Goal: Contribute content

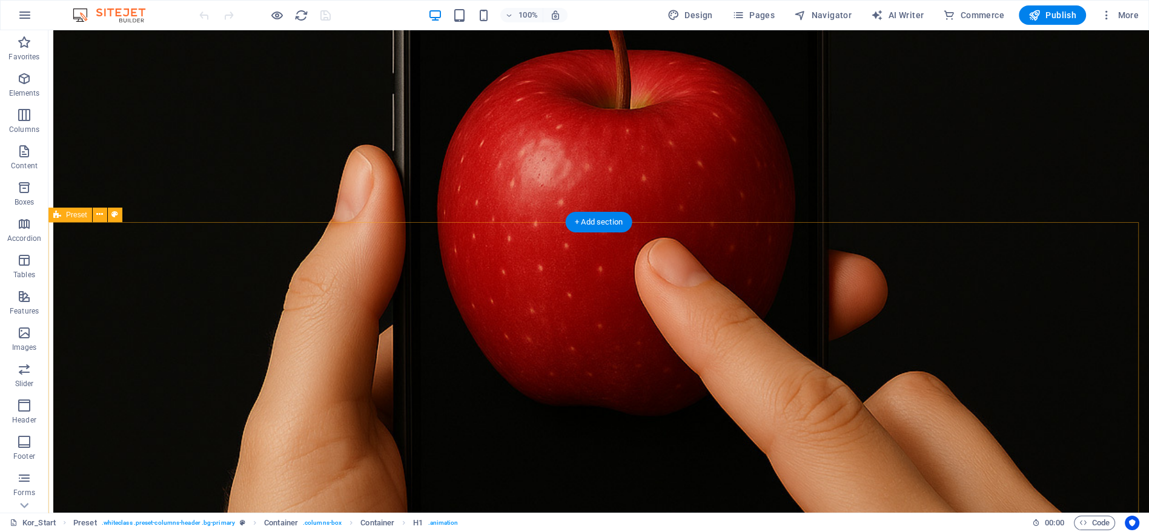
scroll to position [471, 0]
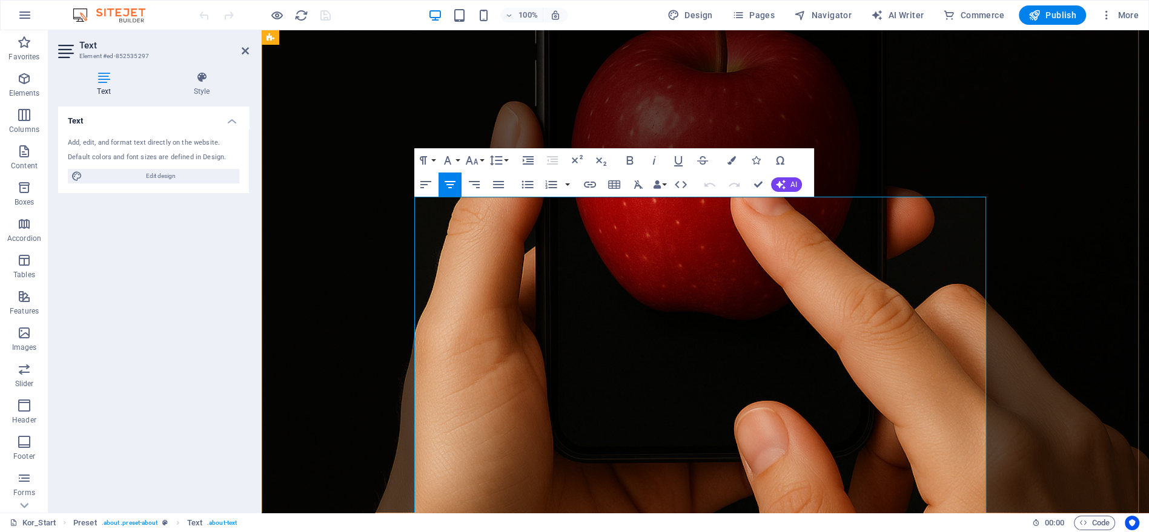
scroll to position [380, 0]
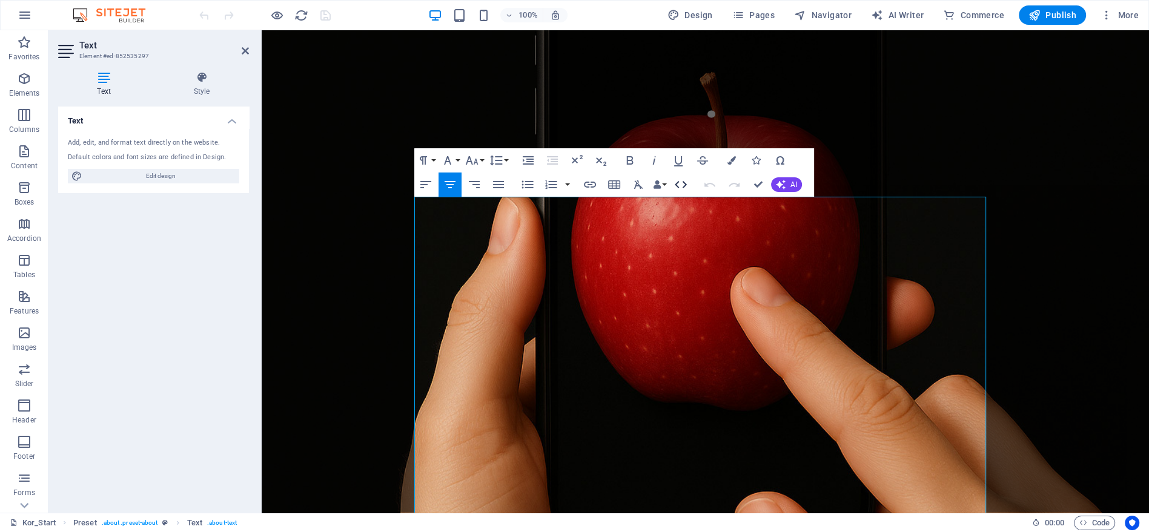
click at [675, 183] on icon "button" at bounding box center [680, 184] width 15 height 15
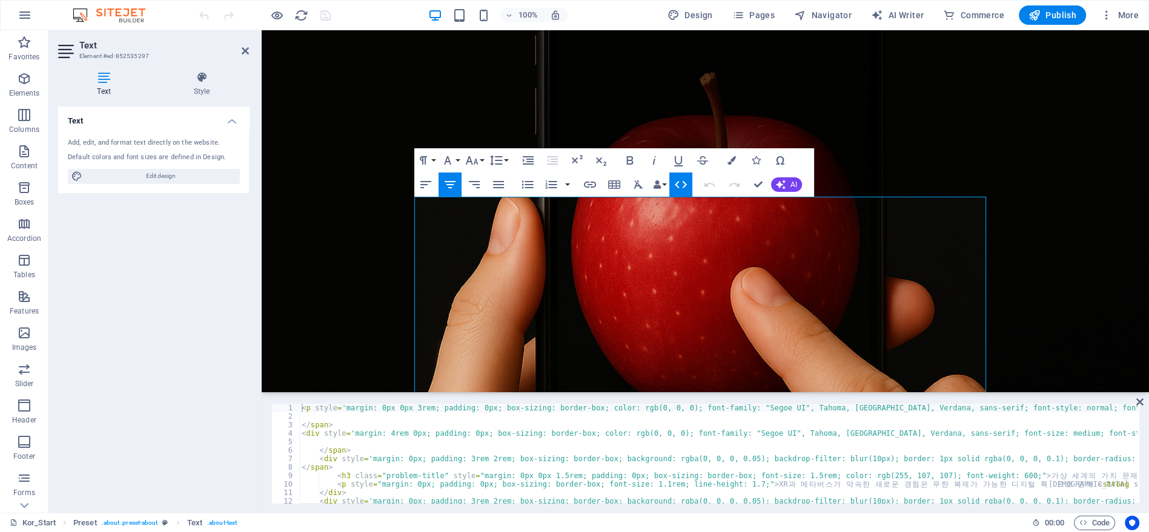
type textarea "</div> </div>"
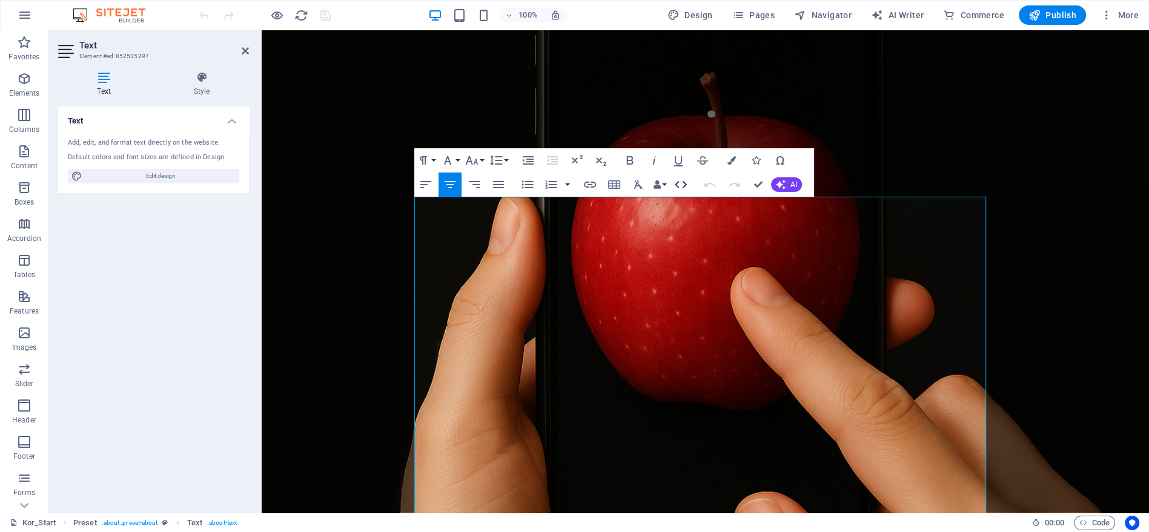
drag, startPoint x: 676, startPoint y: 190, endPoint x: 426, endPoint y: 197, distance: 250.8
click at [676, 190] on icon "button" at bounding box center [680, 184] width 15 height 15
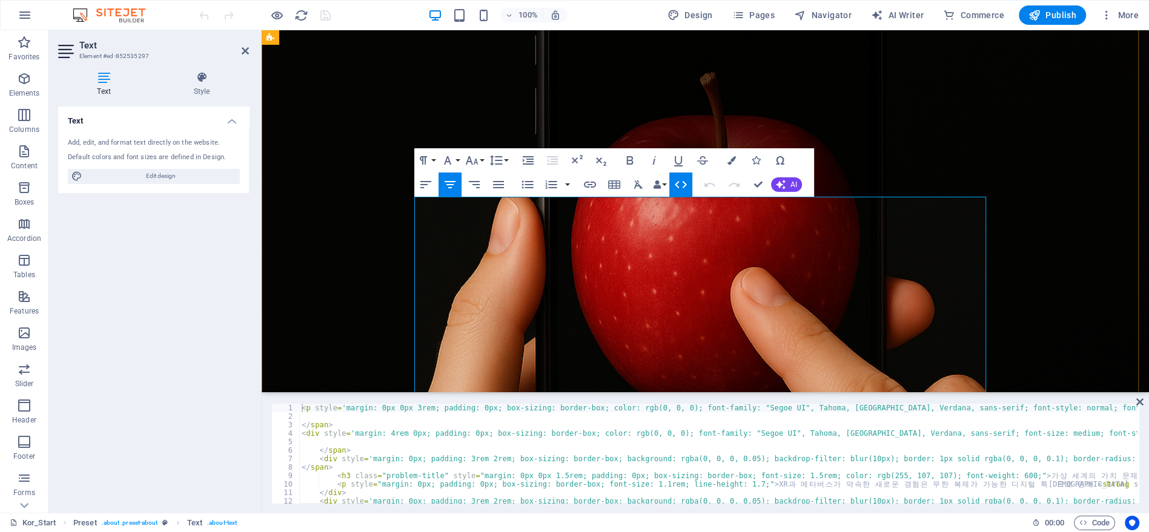
click at [652, 401] on div "1 2 3 4 5 6 7 8 9 10 11 12 13 14 < p style = 'margin: 0px 0px 3rem; padding: 0p…" at bounding box center [705, 453] width 887 height 119
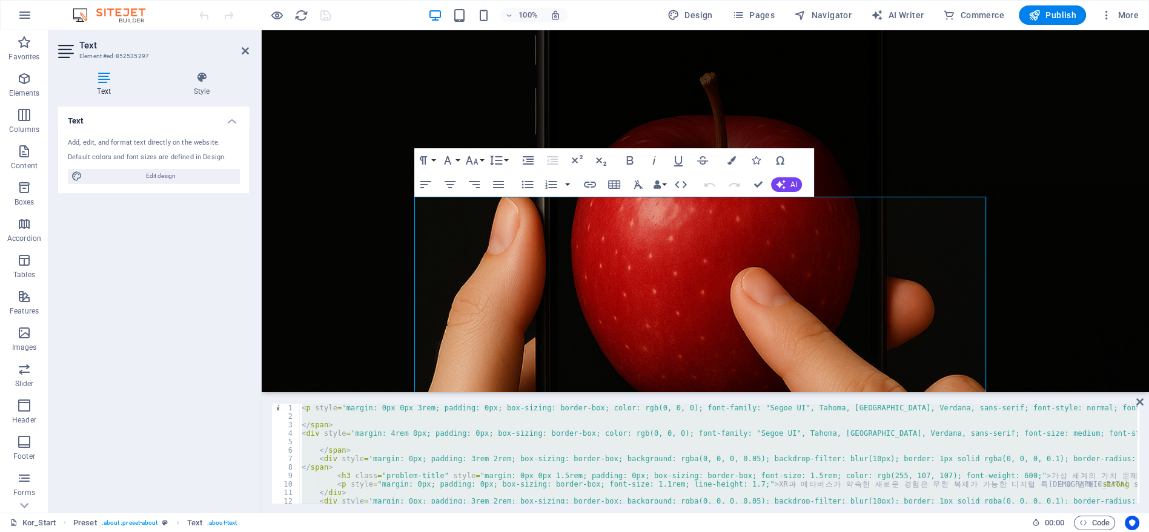
paste textarea "</html"
type textarea "</html>"
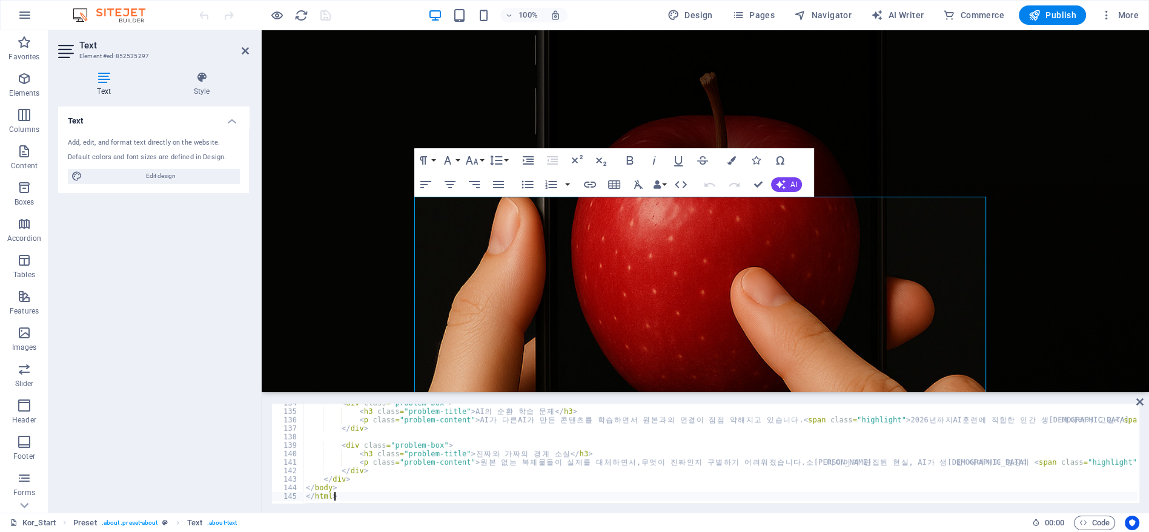
click at [655, 437] on div "< div class = "problem-box" > < h3 class = "problem-title" > AI 의 순 환 학 습 문 제 <…" at bounding box center [933, 456] width 1261 height 114
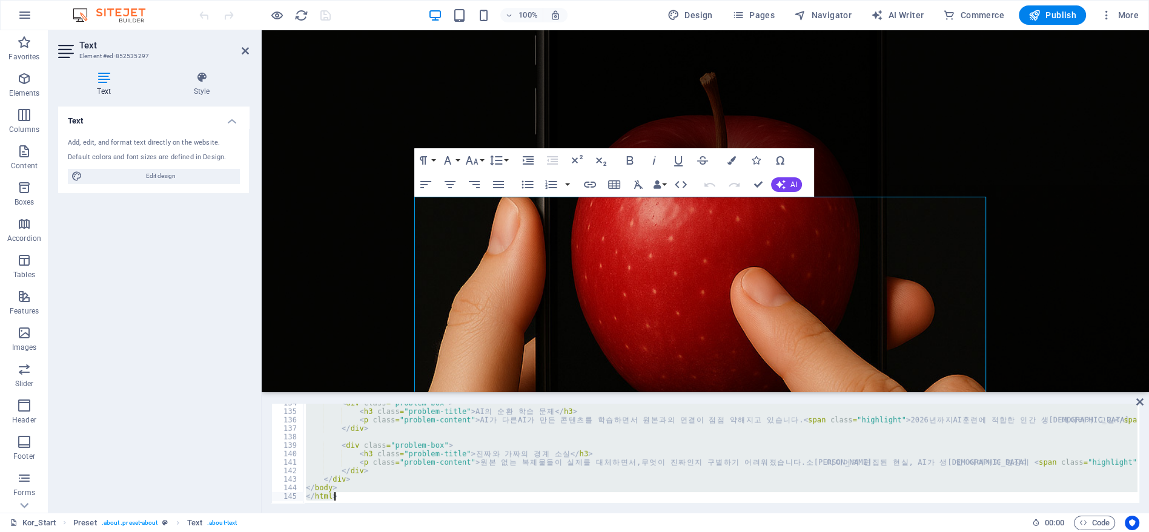
paste textarea
type textarea "</html>"
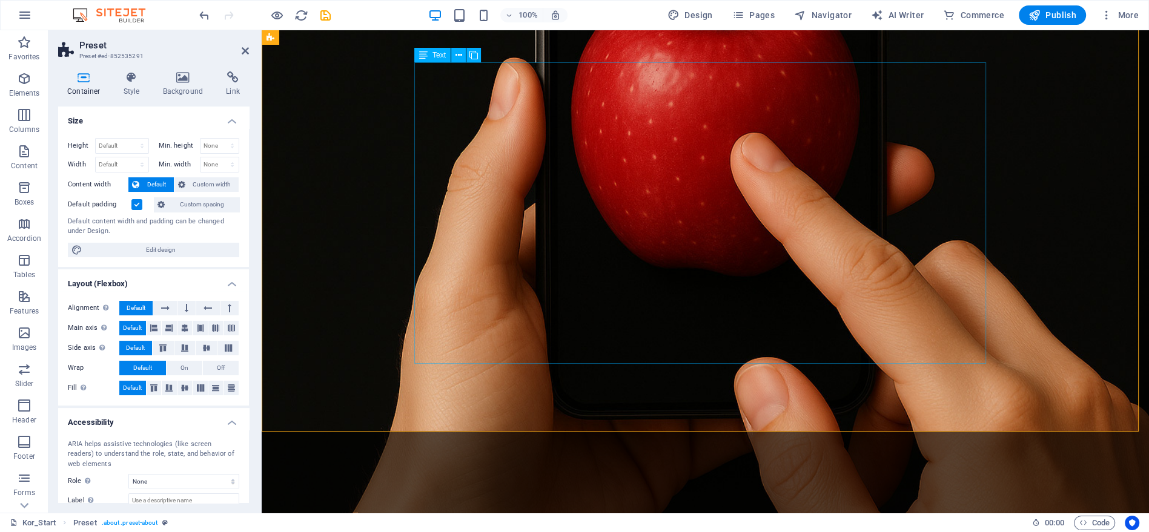
scroll to position [447, 0]
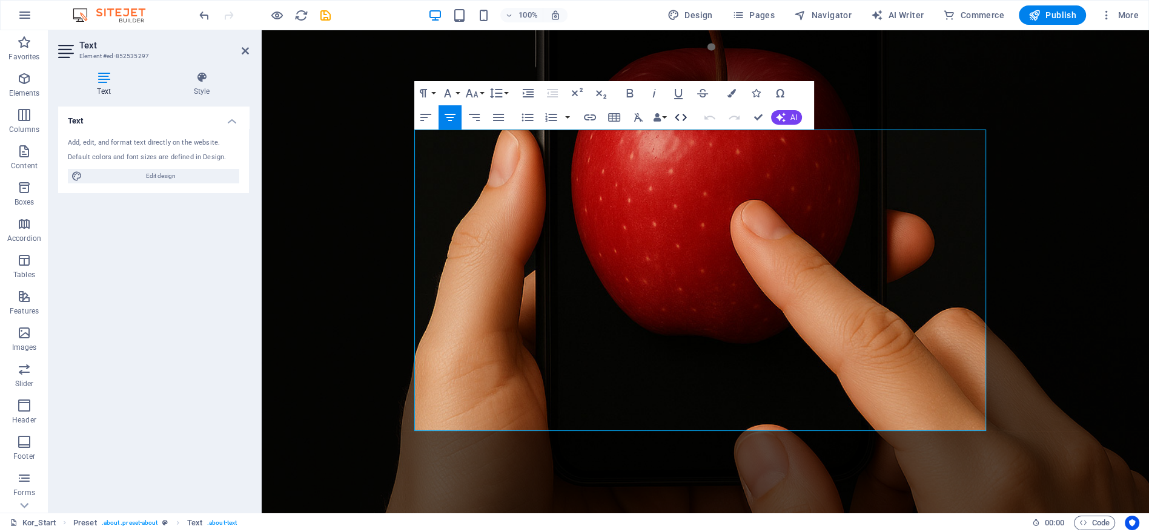
click at [678, 114] on icon "button" at bounding box center [680, 117] width 15 height 15
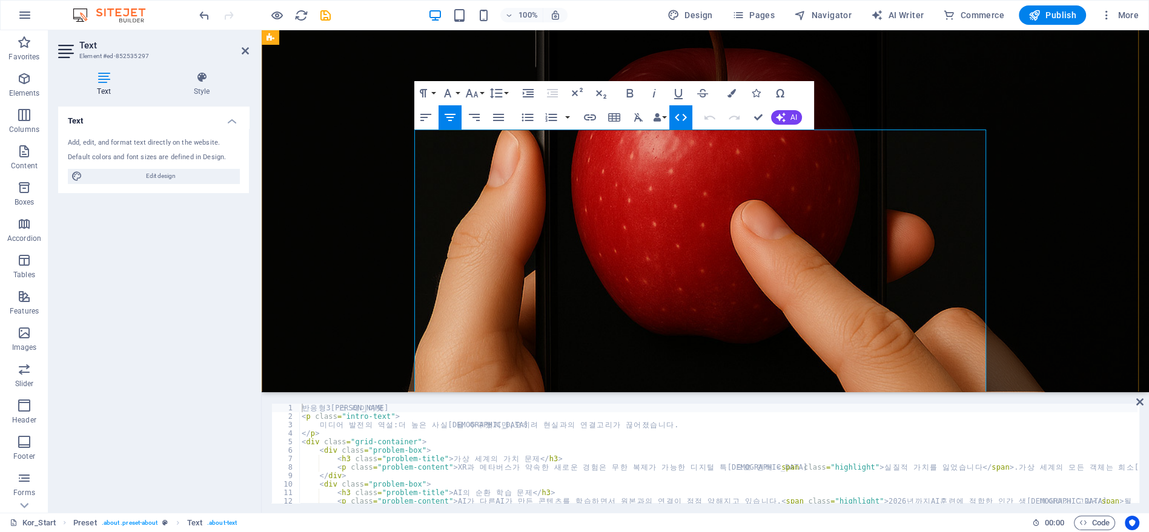
click at [569, 454] on div "반 응 형 3 [PERSON_NAME] 이 아 웃 < p class = "intro-text" > 미 디 어 발 전 의 역 설 : 더 높 은 …" at bounding box center [921, 461] width 1245 height 114
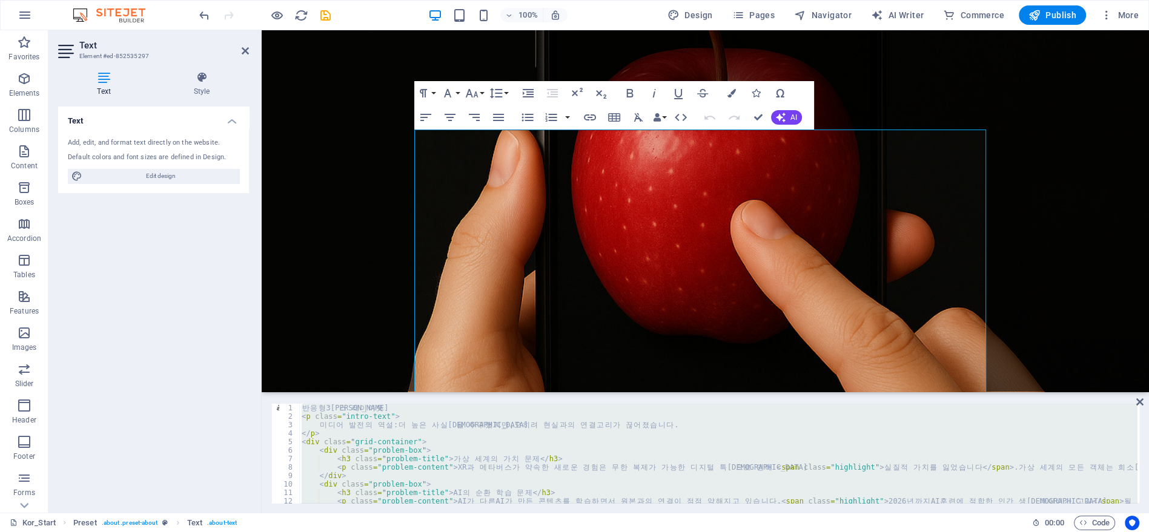
type textarea "</html>"
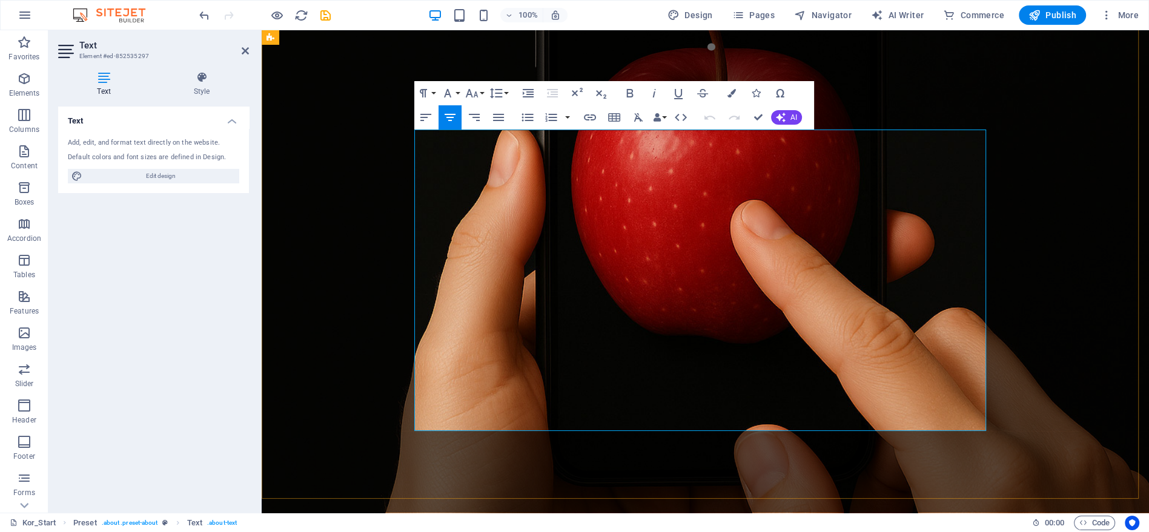
scroll to position [245, 0]
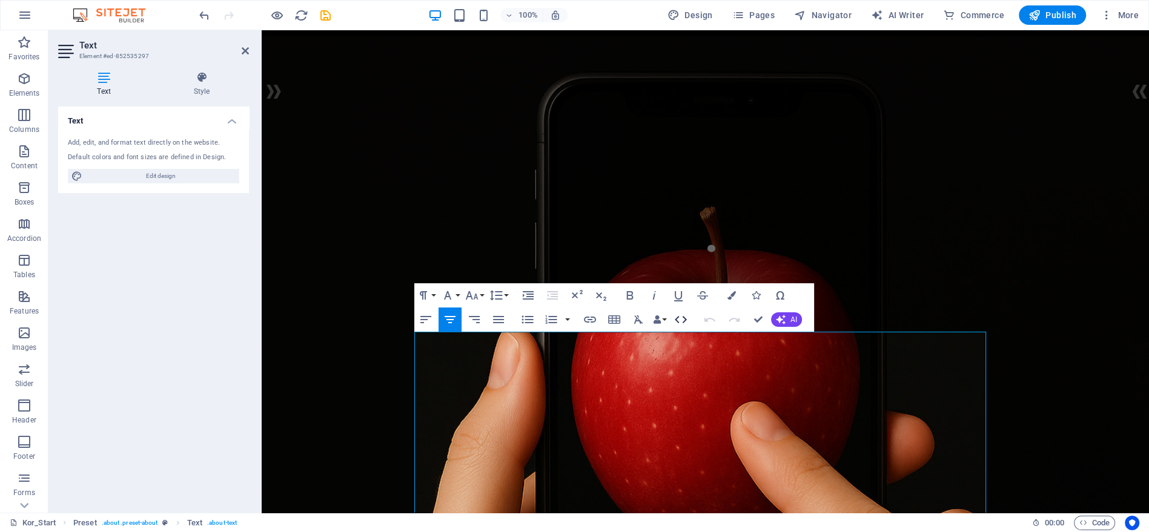
click at [676, 322] on icon "button" at bounding box center [680, 319] width 15 height 15
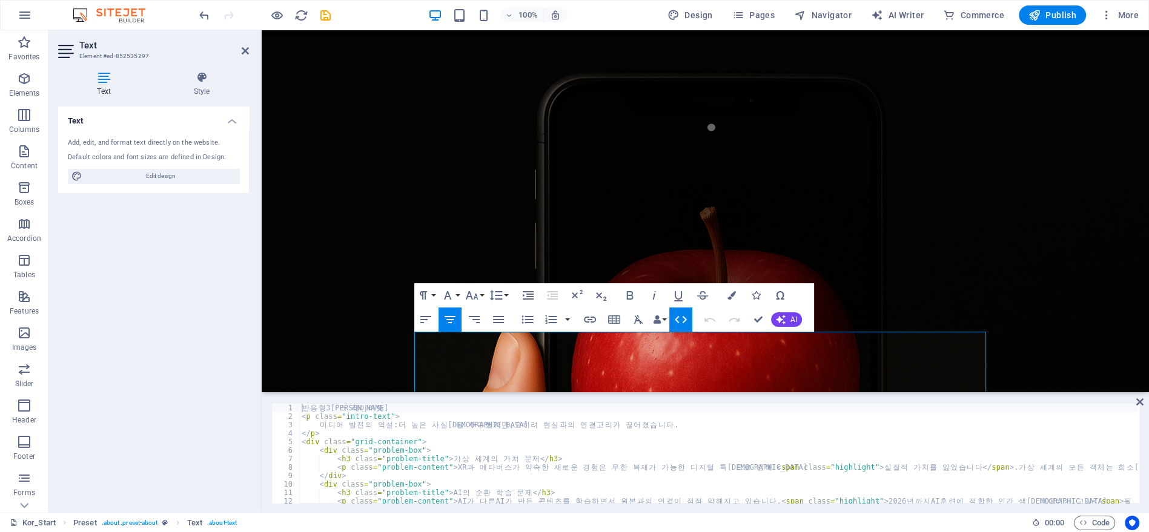
scroll to position [55, 0]
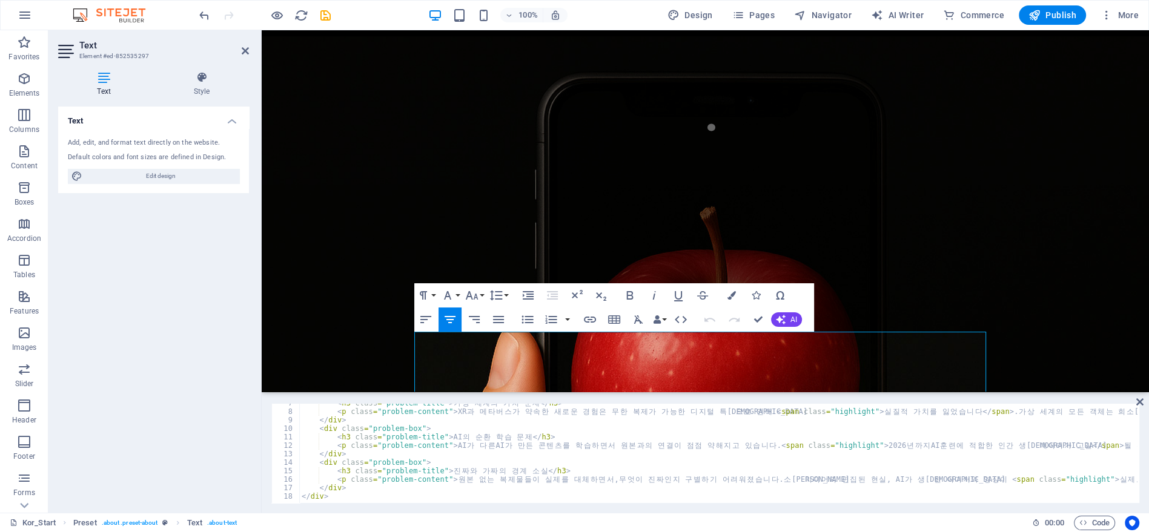
click at [581, 441] on div "< h3 class = "problem-title" > 가 상 세 계 의 가 치 문 제 </ h3 > < p class = "problem-c…" at bounding box center [921, 456] width 1245 height 114
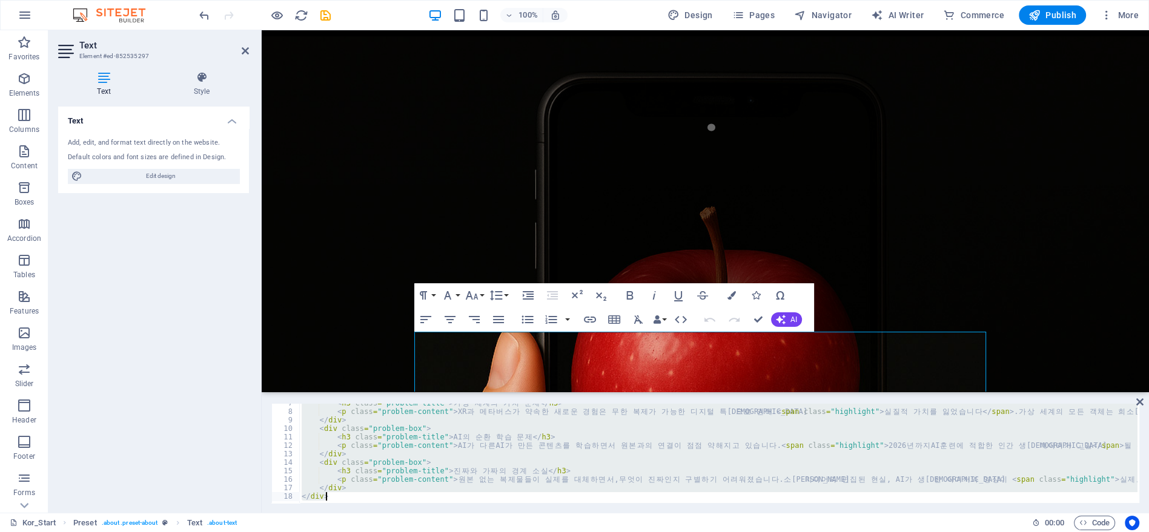
type textarea "</html>"
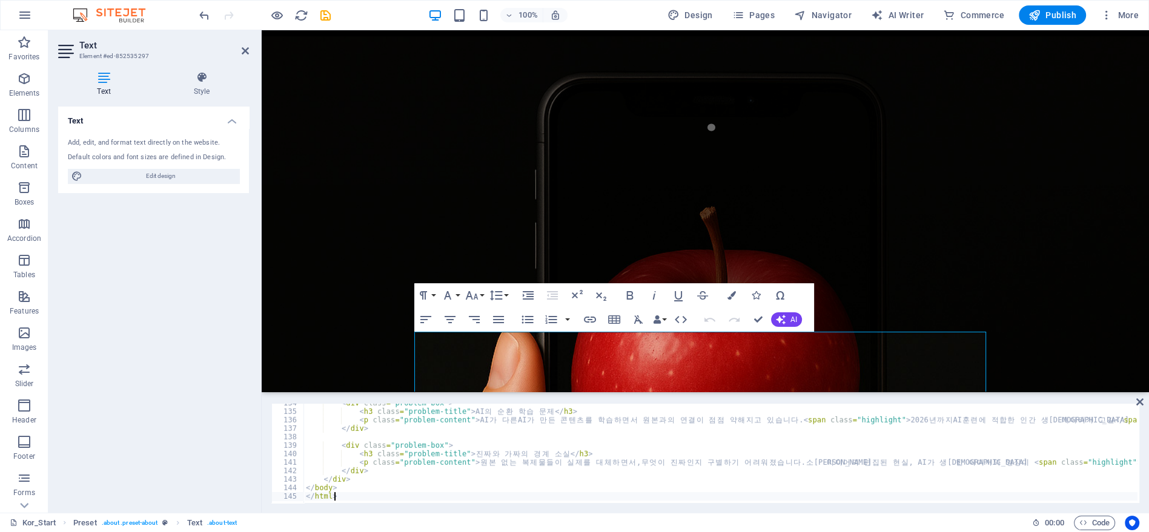
scroll to position [1132, 0]
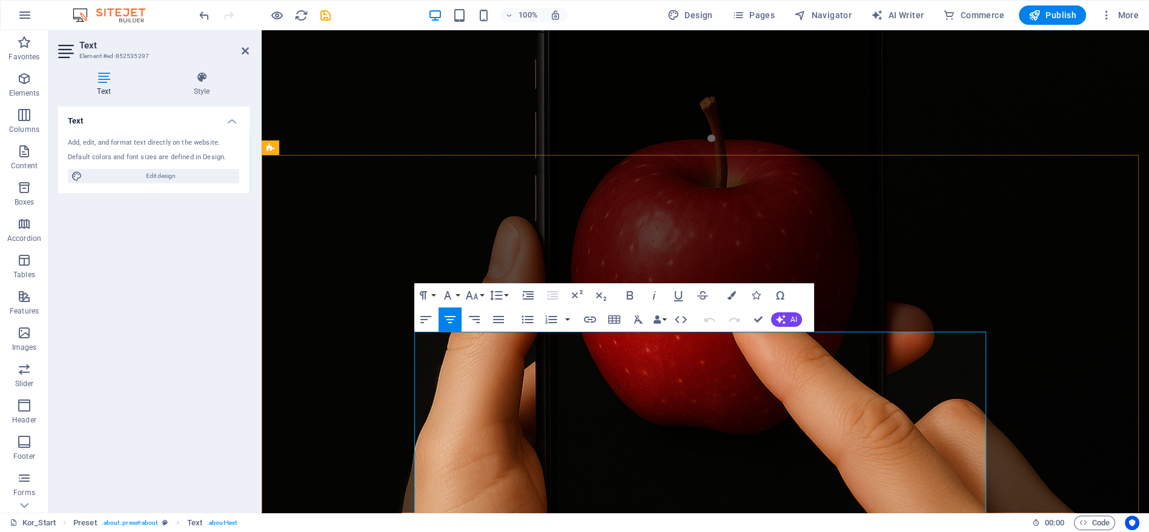
scroll to position [447, 0]
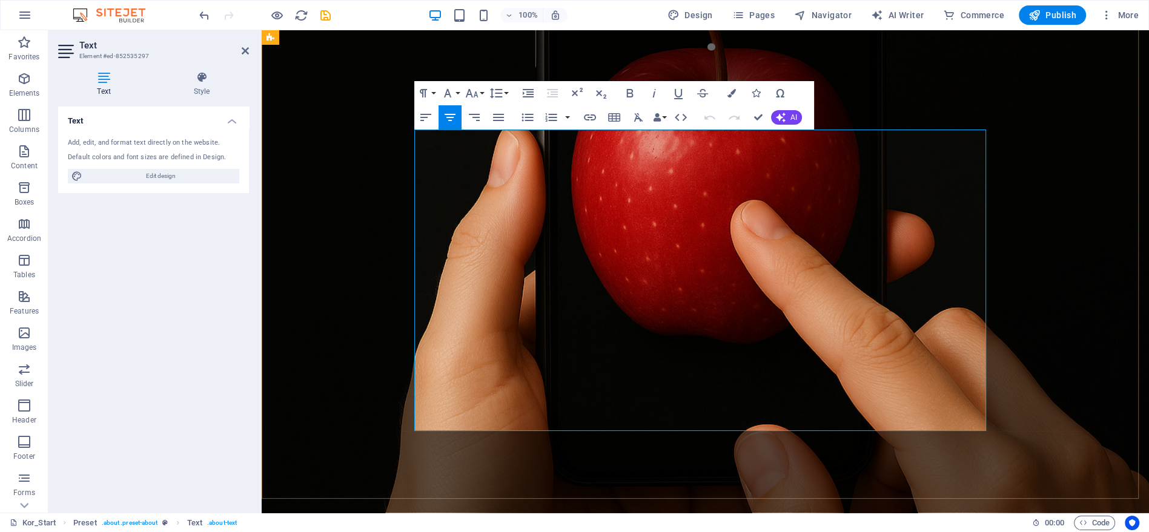
click at [685, 124] on icon "button" at bounding box center [680, 117] width 15 height 15
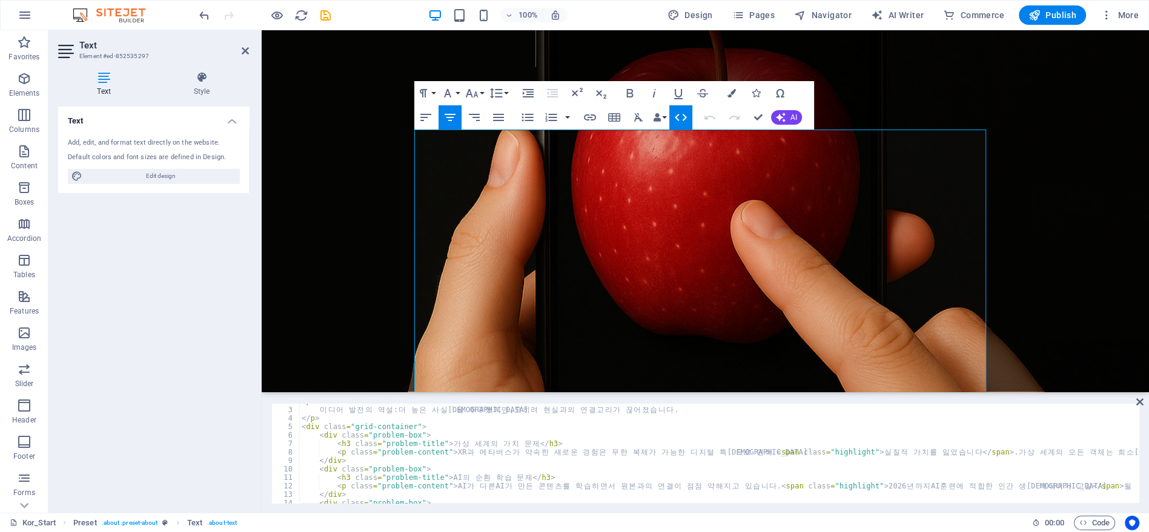
scroll to position [0, 0]
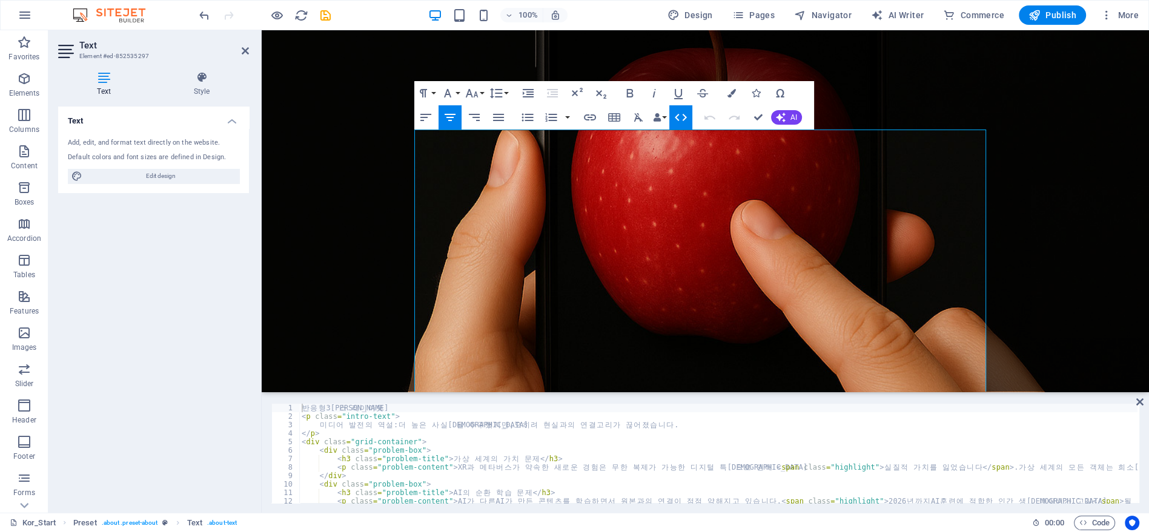
click at [455, 437] on div "반 응 형 3 [PERSON_NAME] 이 아 웃 < p class = "intro-text" > 미 디 어 발 전 의 역 설 : 더 높 은 …" at bounding box center [921, 461] width 1245 height 114
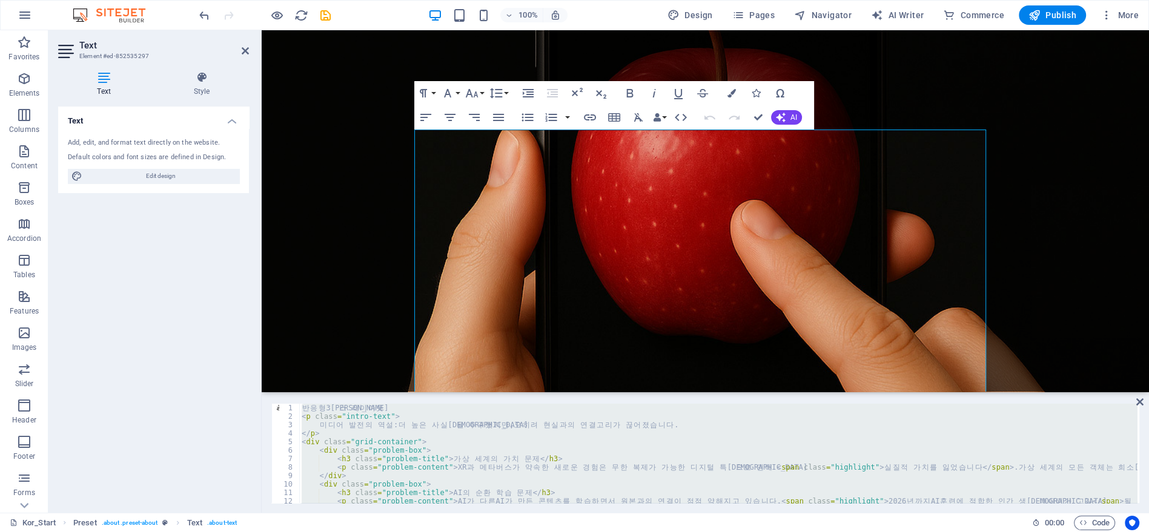
type textarea "</html>"
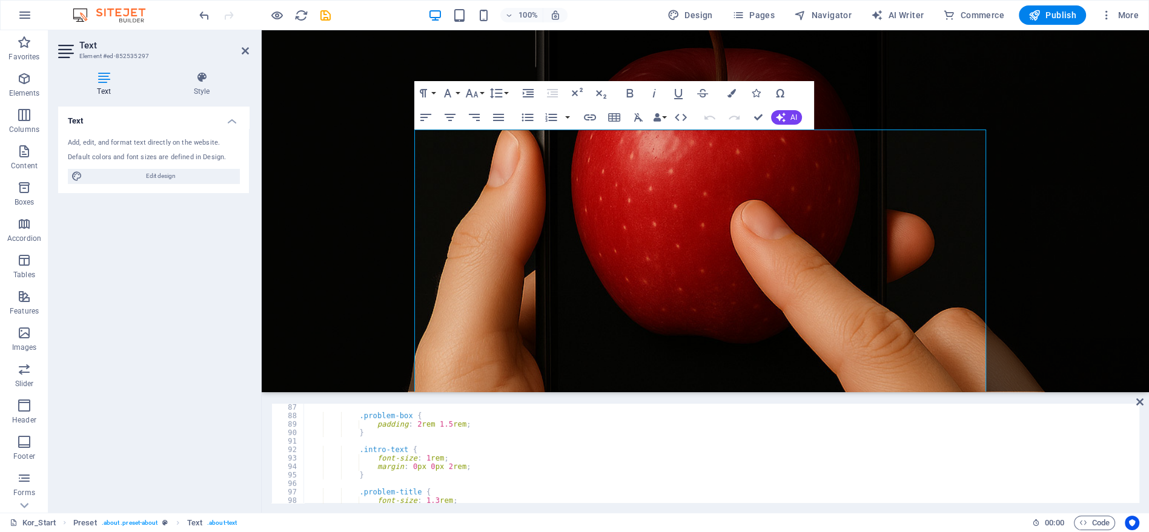
scroll to position [649, 0]
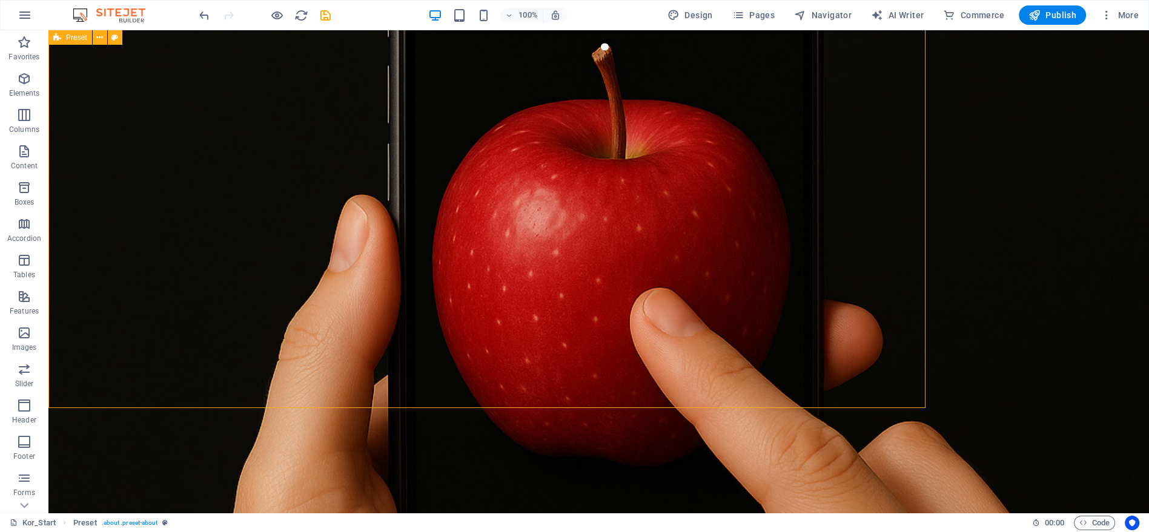
scroll to position [538, 0]
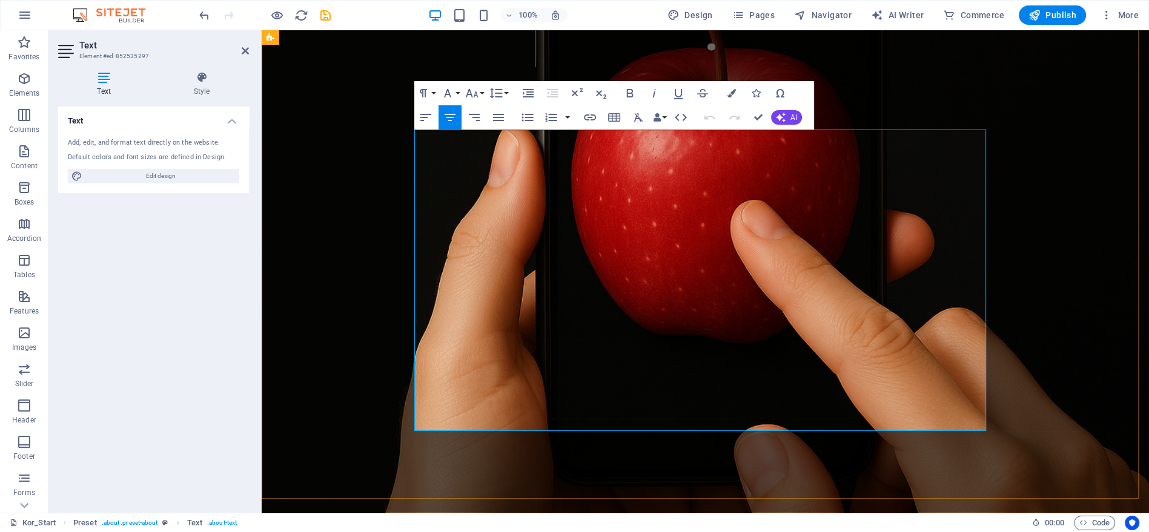
click at [684, 122] on icon "button" at bounding box center [680, 117] width 15 height 15
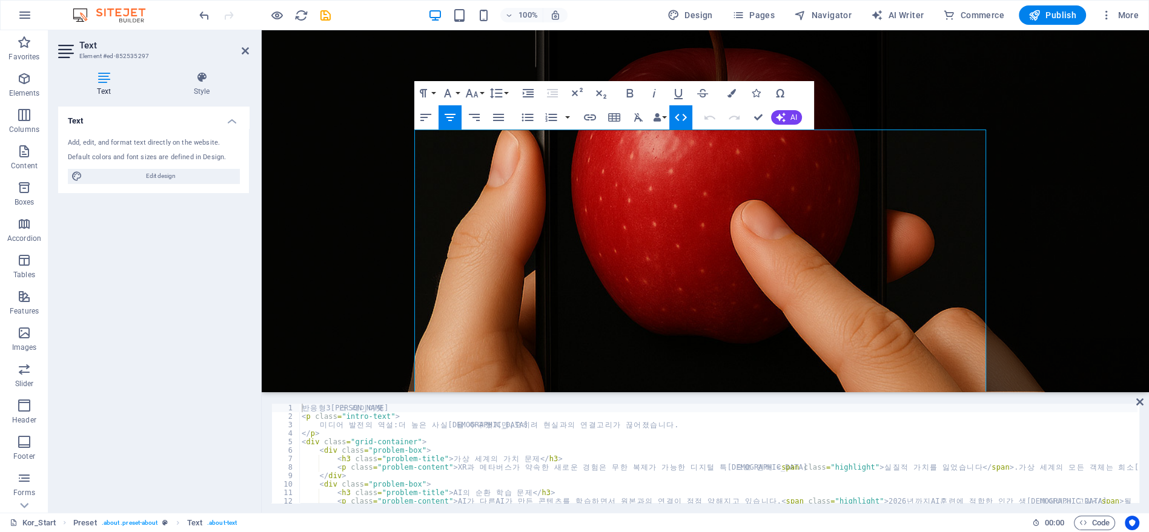
scroll to position [55, 0]
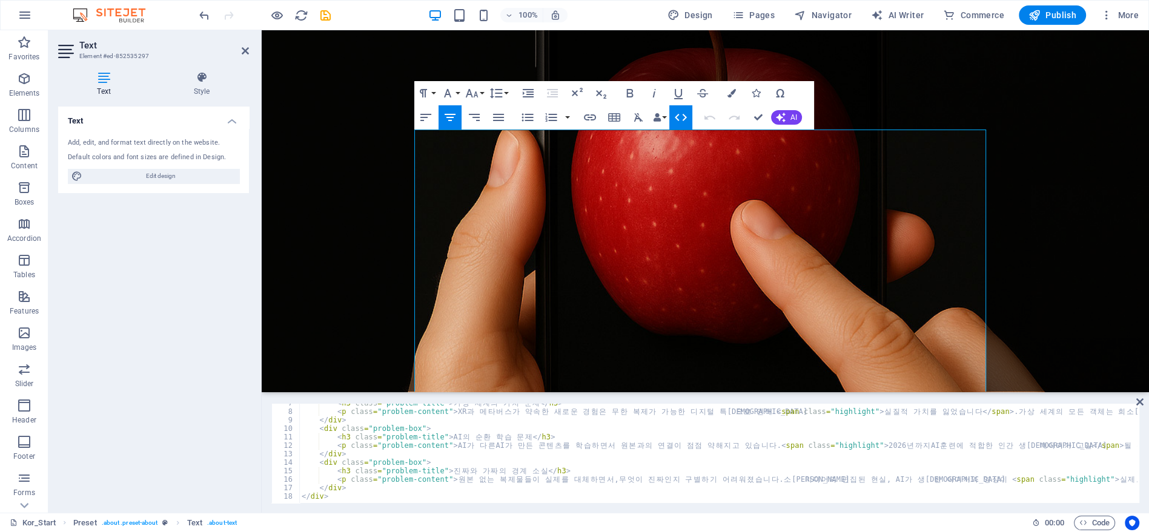
click at [523, 446] on div "< h3 class = "problem-title" > 가 상 세 계 의 가 치 문 제 </ h3 > < p class = "problem-c…" at bounding box center [921, 456] width 1245 height 114
click at [518, 425] on div "< h3 class = "problem-title" > 가 상 세 계 의 가 치 문 제 </ h3 > < p class = "problem-c…" at bounding box center [921, 456] width 1245 height 114
type textarea "<div class="problem-box">"
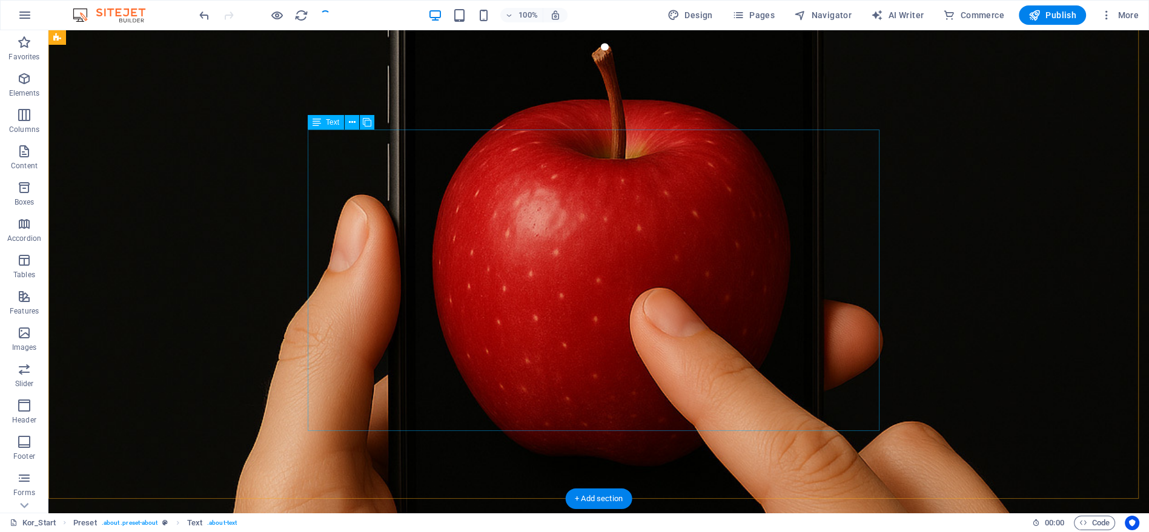
scroll to position [538, 0]
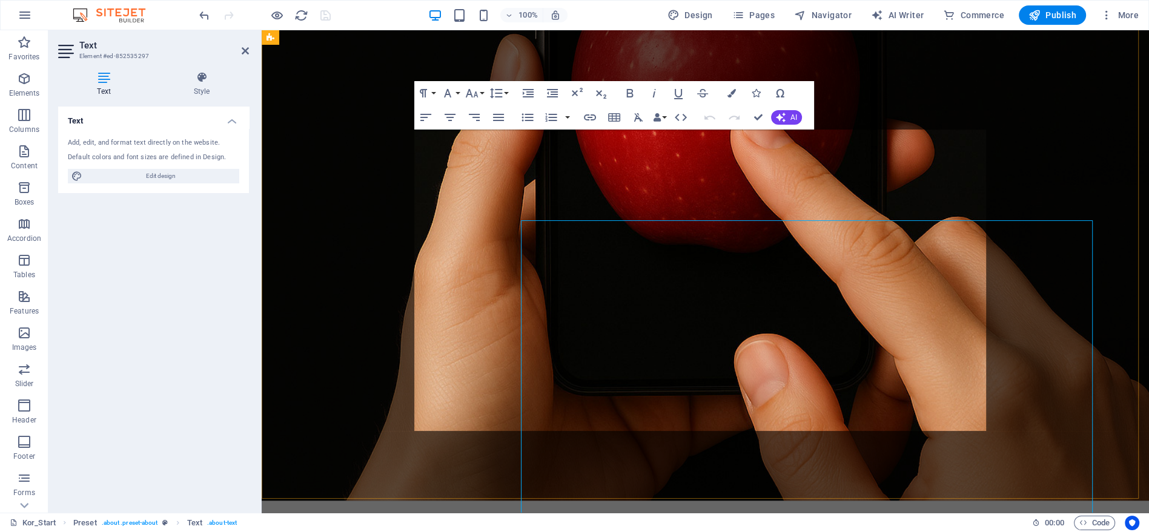
scroll to position [447, 0]
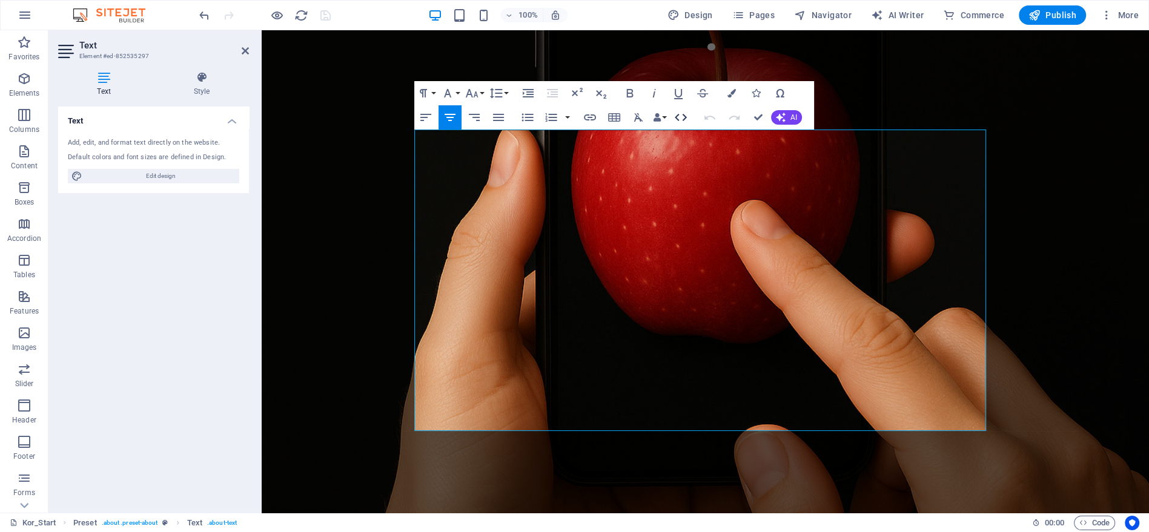
drag, startPoint x: 679, startPoint y: 115, endPoint x: 413, endPoint y: 150, distance: 268.1
click at [679, 115] on icon "button" at bounding box center [680, 117] width 15 height 15
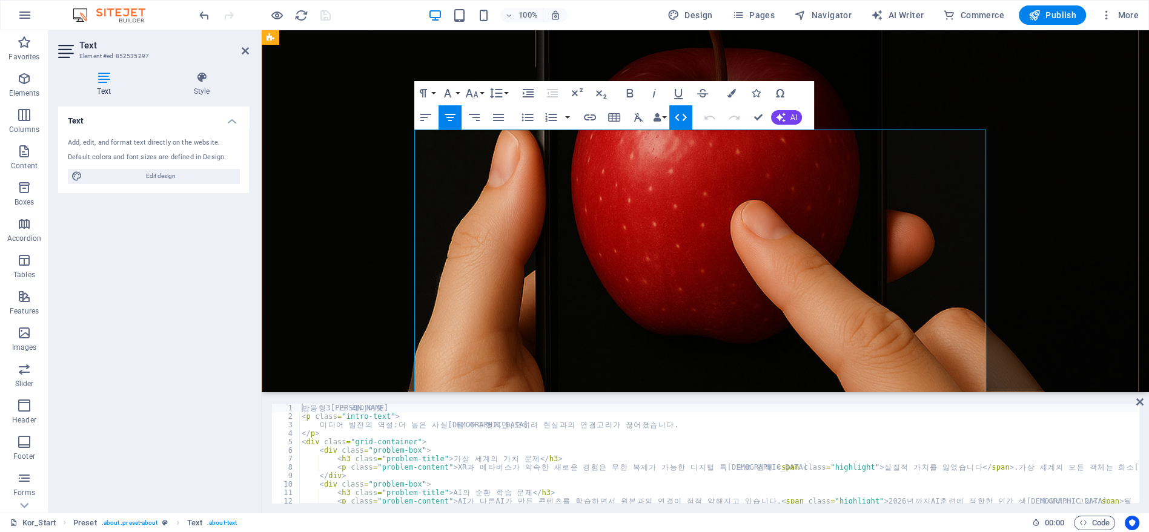
click at [628, 433] on div "반 응 형 3 [PERSON_NAME] 이 아 웃 < p class = "intro-text" > 미 디 어 발 전 의 역 설 : 더 높 은 …" at bounding box center [921, 461] width 1245 height 114
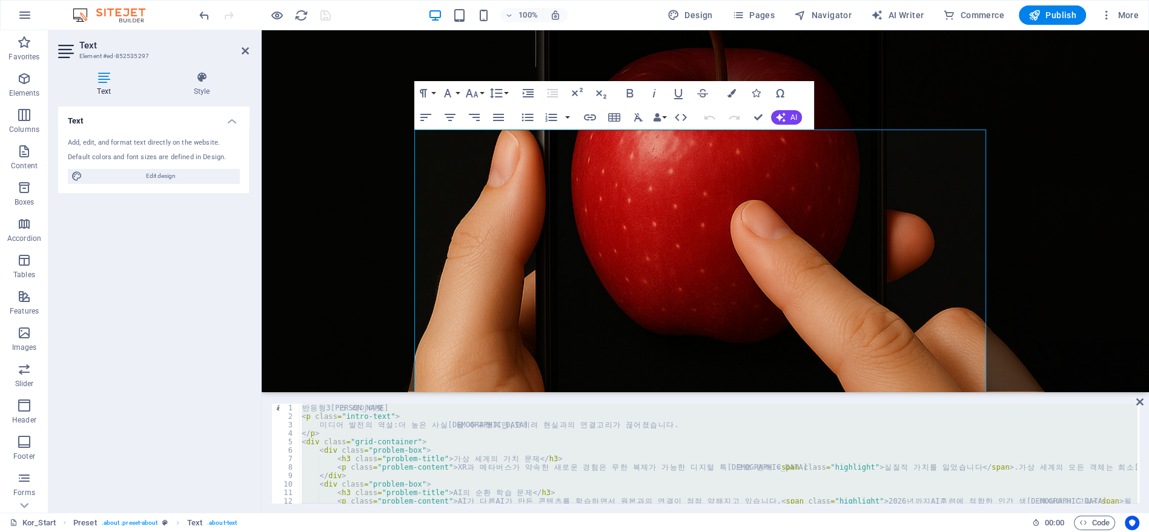
paste textarea
type textarea "</div>"
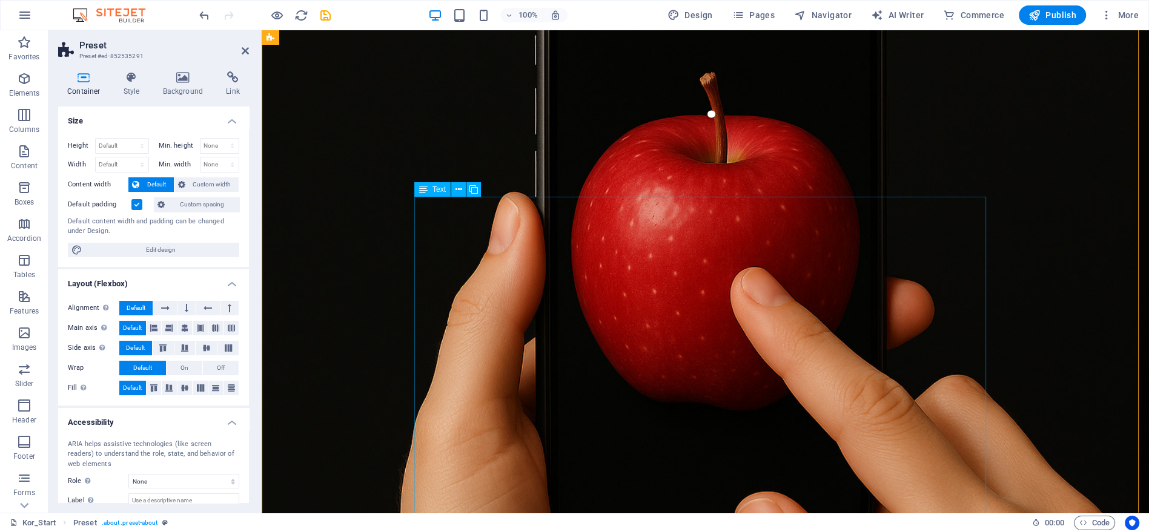
scroll to position [514, 0]
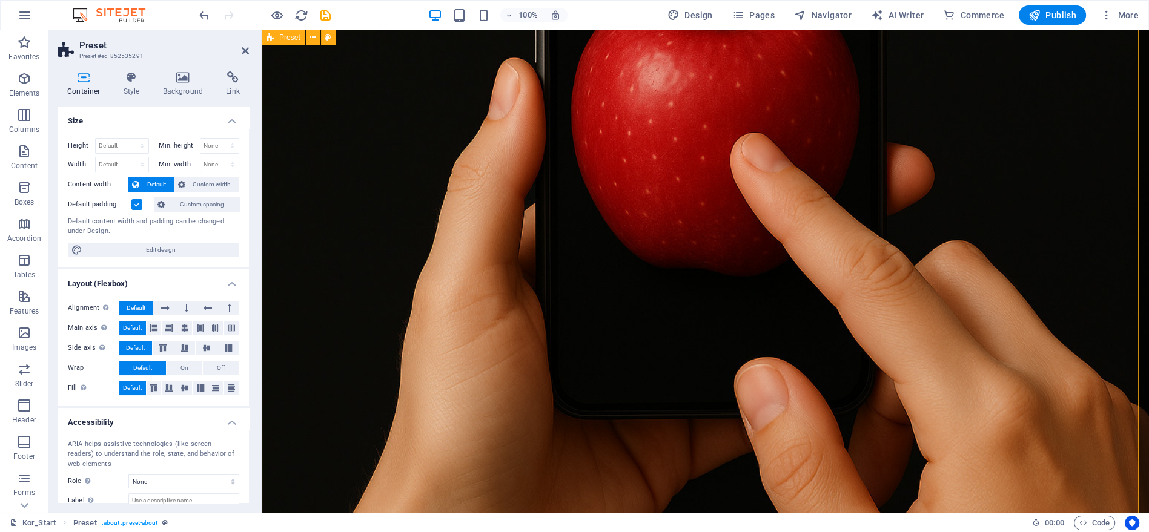
click at [486, 12] on icon "button" at bounding box center [483, 15] width 14 height 14
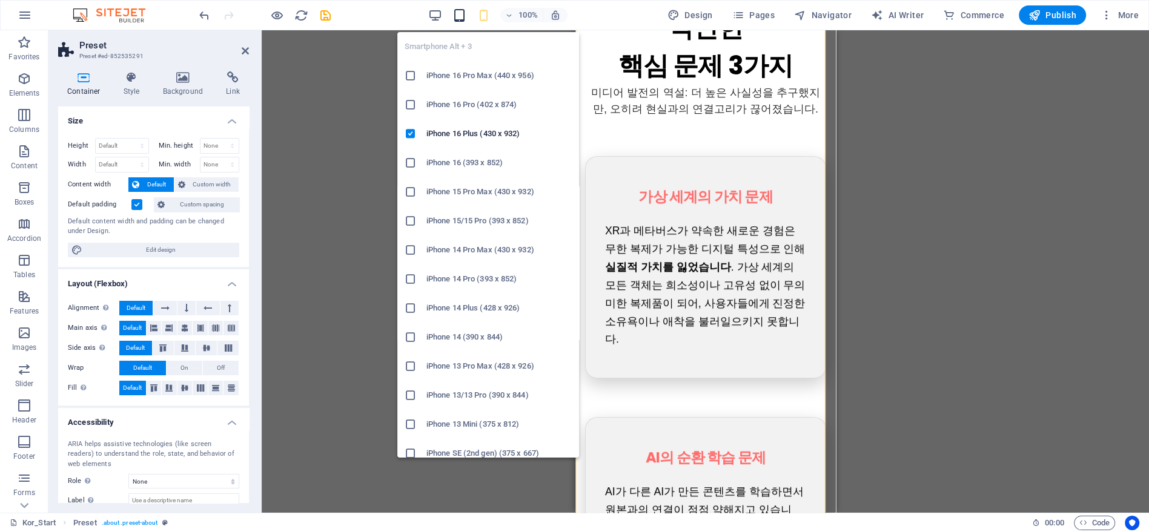
click at [458, 8] on icon "button" at bounding box center [459, 15] width 14 height 14
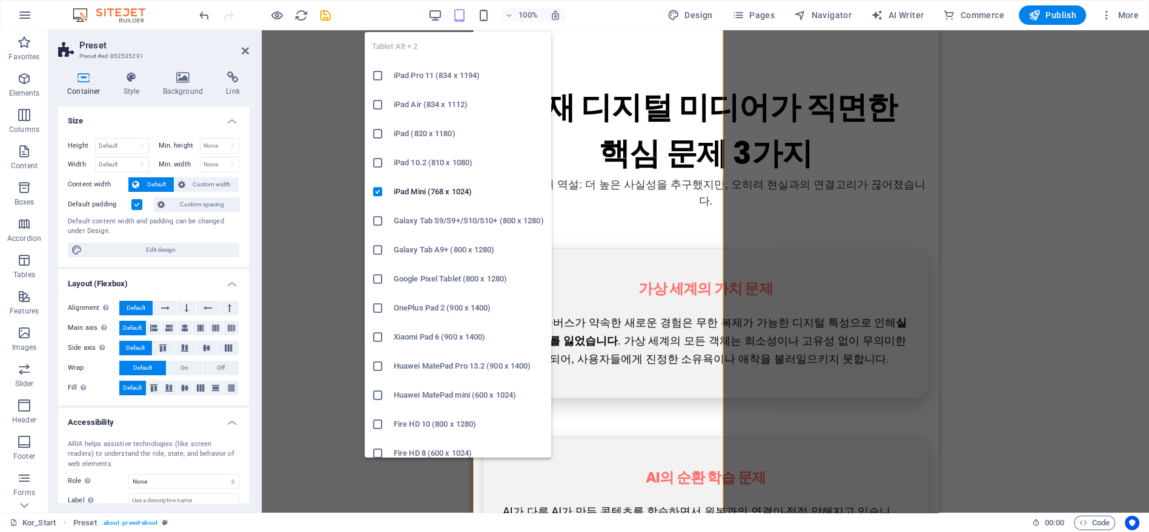
scroll to position [646, 0]
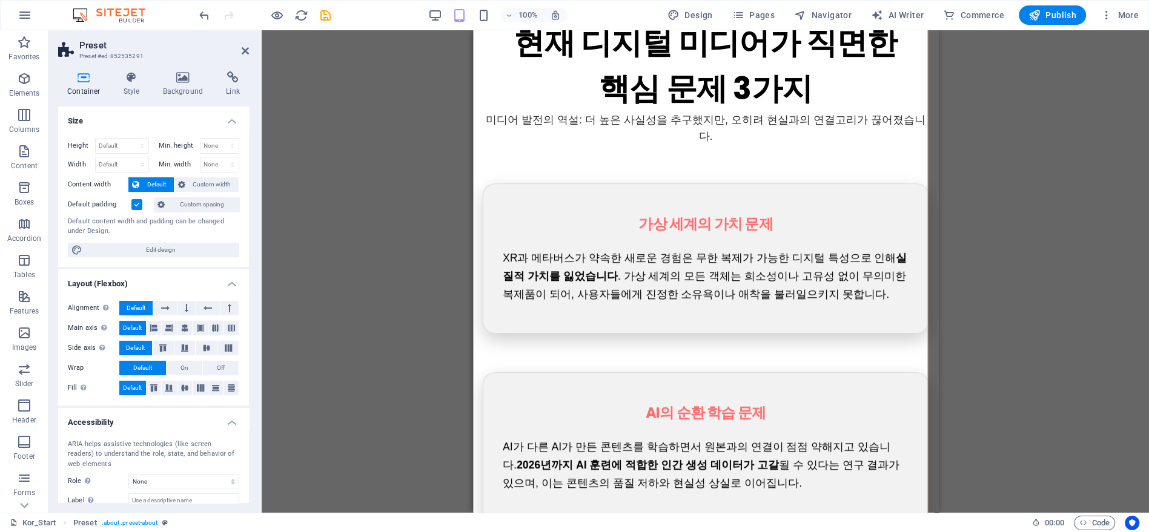
click at [428, 18] on div "100% Design Pages Navigator AI Writer Commerce Publish More" at bounding box center [670, 14] width 946 height 19
click at [426, 17] on div "100% Design Pages Navigator AI Writer Commerce Publish More" at bounding box center [670, 14] width 946 height 19
click at [431, 17] on icon "button" at bounding box center [435, 15] width 14 height 14
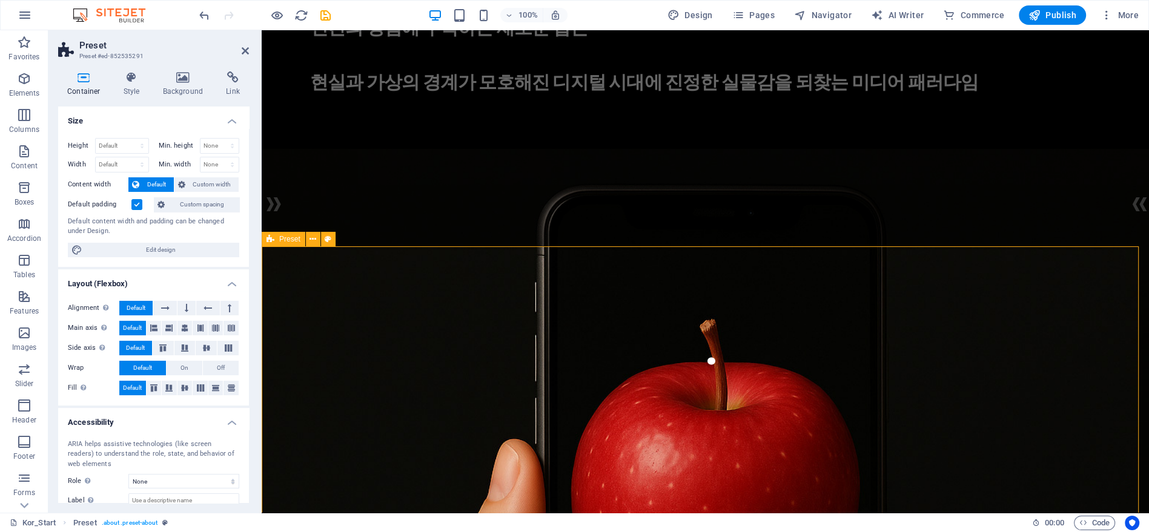
scroll to position [401, 0]
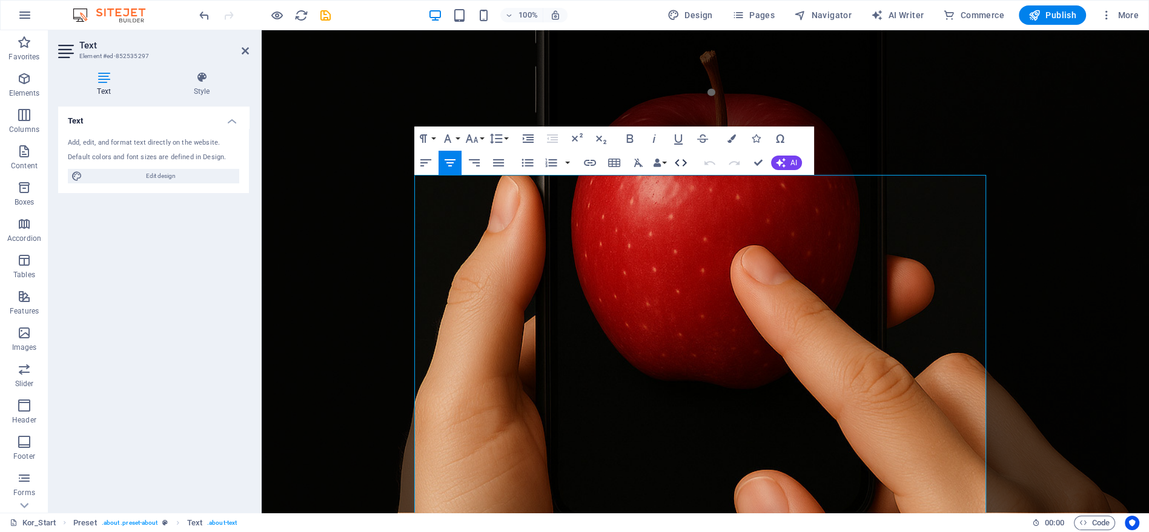
drag, startPoint x: 681, startPoint y: 165, endPoint x: 422, endPoint y: 145, distance: 260.0
click at [681, 165] on icon "button" at bounding box center [680, 163] width 15 height 15
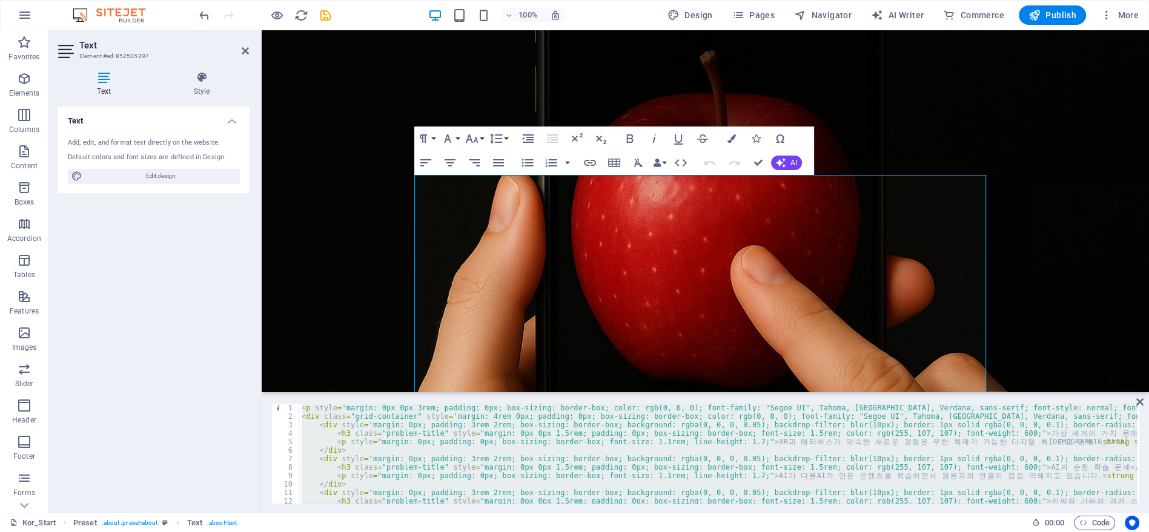
type textarea "</div>"
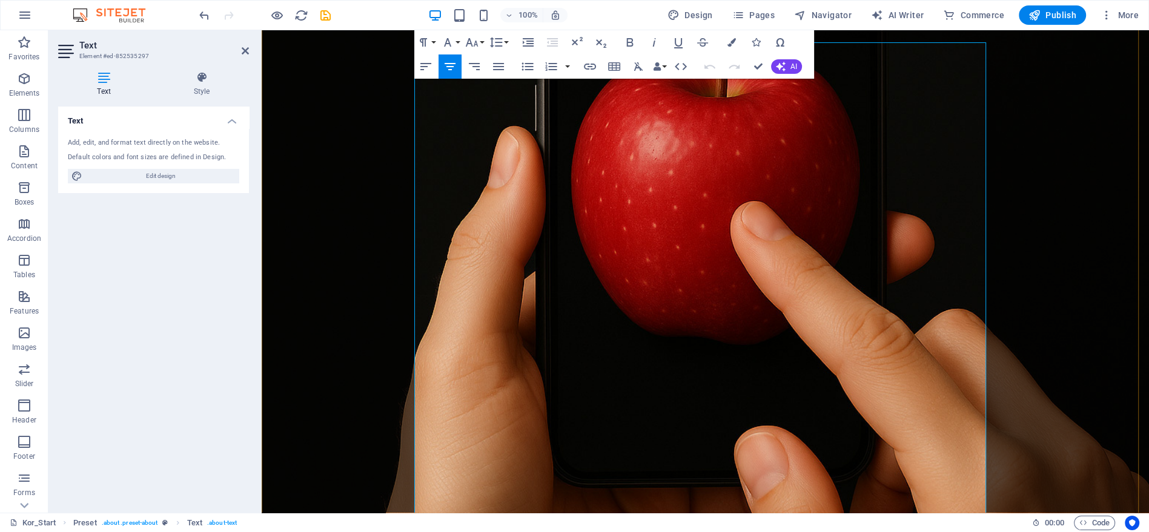
scroll to position [642, 0]
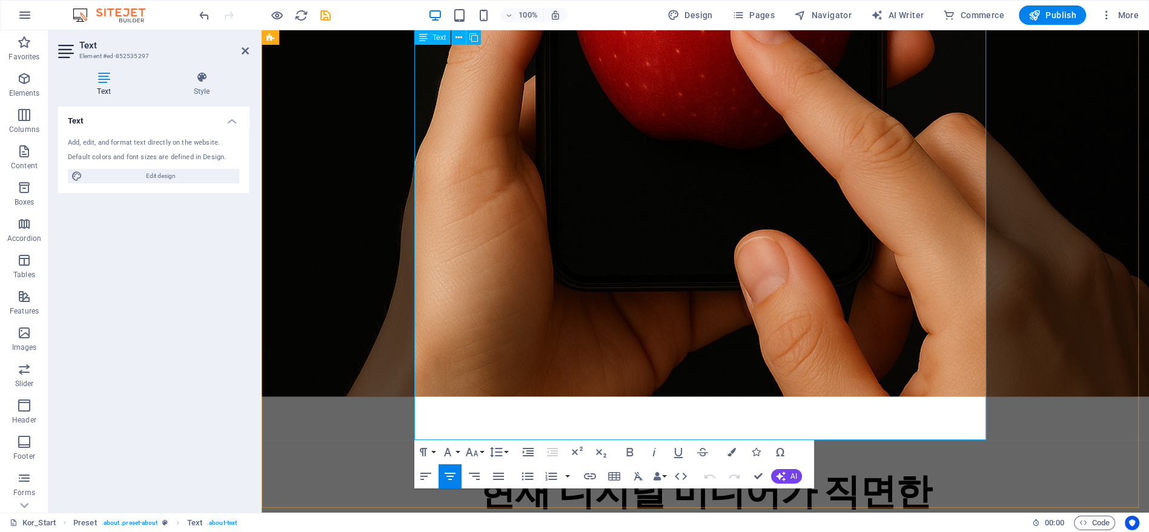
drag, startPoint x: 485, startPoint y: 250, endPoint x: 679, endPoint y: 401, distance: 246.0
drag, startPoint x: 728, startPoint y: 386, endPoint x: 452, endPoint y: 213, distance: 325.6
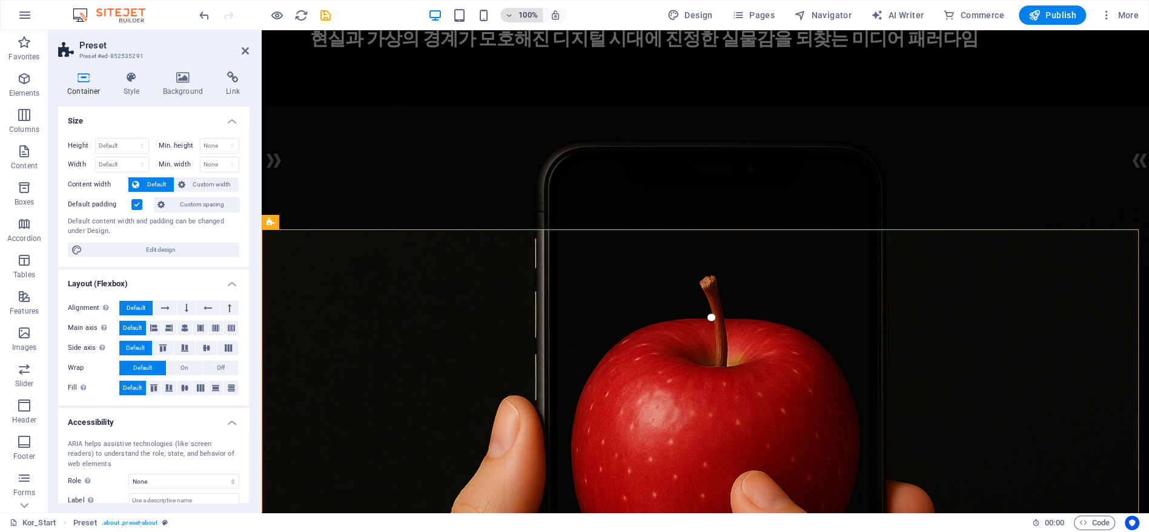
scroll to position [170, 0]
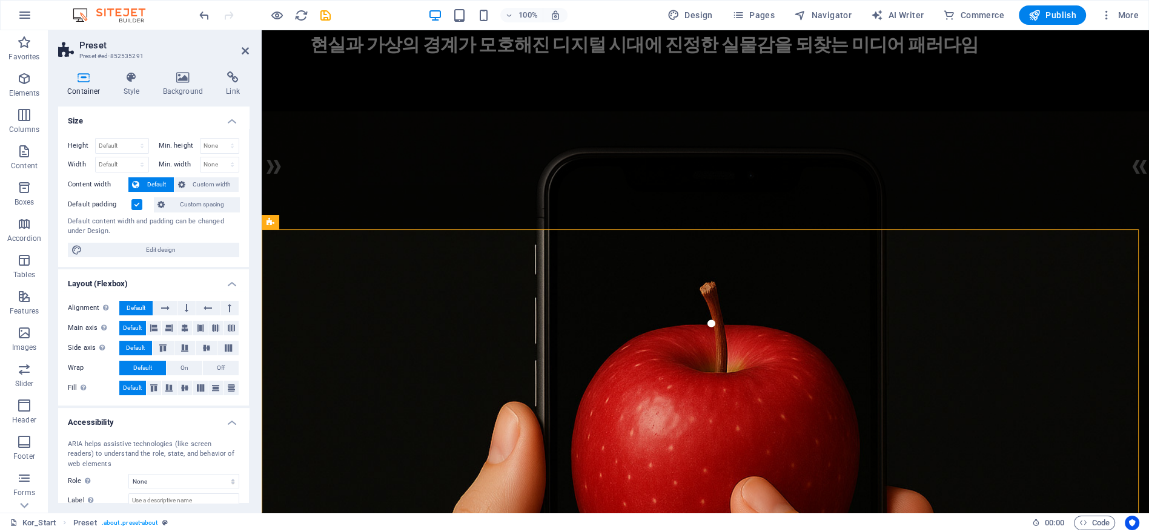
click at [471, 10] on div "100%" at bounding box center [498, 14] width 140 height 19
click at [484, 15] on icon "button" at bounding box center [483, 15] width 14 height 14
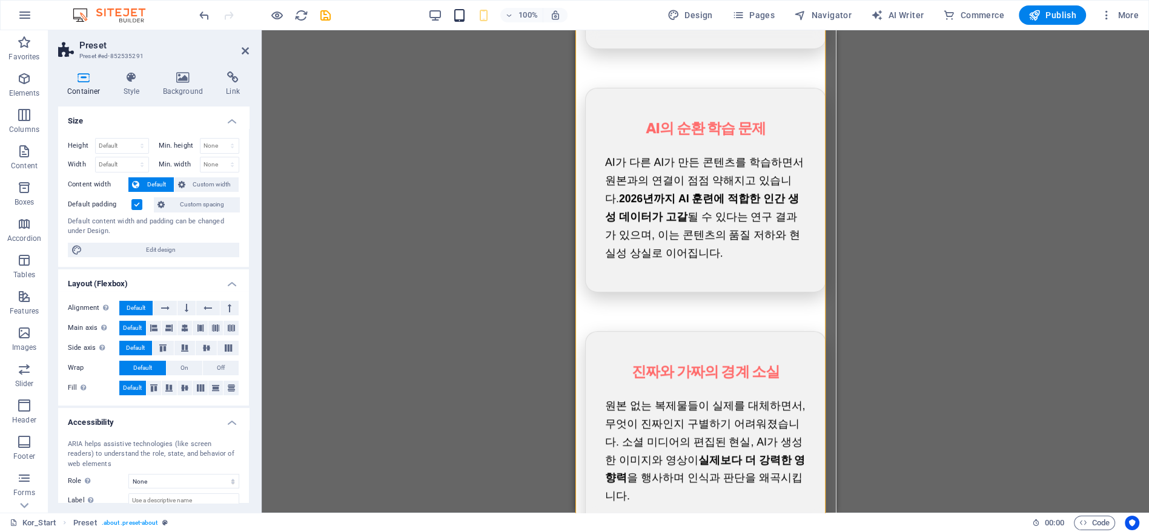
click at [459, 19] on icon "button" at bounding box center [459, 15] width 14 height 14
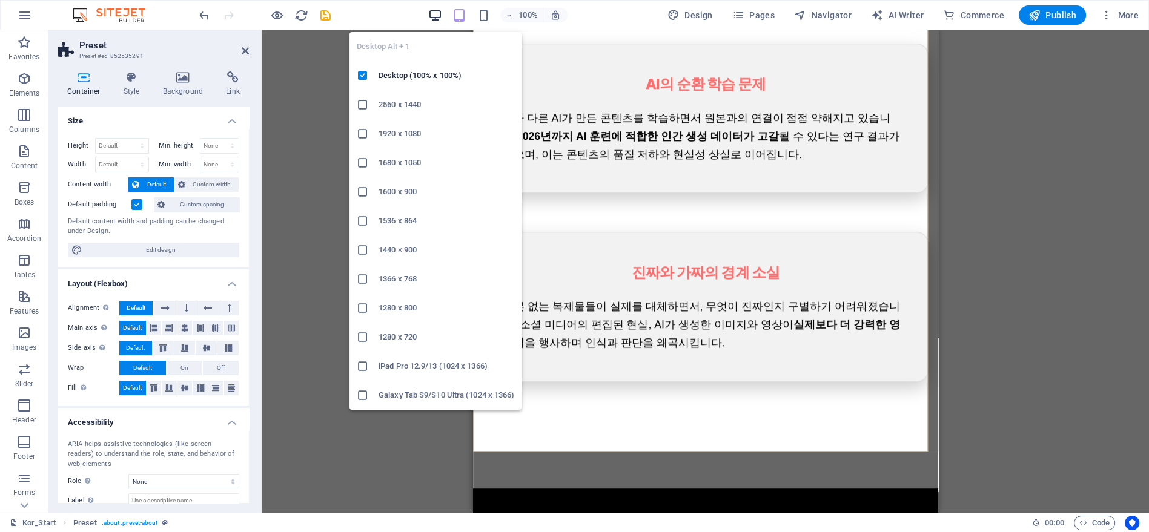
click at [435, 15] on icon "button" at bounding box center [435, 15] width 14 height 14
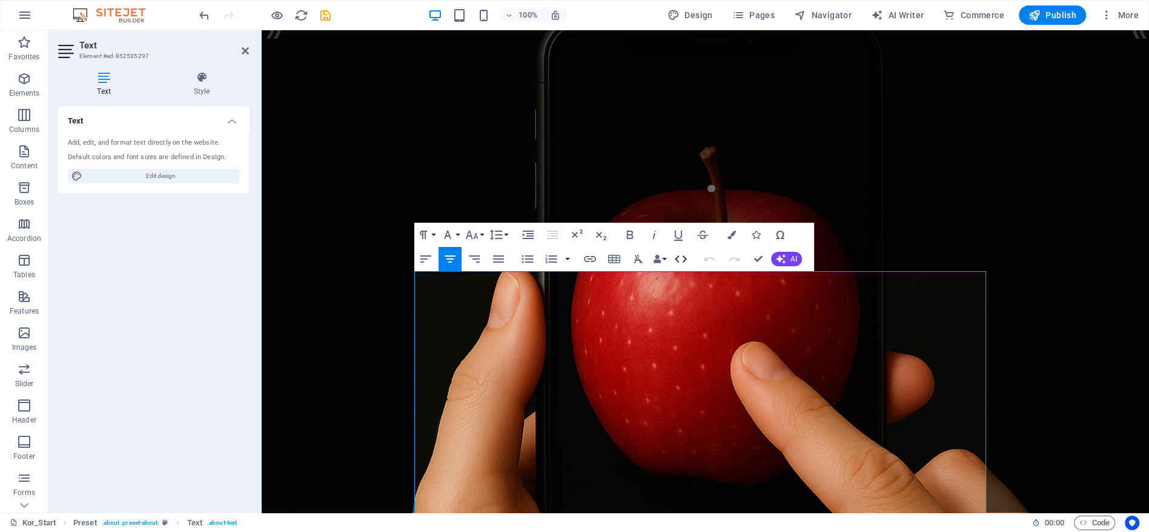
click at [682, 263] on icon "button" at bounding box center [680, 259] width 15 height 15
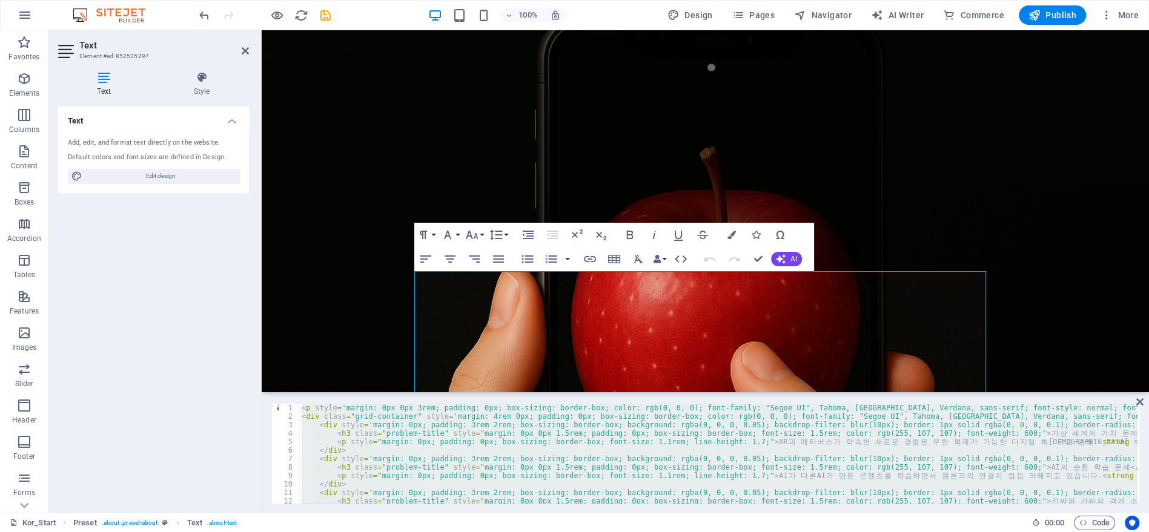
type textarea "</div>"
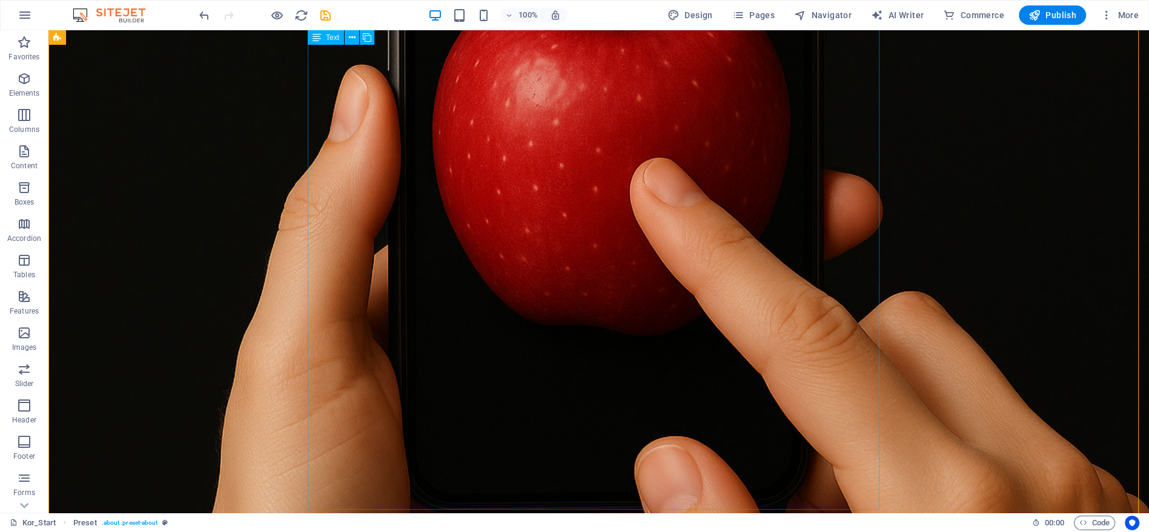
scroll to position [463, 0]
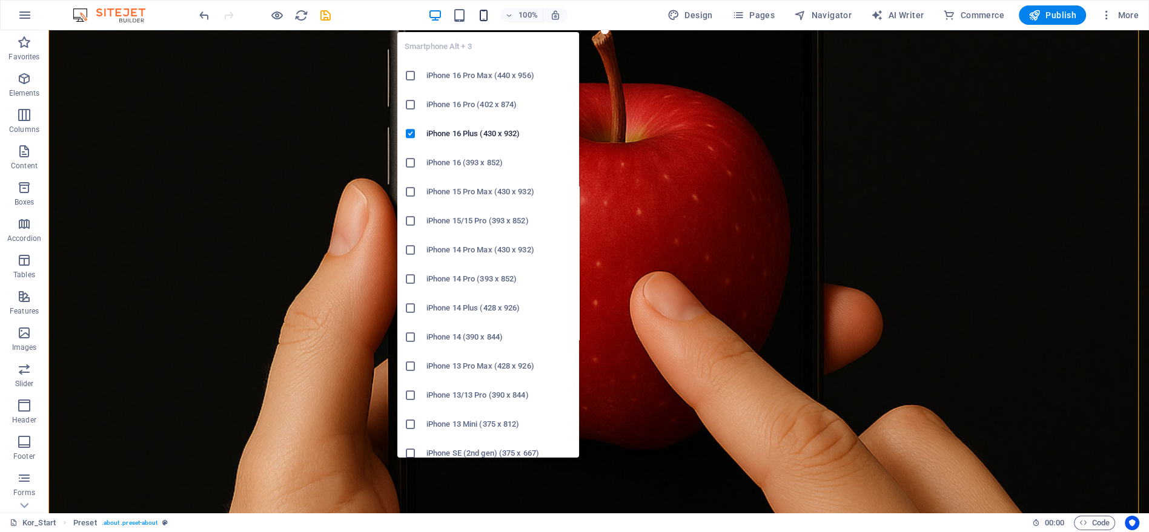
click at [483, 21] on icon "button" at bounding box center [483, 15] width 14 height 14
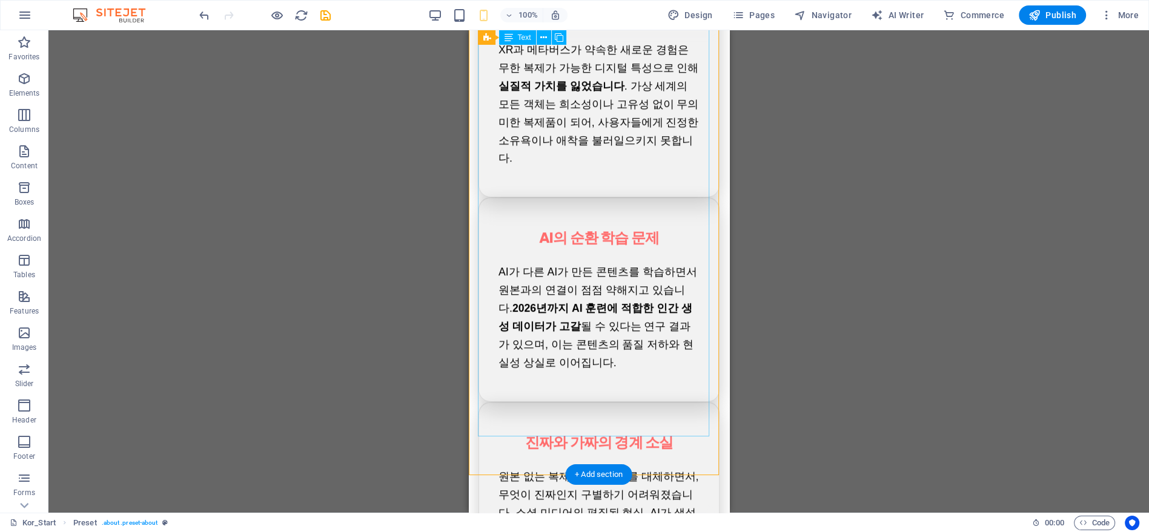
scroll to position [665, 0]
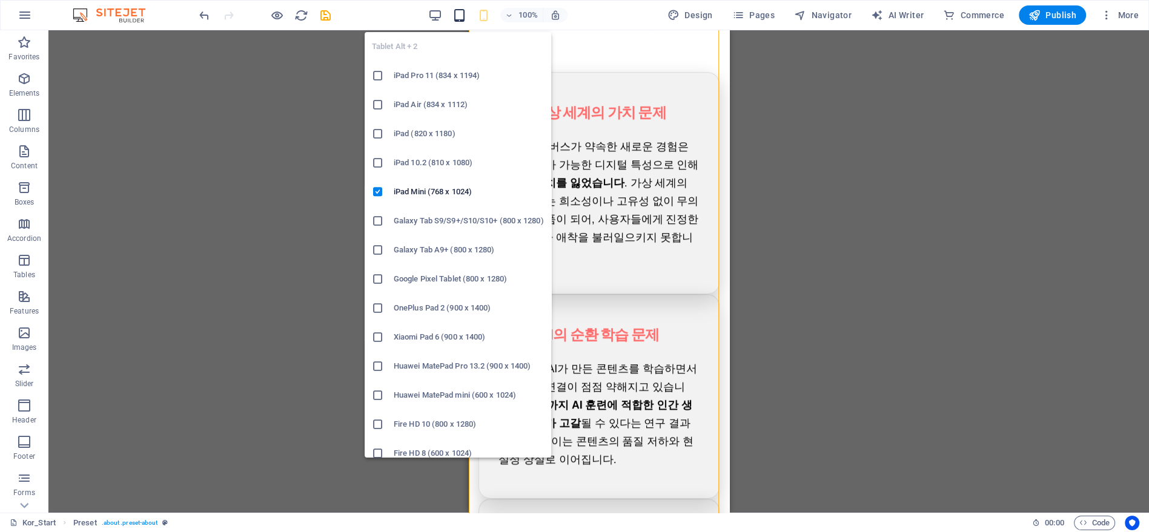
click at [463, 16] on icon "button" at bounding box center [459, 15] width 14 height 14
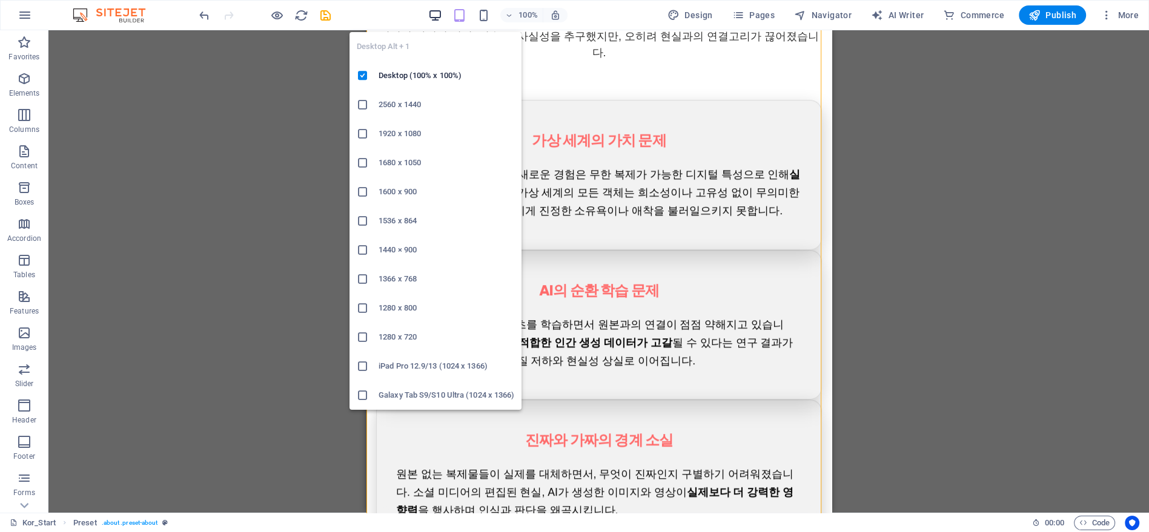
click at [438, 16] on icon "button" at bounding box center [435, 15] width 14 height 14
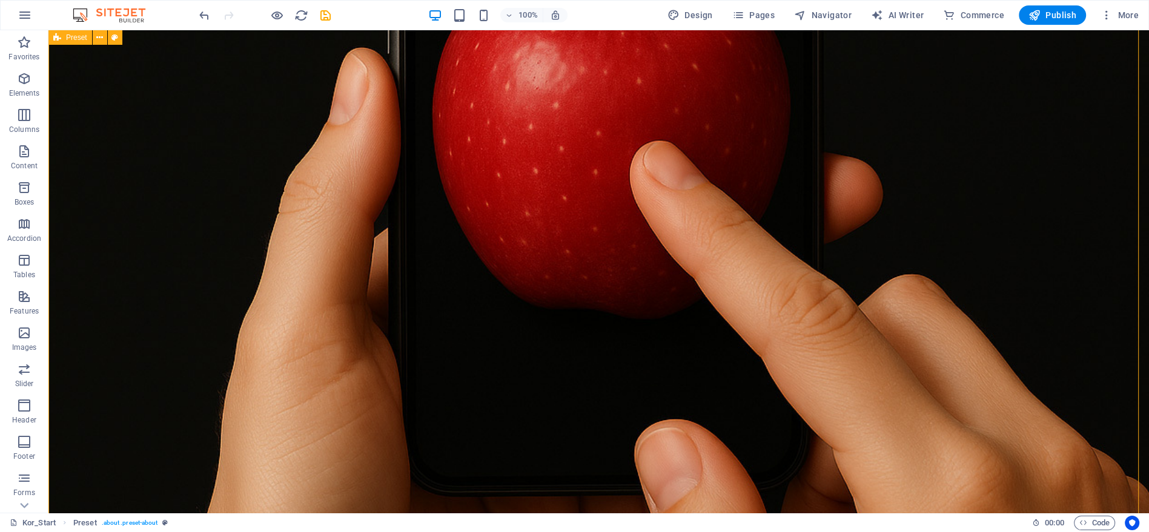
scroll to position [526, 0]
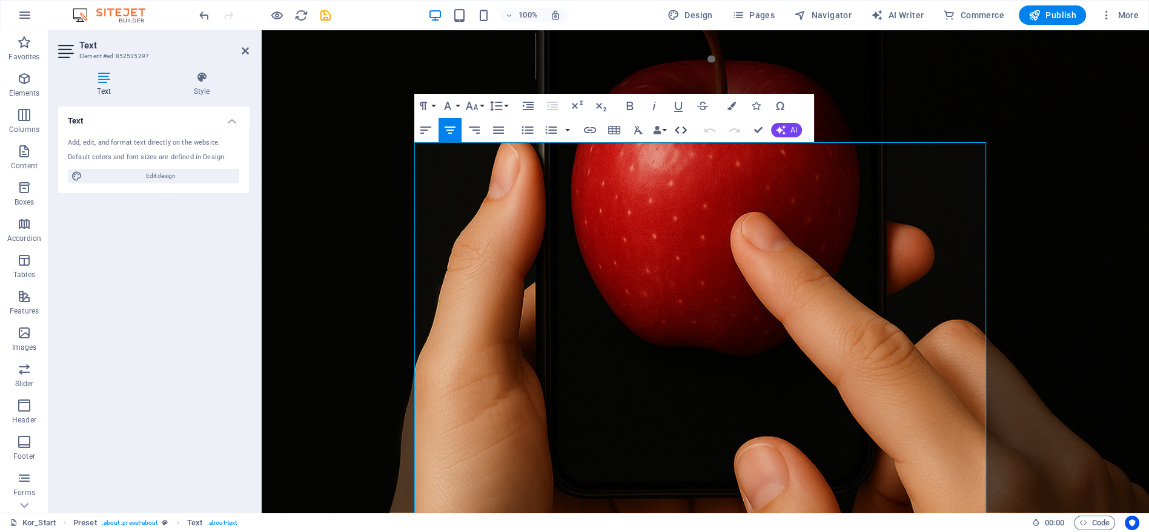
click at [670, 130] on button "HTML" at bounding box center [680, 130] width 23 height 24
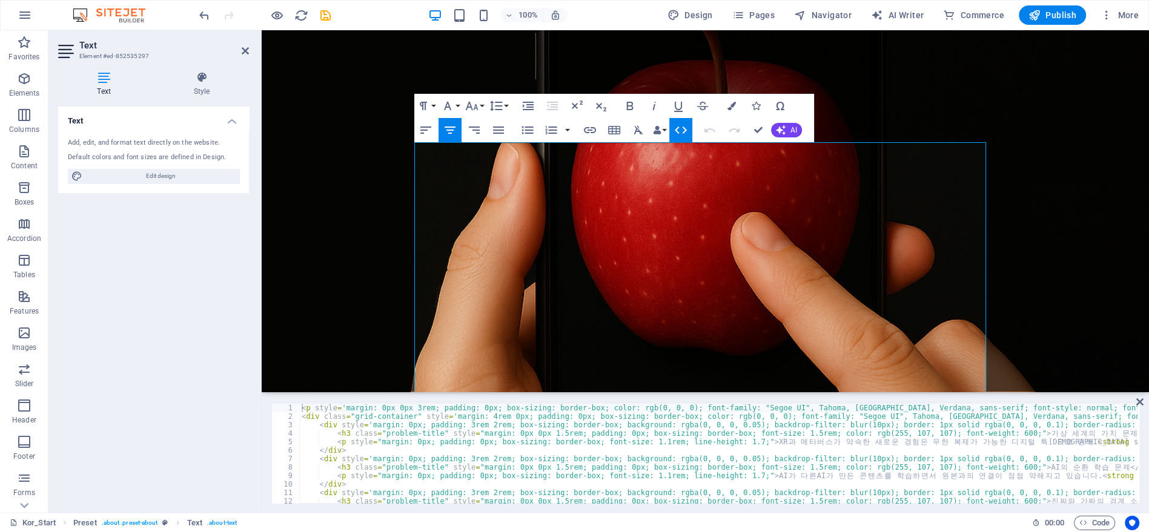
paste textarea
type textarea "</div>"
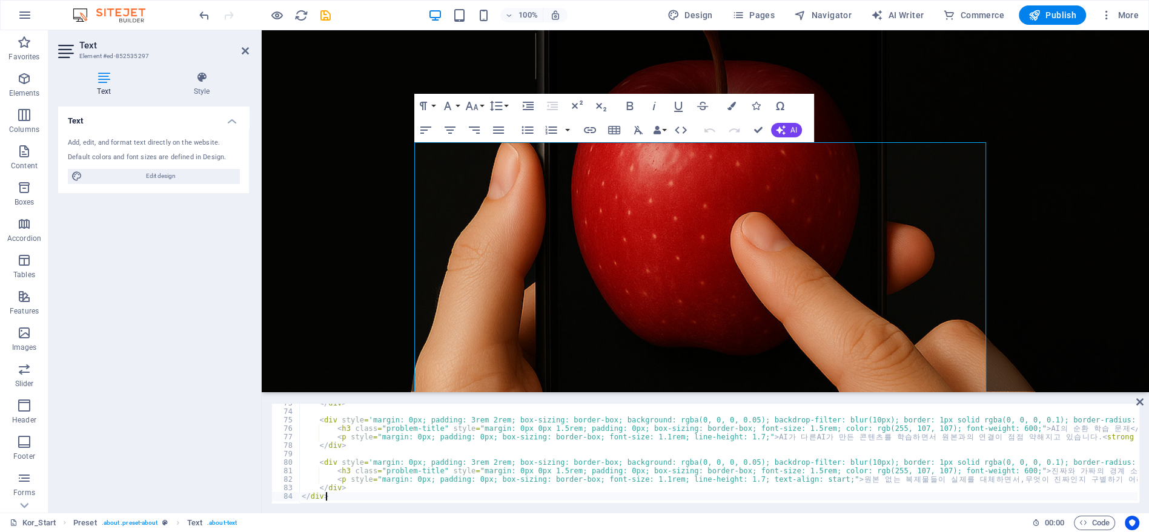
scroll to position [615, 0]
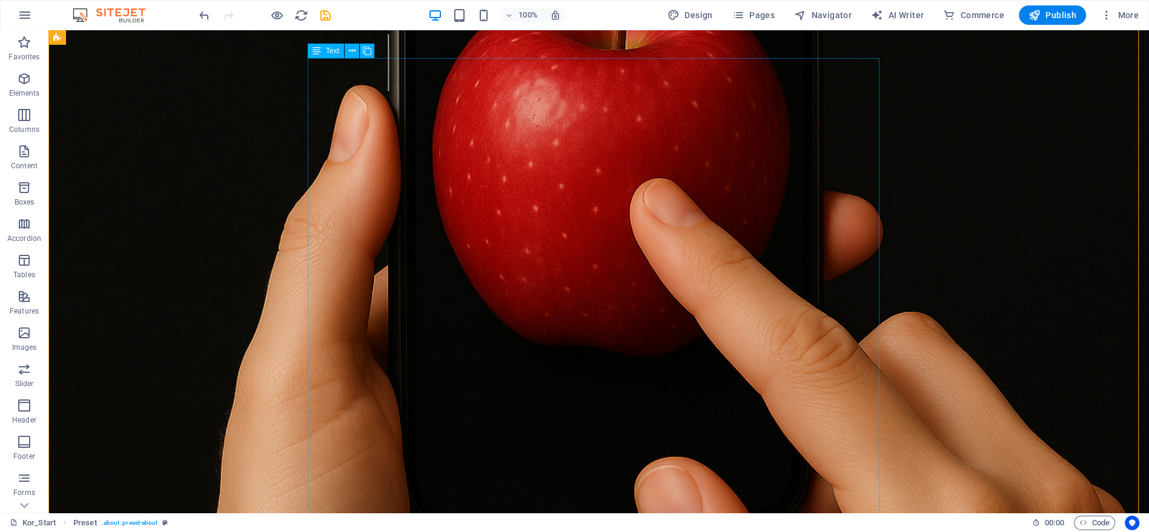
scroll to position [727, 0]
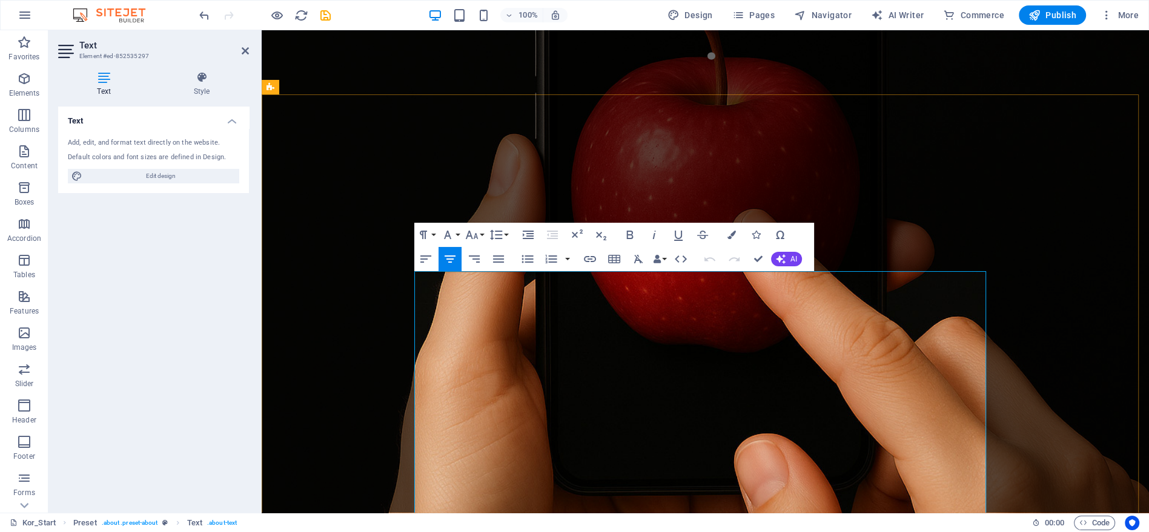
scroll to position [440, 0]
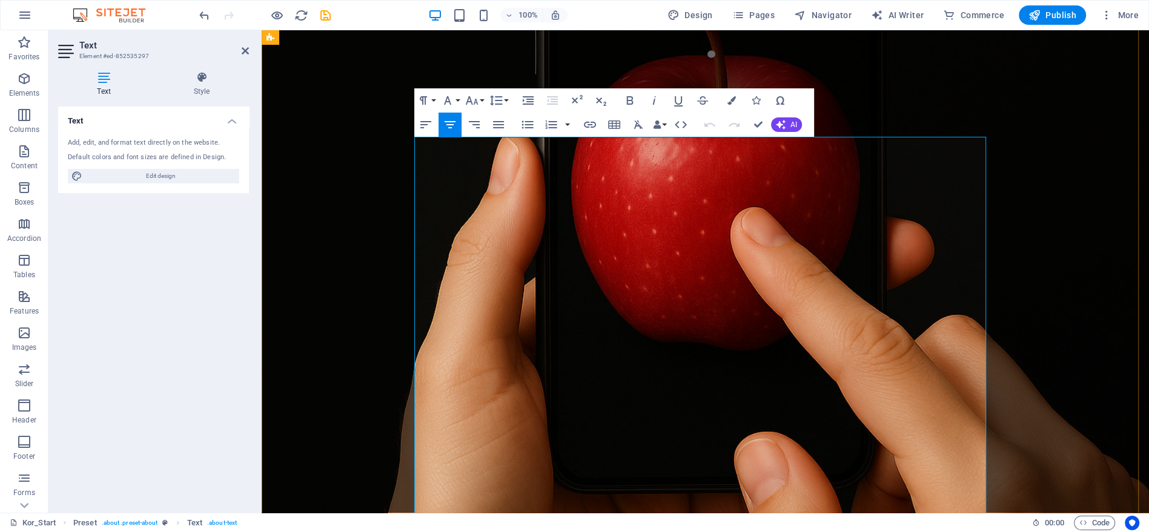
click at [680, 122] on icon "button" at bounding box center [680, 124] width 15 height 15
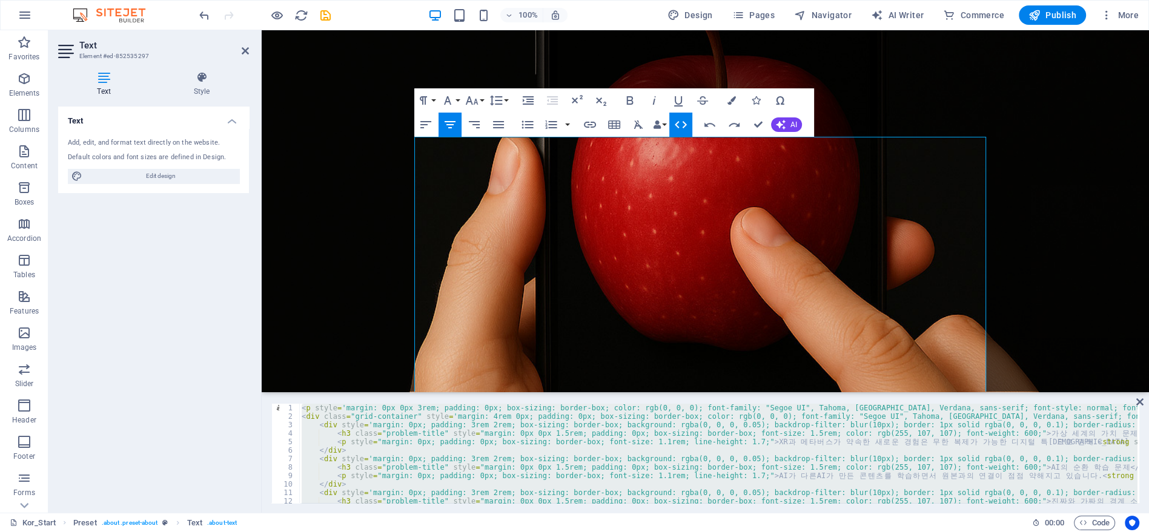
type textarea "</div>"
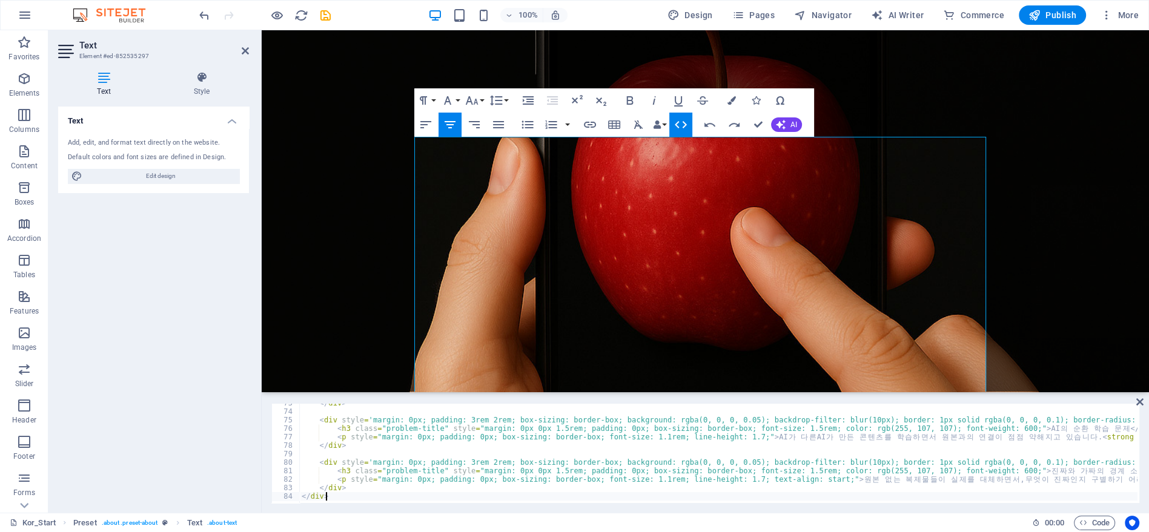
scroll to position [615, 0]
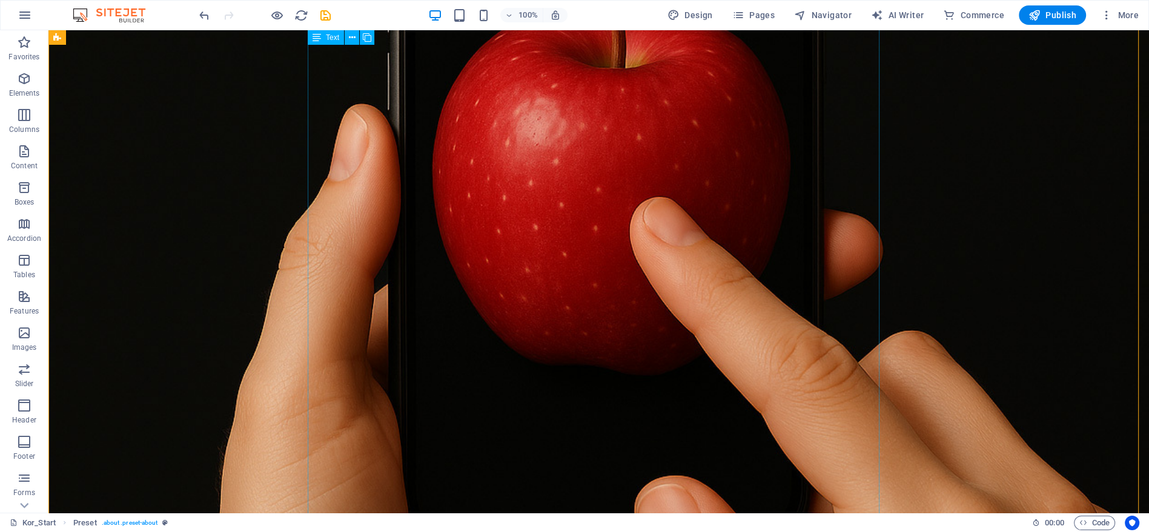
scroll to position [463, 0]
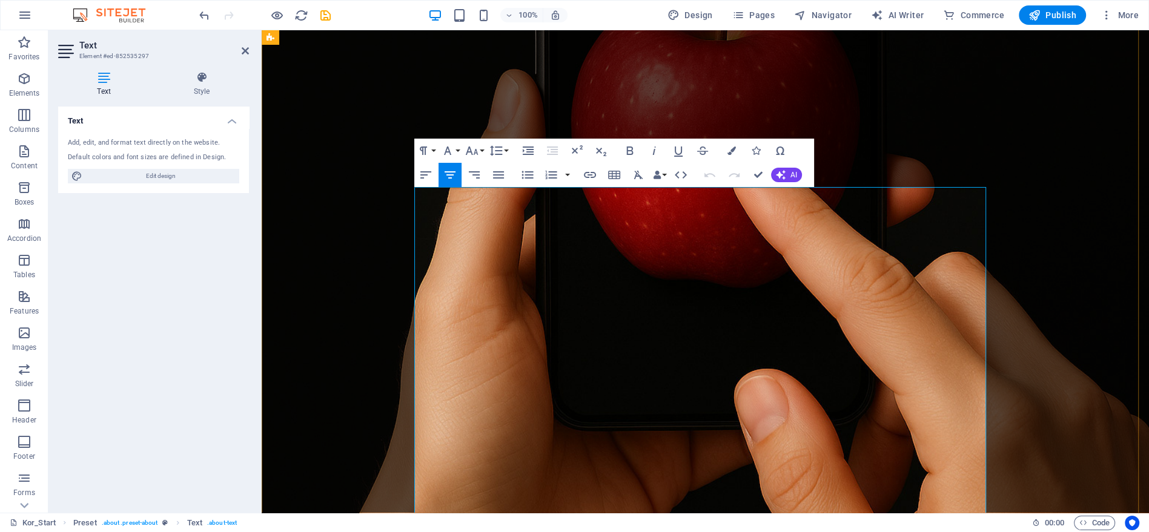
scroll to position [507, 0]
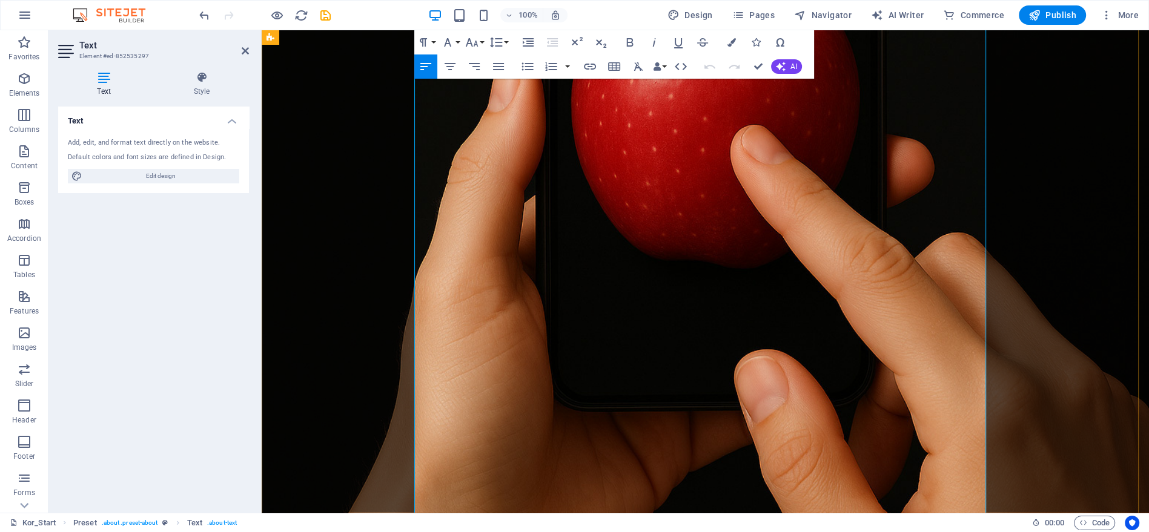
scroll to position [372, 0]
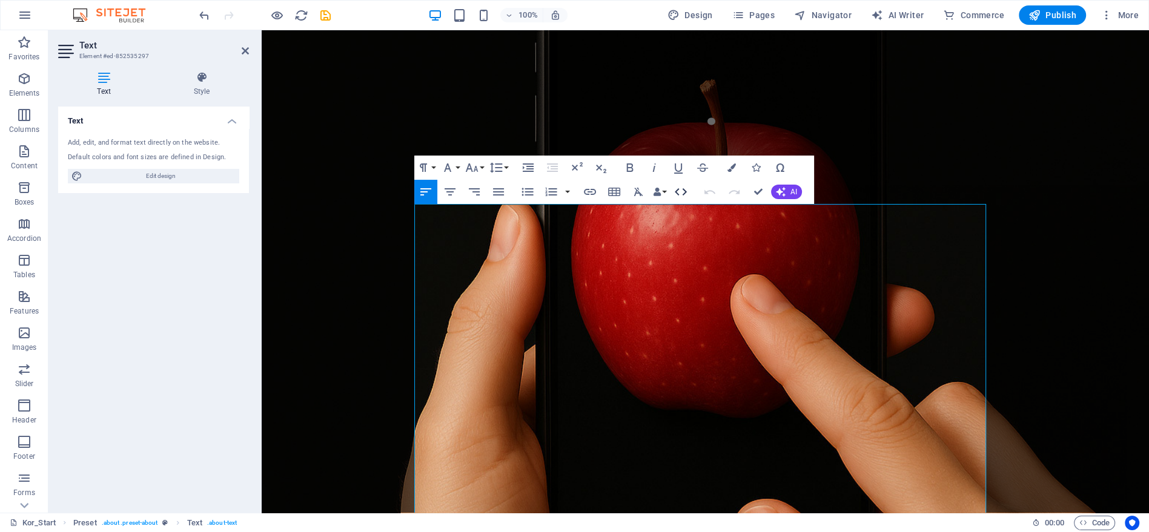
click at [687, 195] on button "HTML" at bounding box center [680, 192] width 23 height 24
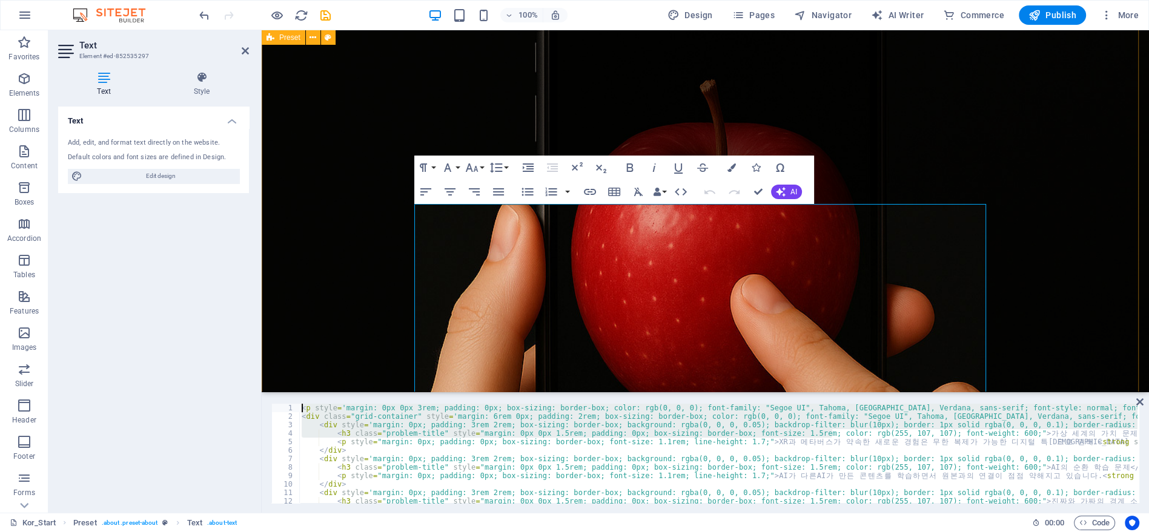
drag, startPoint x: 1093, startPoint y: 466, endPoint x: 1046, endPoint y: 236, distance: 234.2
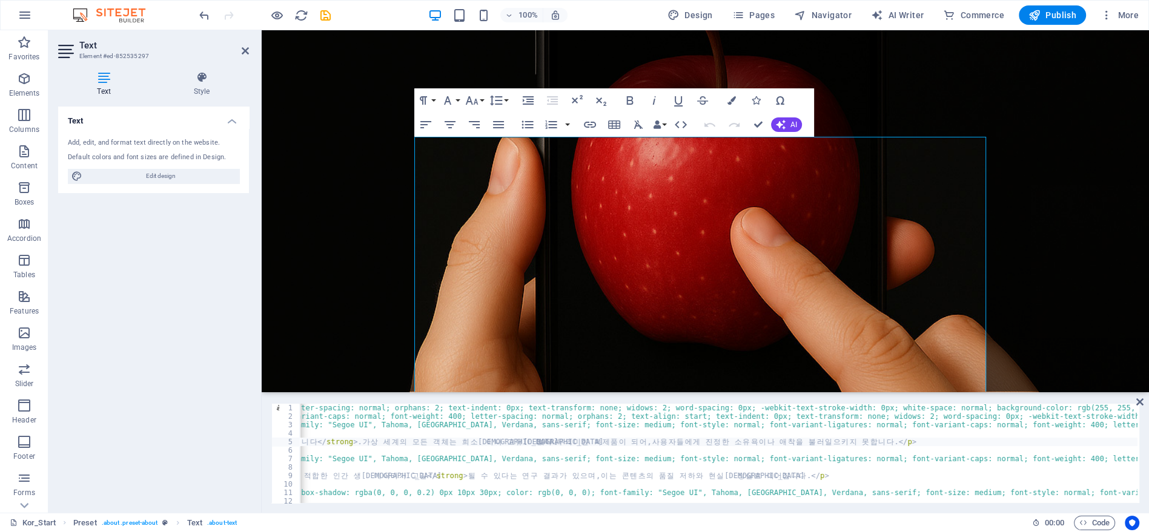
scroll to position [0, 1177]
click at [874, 441] on div "< p style = 'margin: 0px 0px 3rem; padding: 0px; box-sizing: border-box; color:…" at bounding box center [755, 461] width 3269 height 114
type textarea "ㅍ"
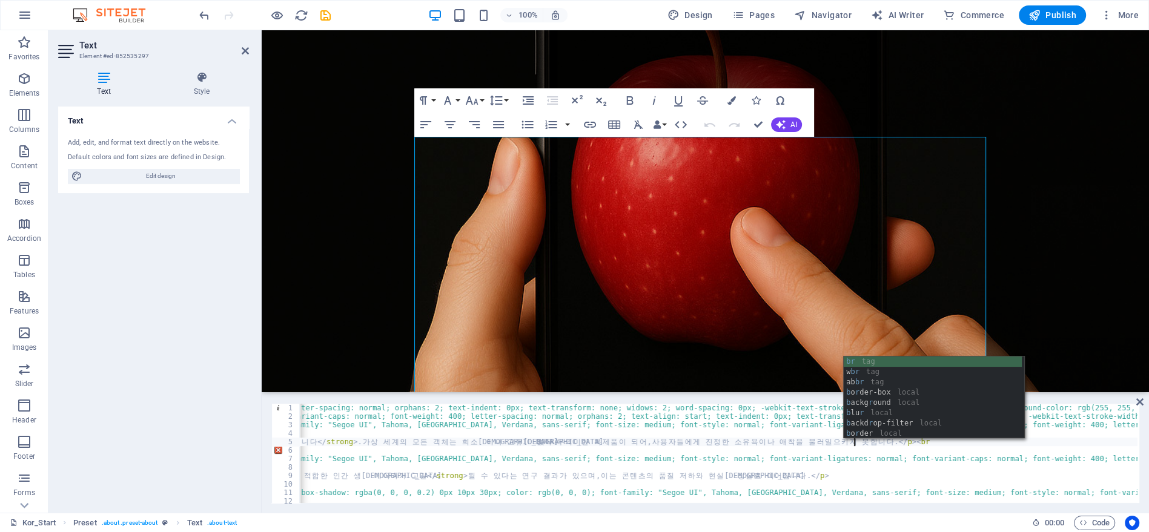
scroll to position [0, 137]
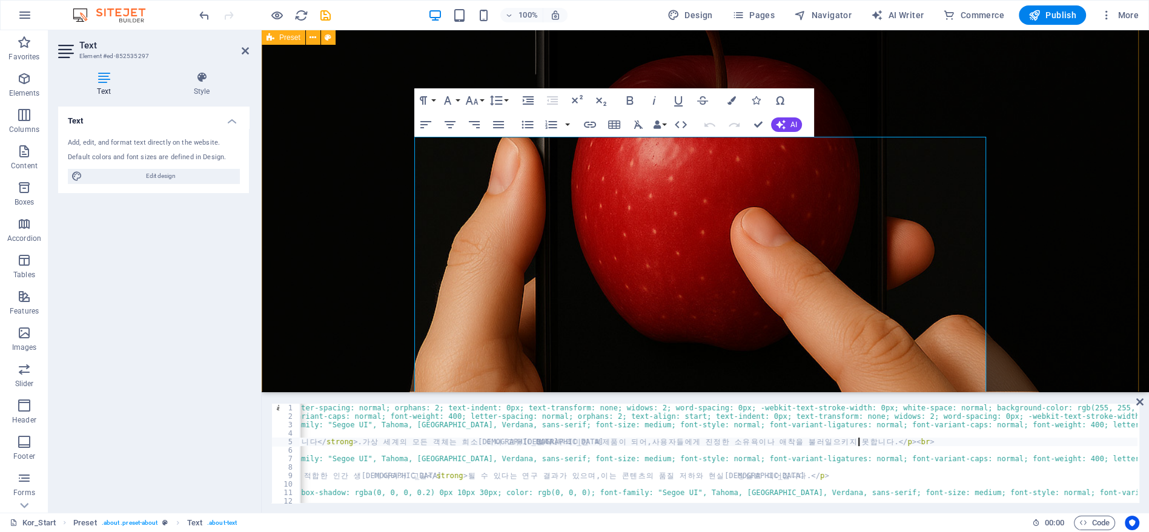
type textarea "<p style="margin: 0px; padding: 0px; box-sizing: border-box; font-size: 1.1rem;…"
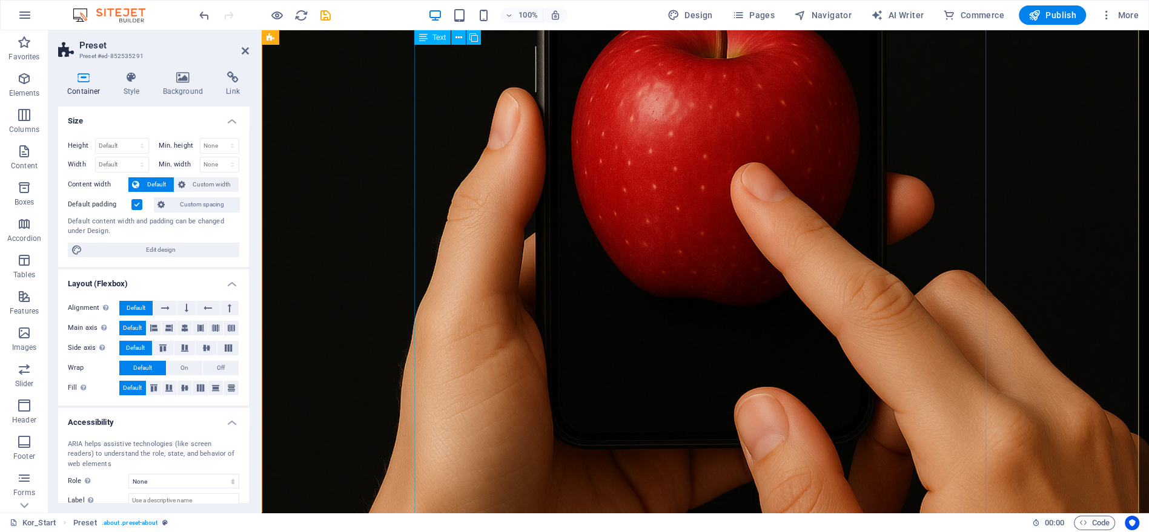
scroll to position [372, 0]
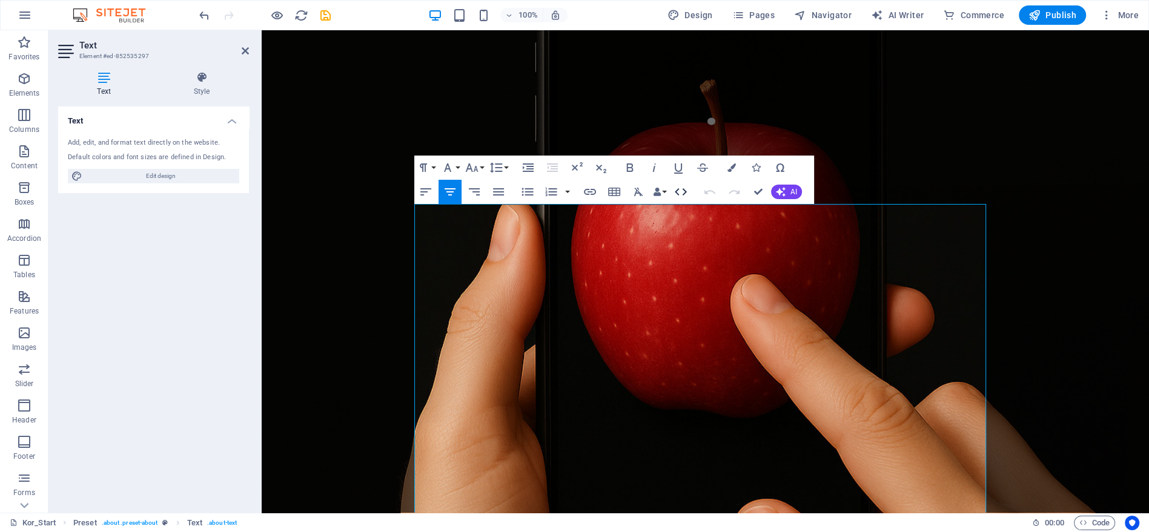
click at [683, 191] on icon "button" at bounding box center [680, 192] width 15 height 15
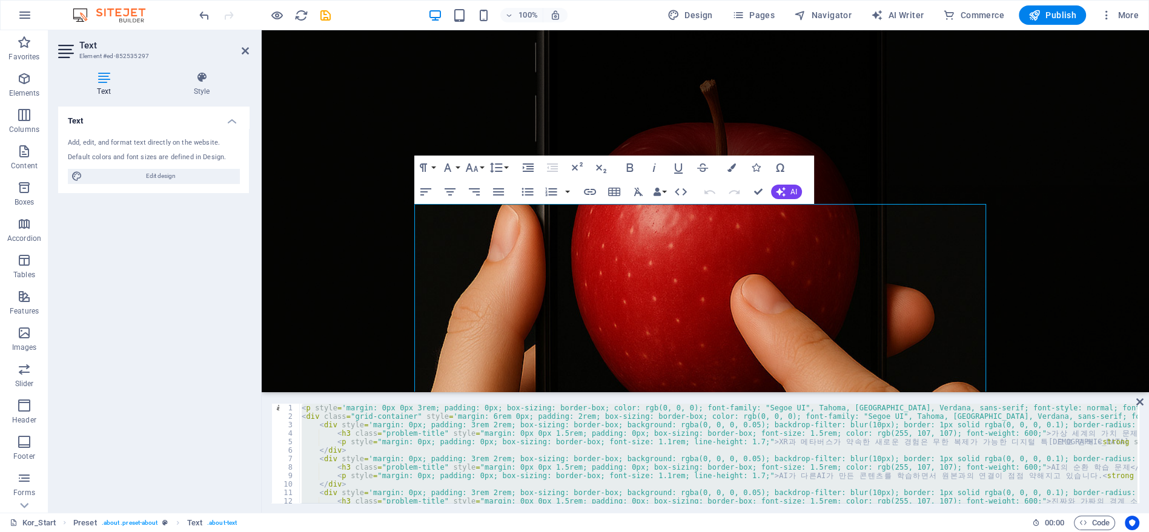
type textarea "</style>"
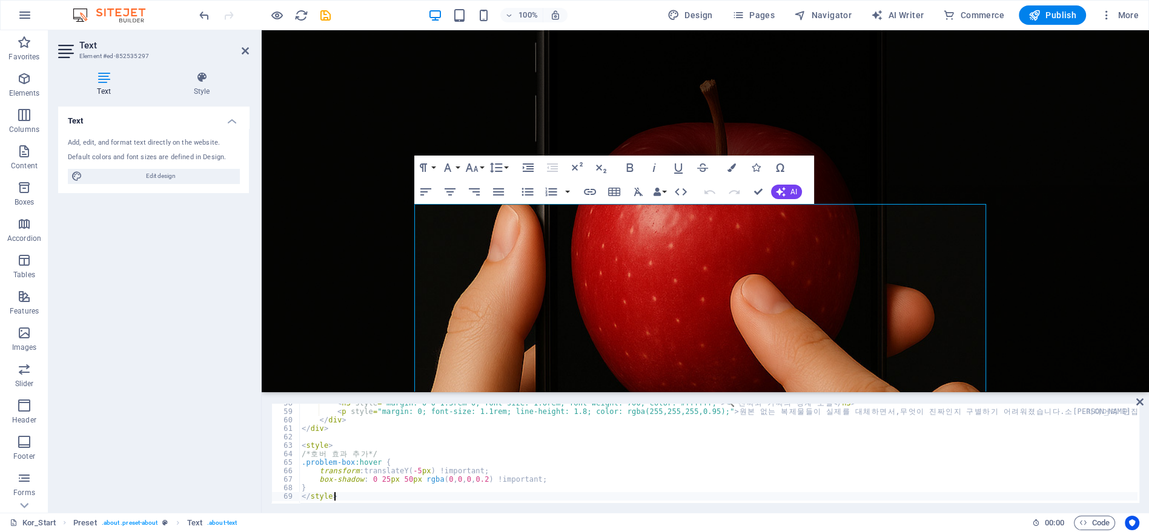
scroll to position [487, 0]
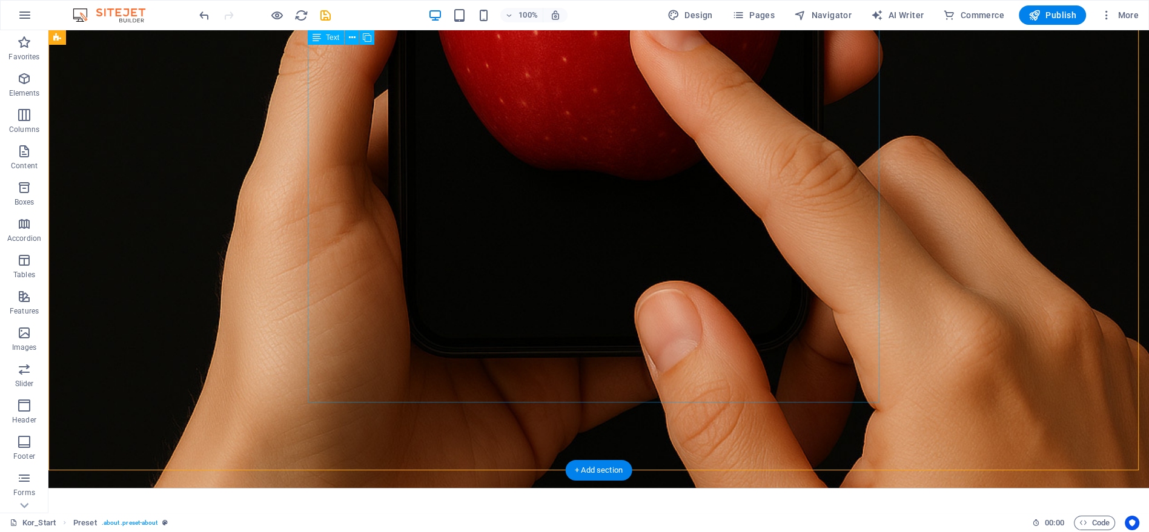
scroll to position [665, 0]
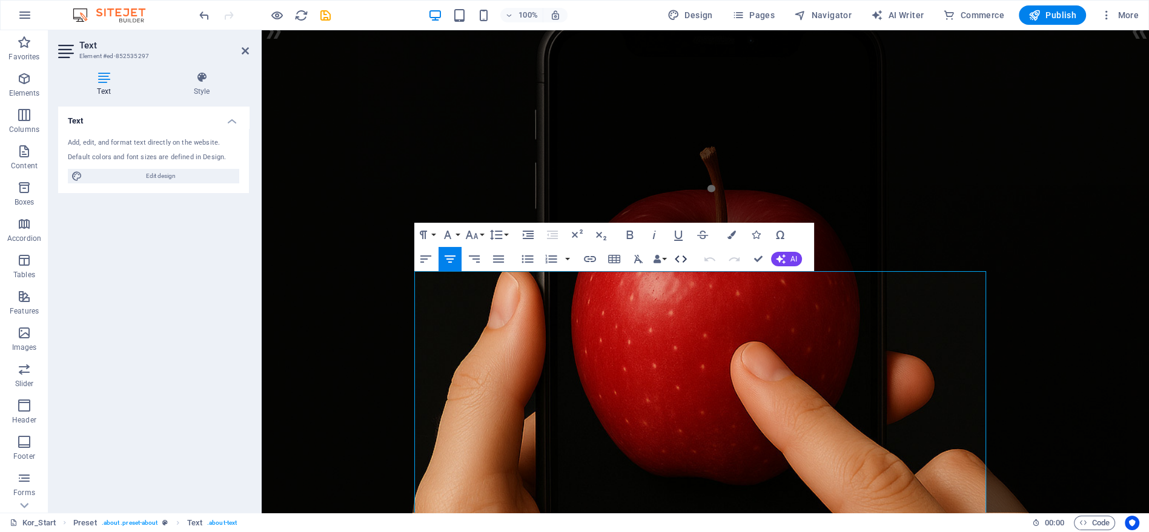
click at [687, 259] on icon "button" at bounding box center [680, 259] width 15 height 15
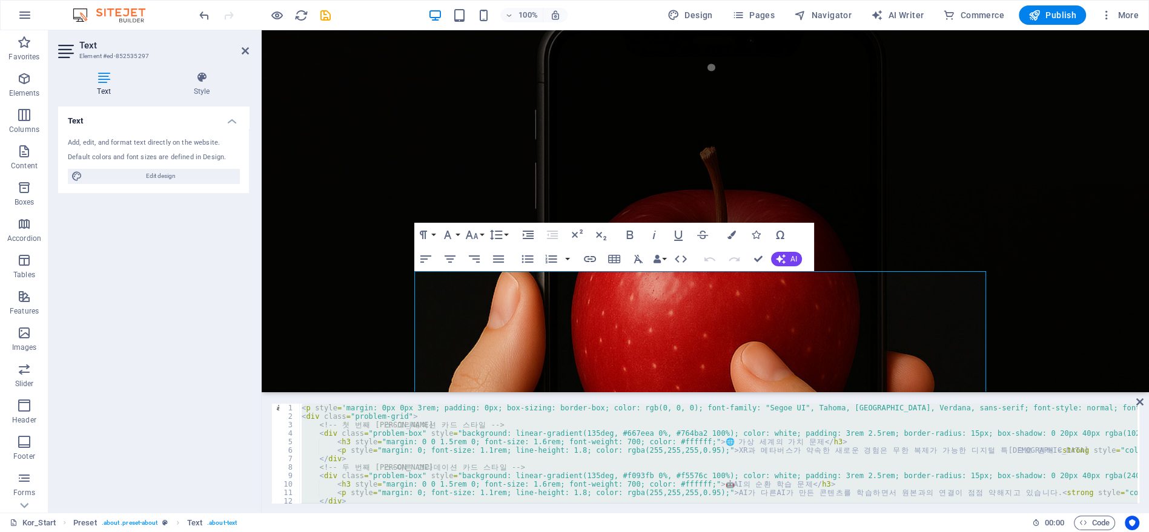
type textarea "</div>"
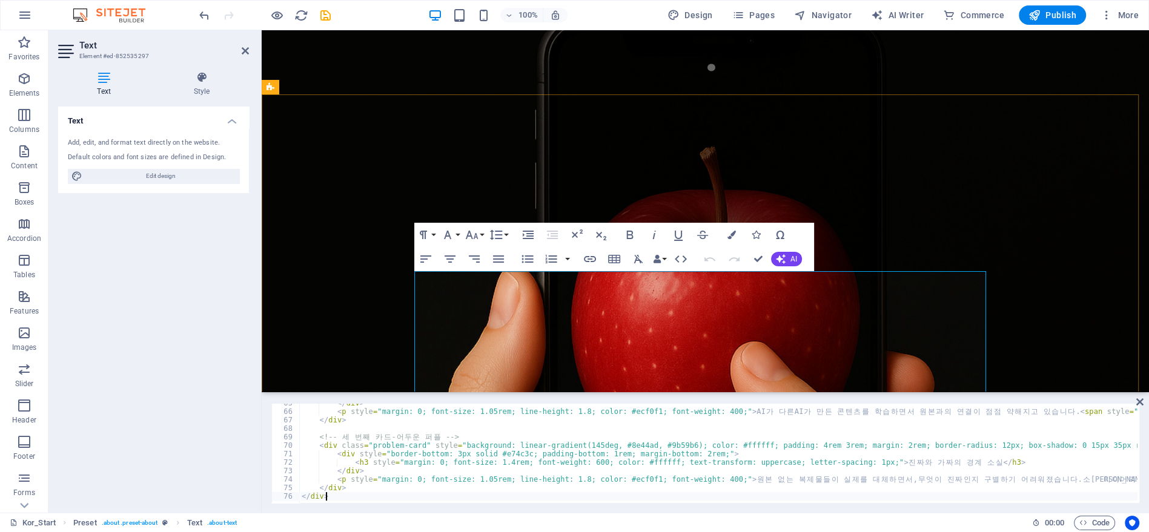
scroll to position [547, 0]
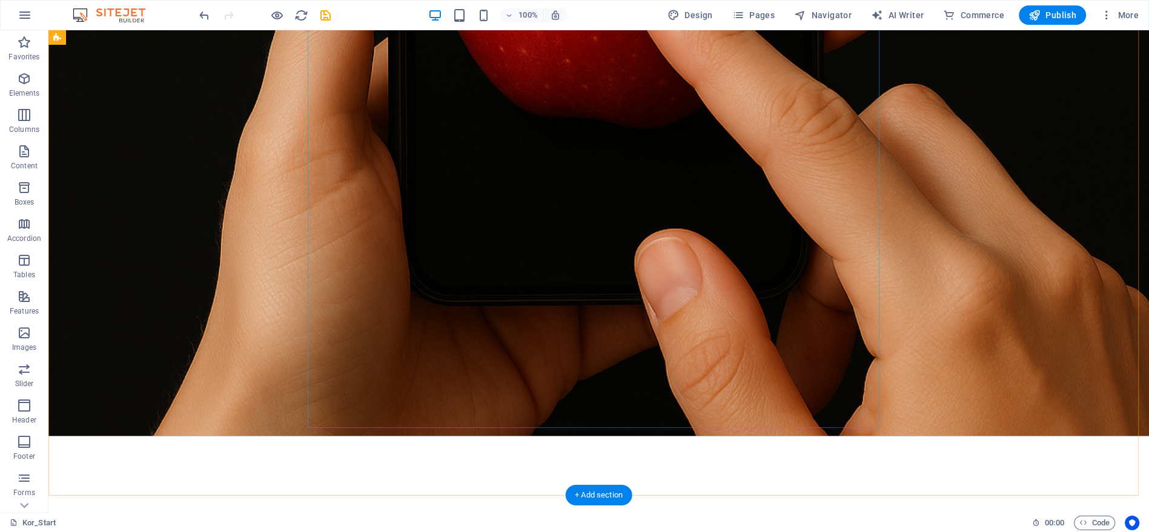
scroll to position [900, 0]
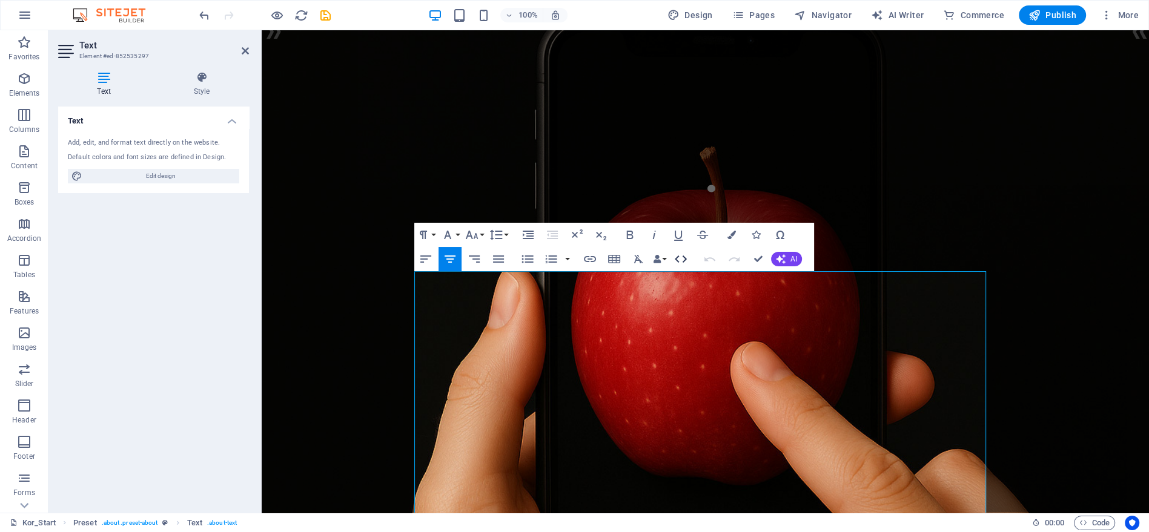
click at [676, 259] on icon "button" at bounding box center [681, 259] width 12 height 7
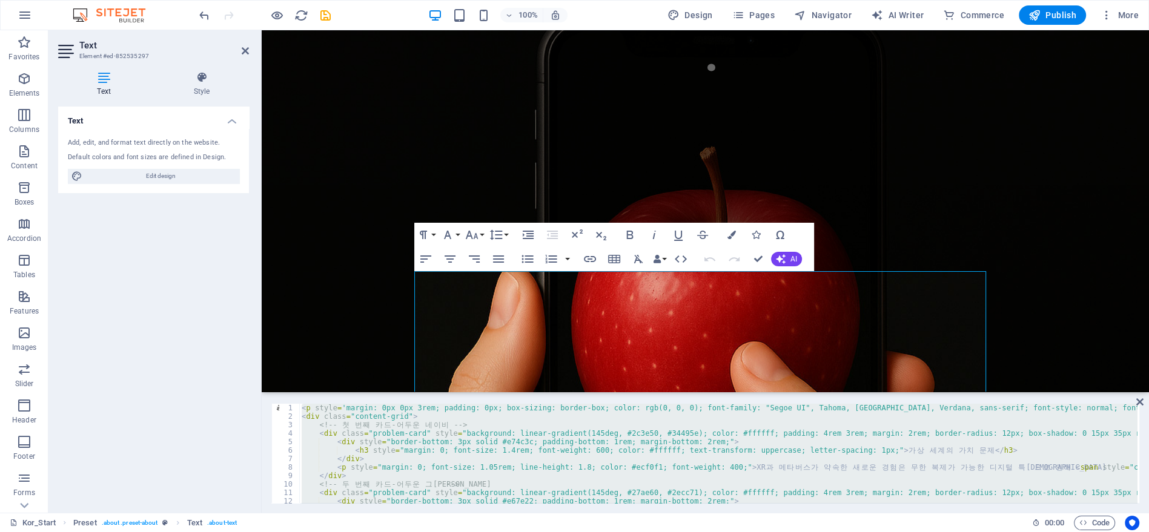
paste textarea
type textarea "</div>"
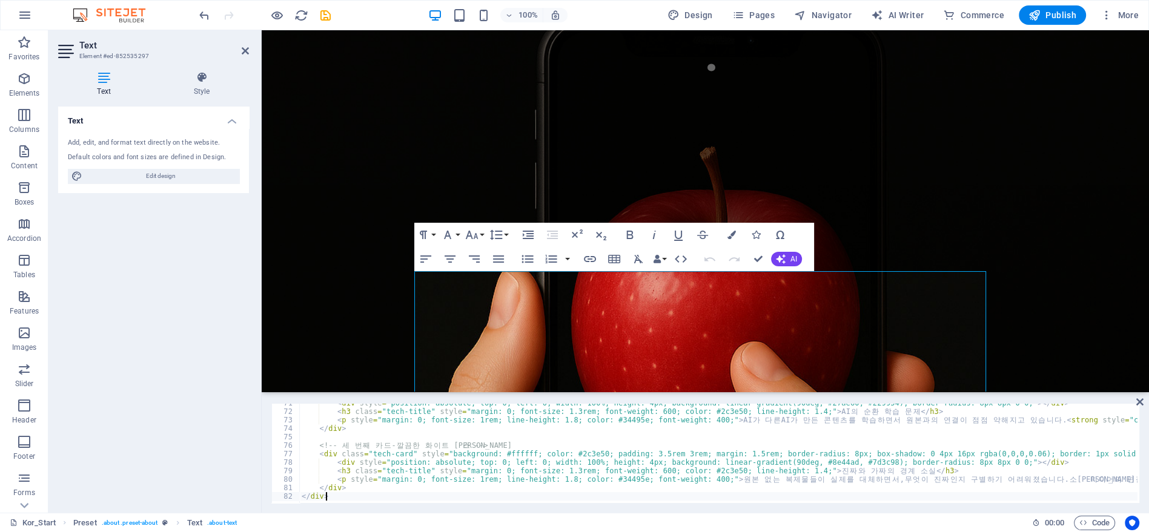
scroll to position [598, 0]
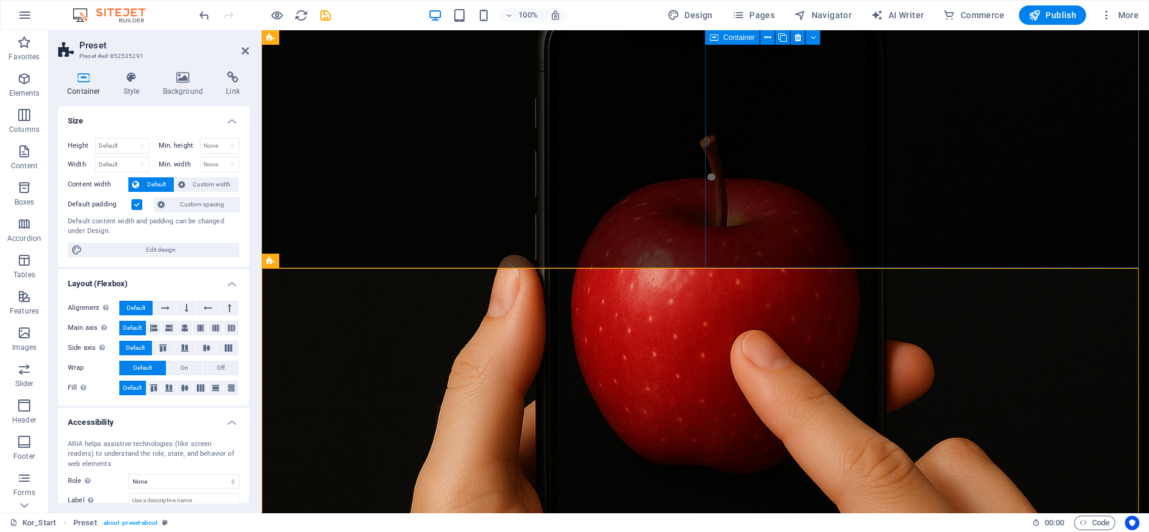
scroll to position [336, 0]
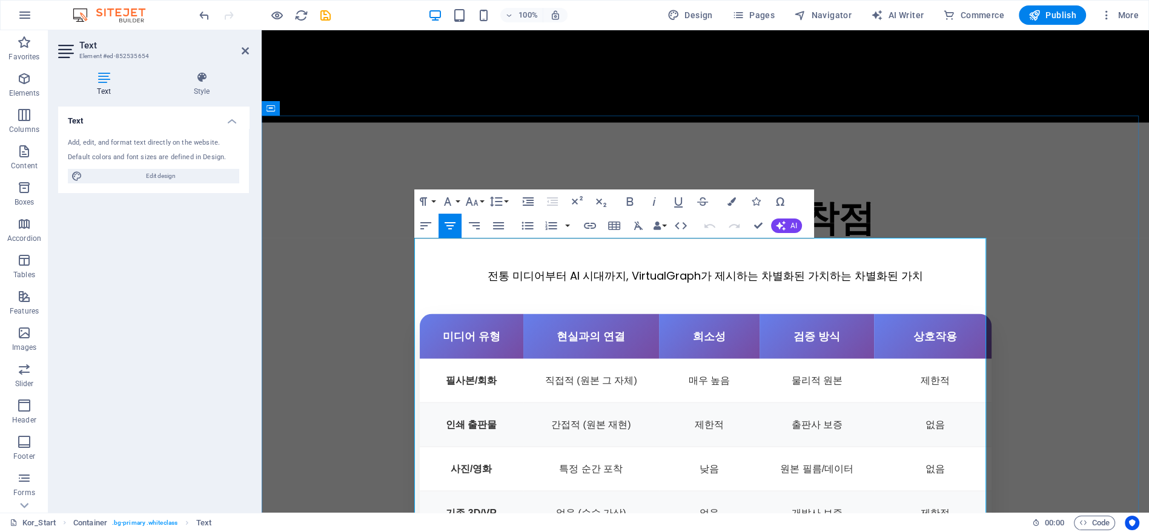
scroll to position [2617, 0]
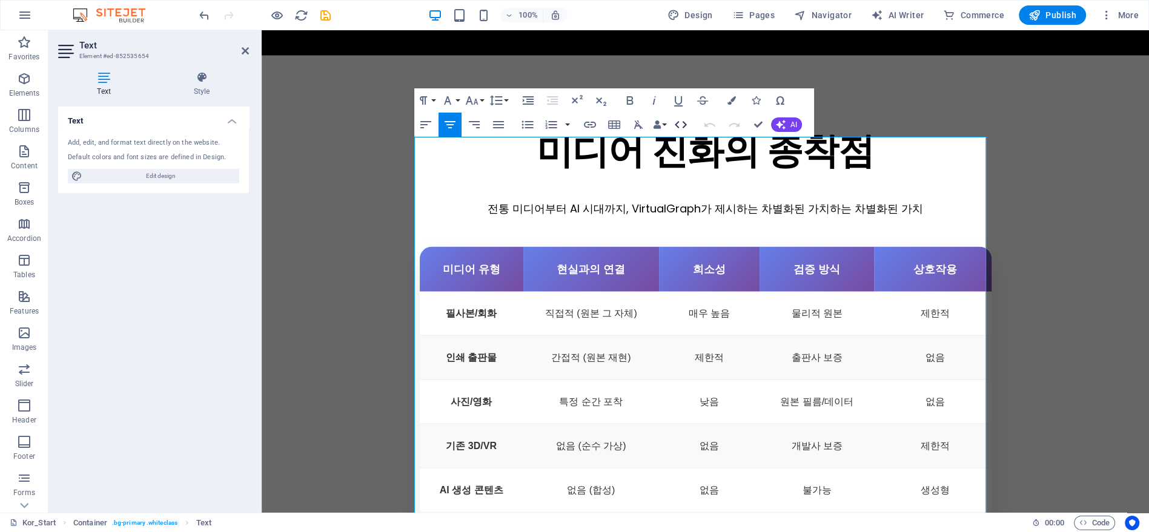
click at [684, 124] on icon "button" at bounding box center [681, 124] width 12 height 7
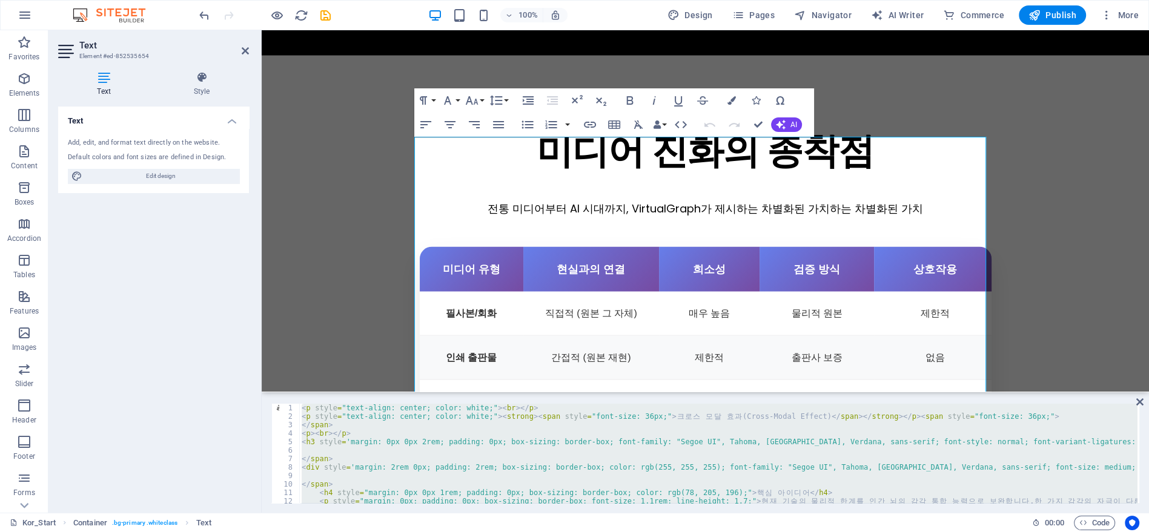
click at [612, 443] on div "< p style = "text-align: center; color: white;" > < br > </ p > < p style = "te…" at bounding box center [717, 453] width 837 height 99
paste textarea "</html"
type textarea "</html>"
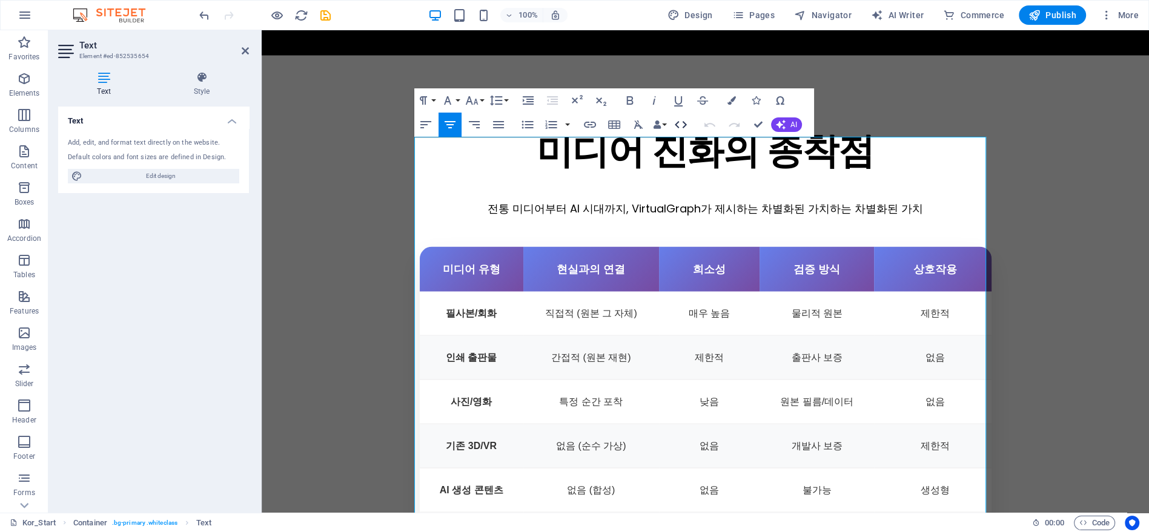
drag, startPoint x: 683, startPoint y: 124, endPoint x: 443, endPoint y: 132, distance: 240.5
click at [683, 124] on icon "button" at bounding box center [680, 124] width 15 height 15
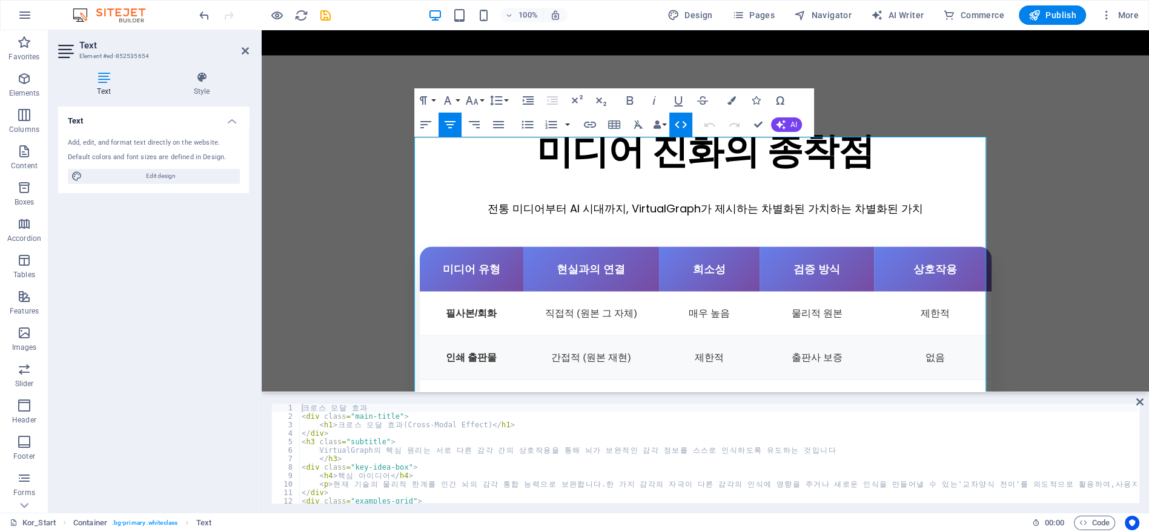
click at [738, 441] on div "크 로 스 모 달 효 과 < div class = "main-title" > < h1 > 크 로 스 모 달 효 과 (Cross-Modal Ef…" at bounding box center [854, 461] width 1111 height 114
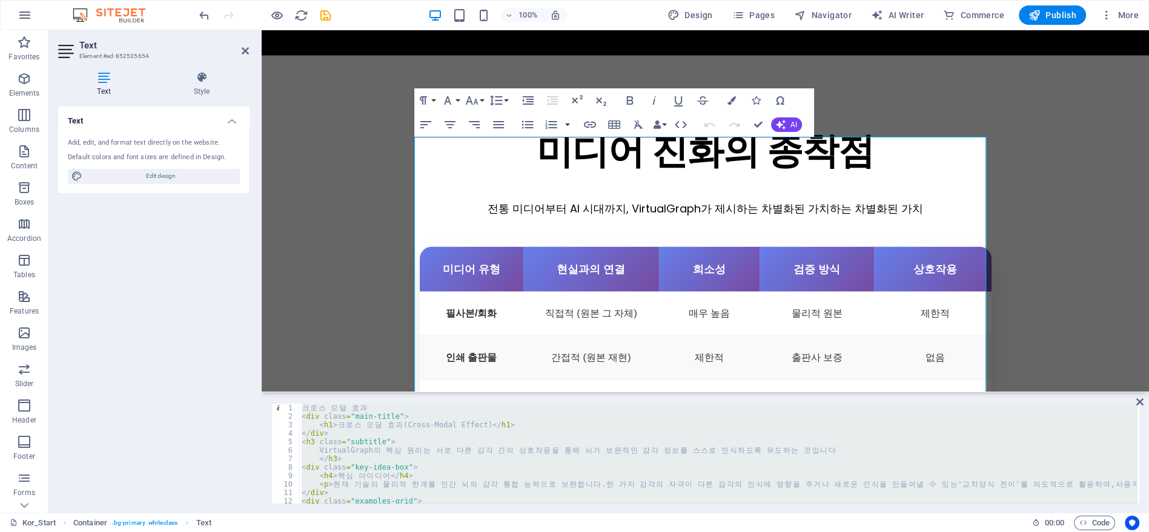
paste textarea "</html"
type textarea "</html>"
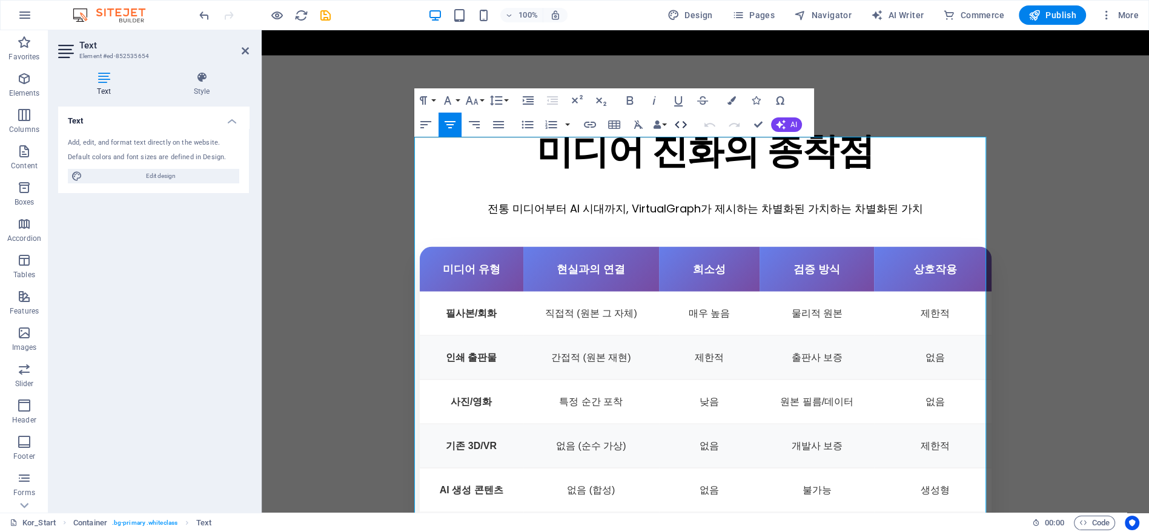
click at [681, 122] on icon "button" at bounding box center [680, 124] width 15 height 15
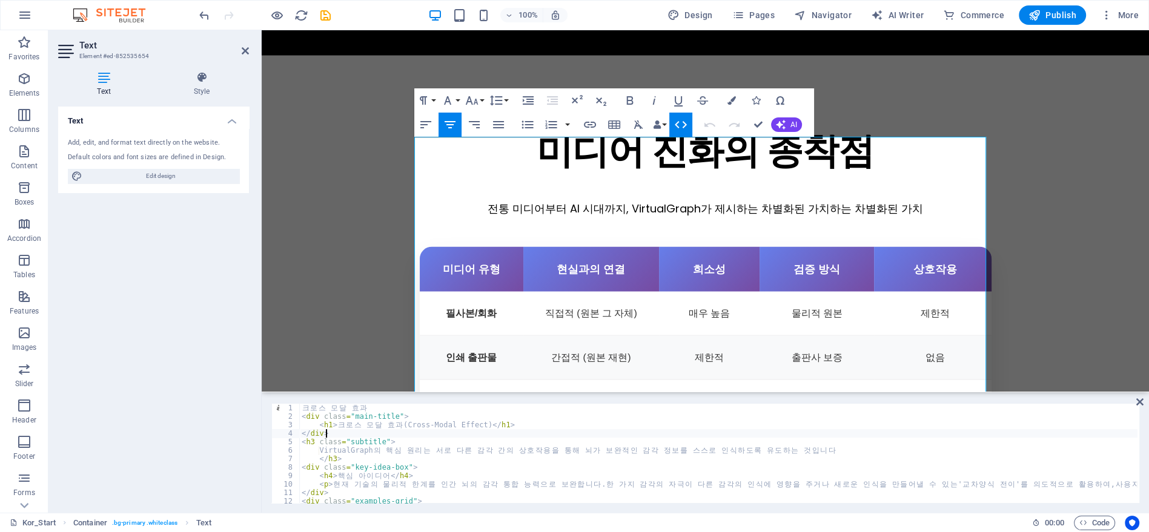
click at [391, 431] on div "크 로 스 모 달 효 과 < div class = "main-title" > < h1 > 크 로 스 모 달 효 과 (Cross-Modal Ef…" at bounding box center [854, 461] width 1111 height 114
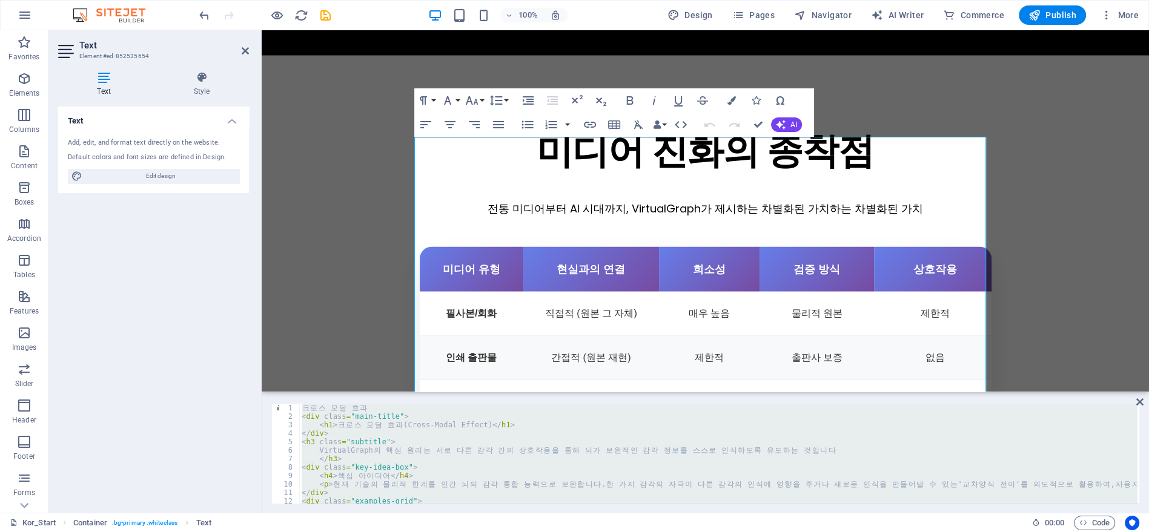
type textarea "</div>"
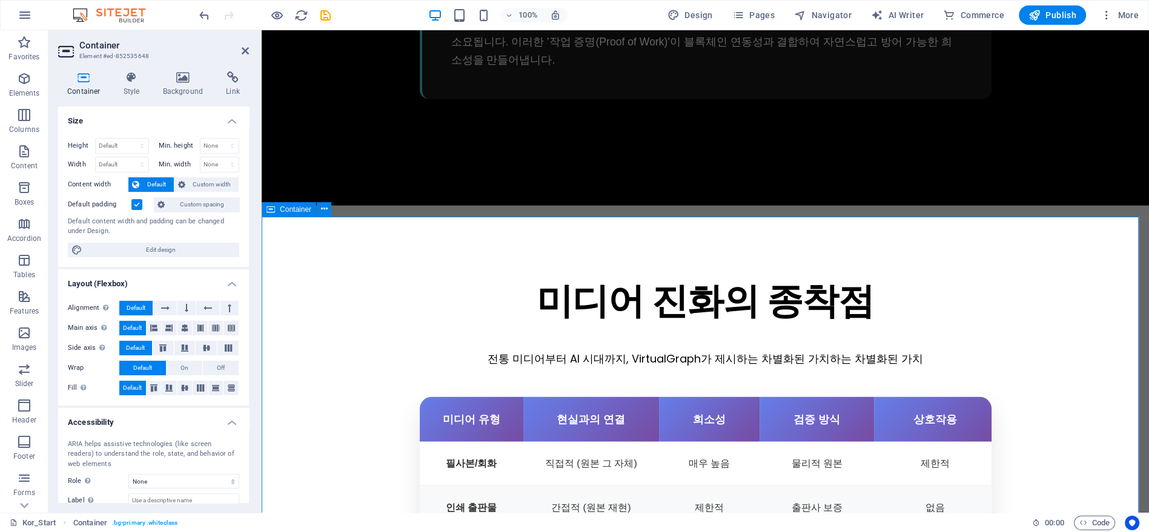
scroll to position [2550, 0]
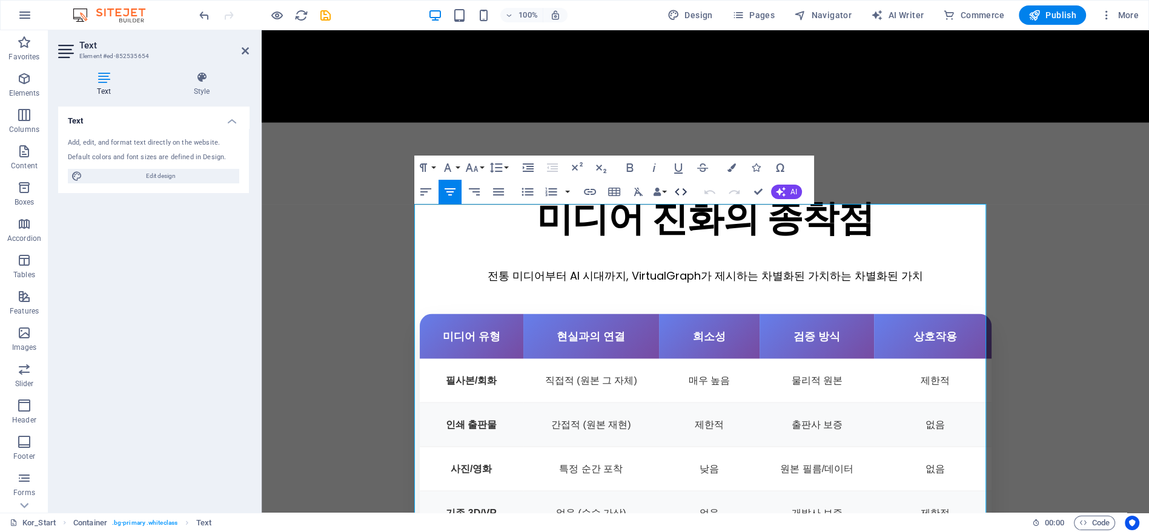
click at [679, 197] on icon "button" at bounding box center [680, 192] width 15 height 15
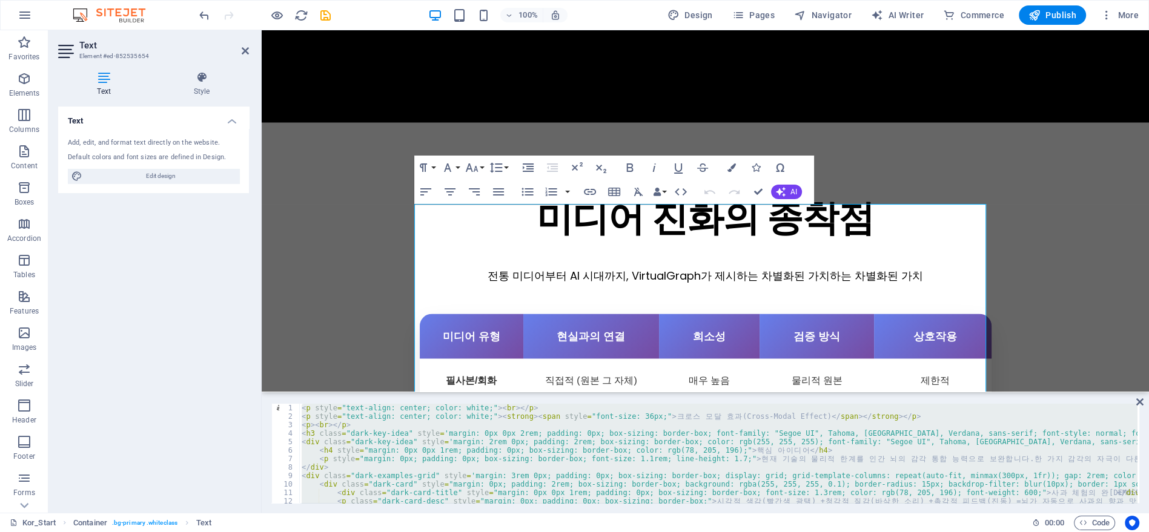
type textarea "</style>"
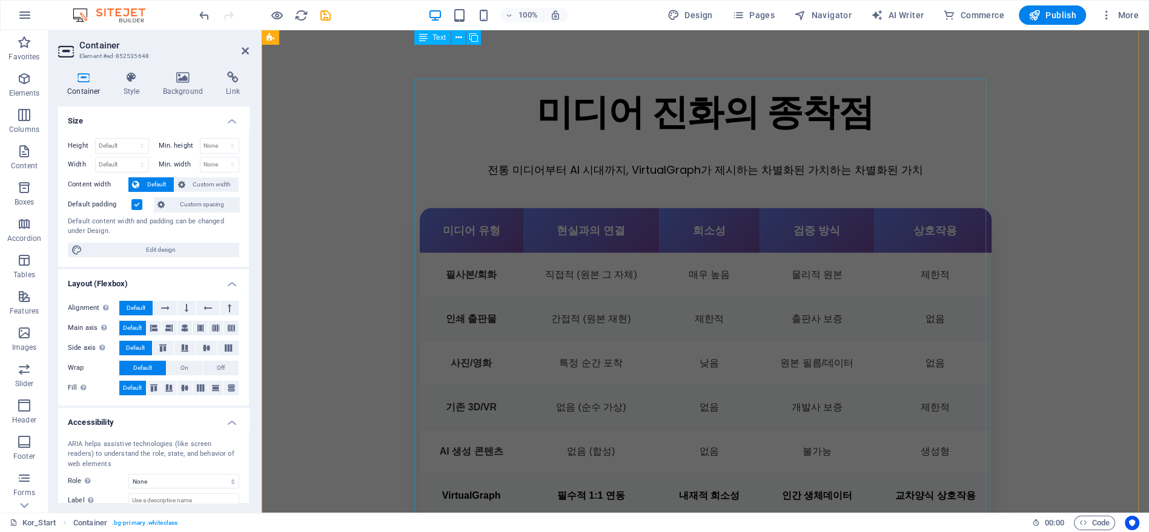
scroll to position [2617, 0]
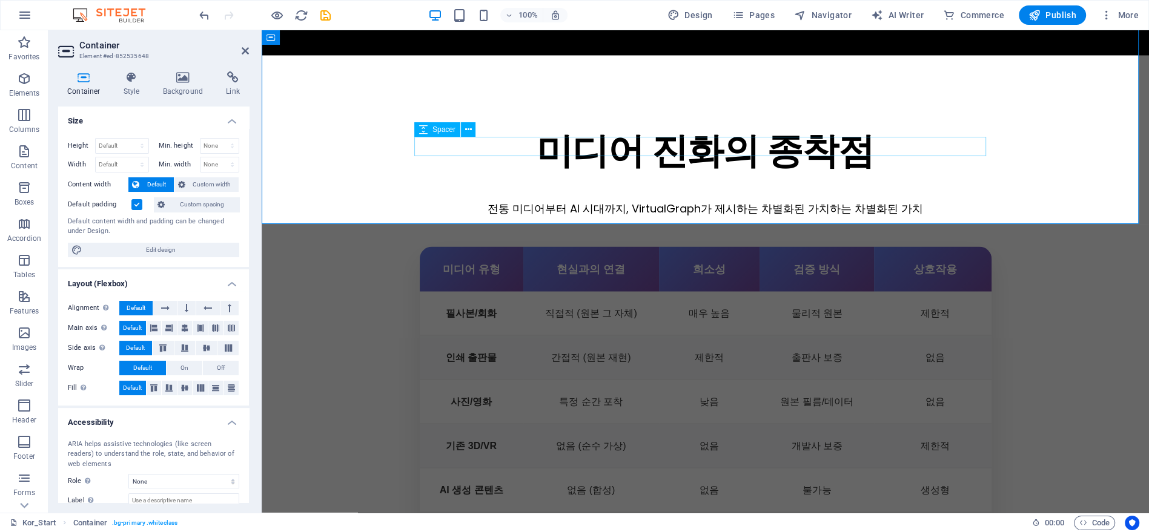
select select "rem"
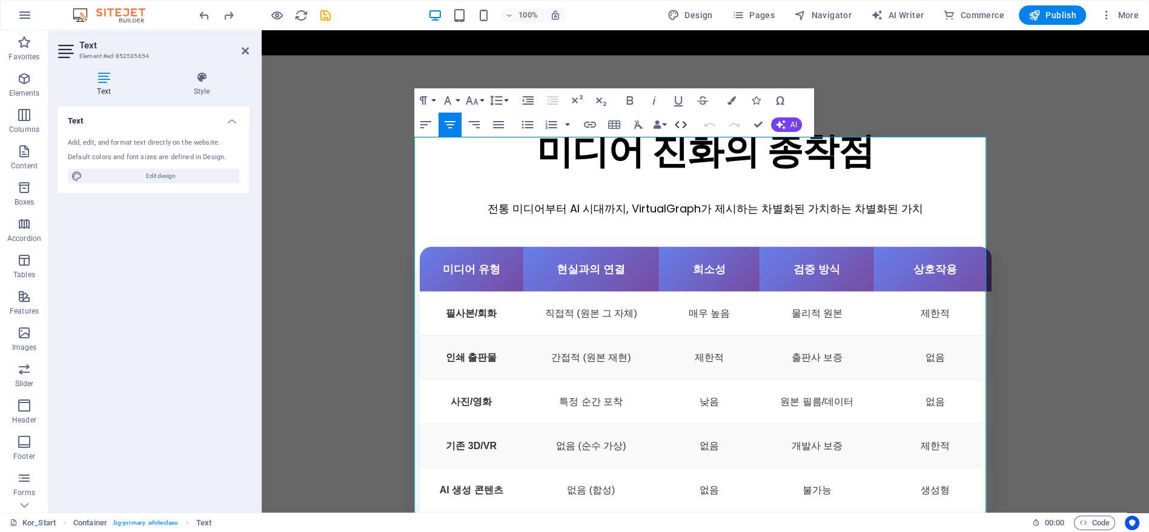
click at [684, 124] on icon "button" at bounding box center [681, 124] width 12 height 7
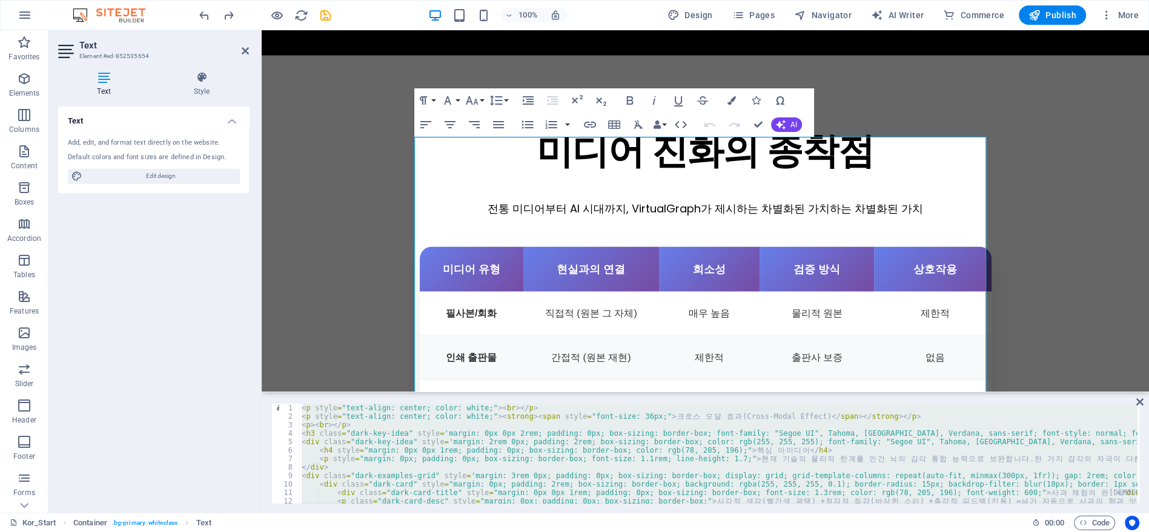
paste textarea "</style"
type textarea "</style>"
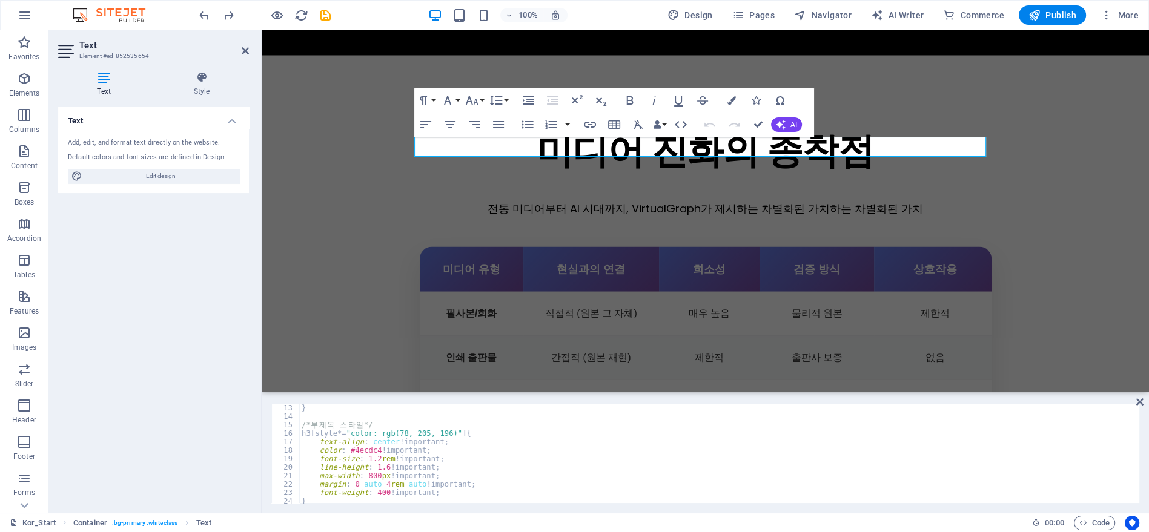
scroll to position [0, 0]
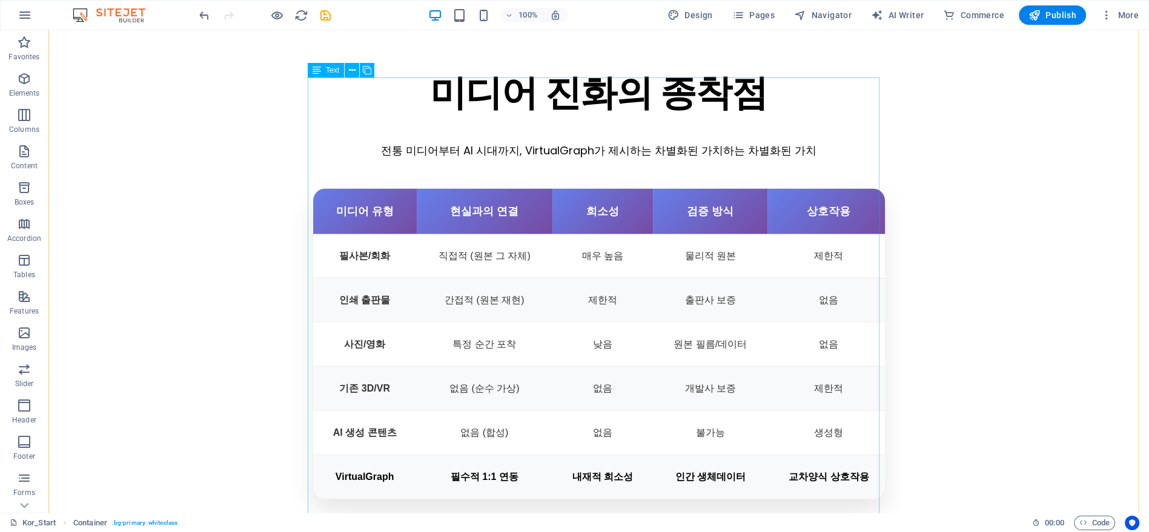
scroll to position [2574, 0]
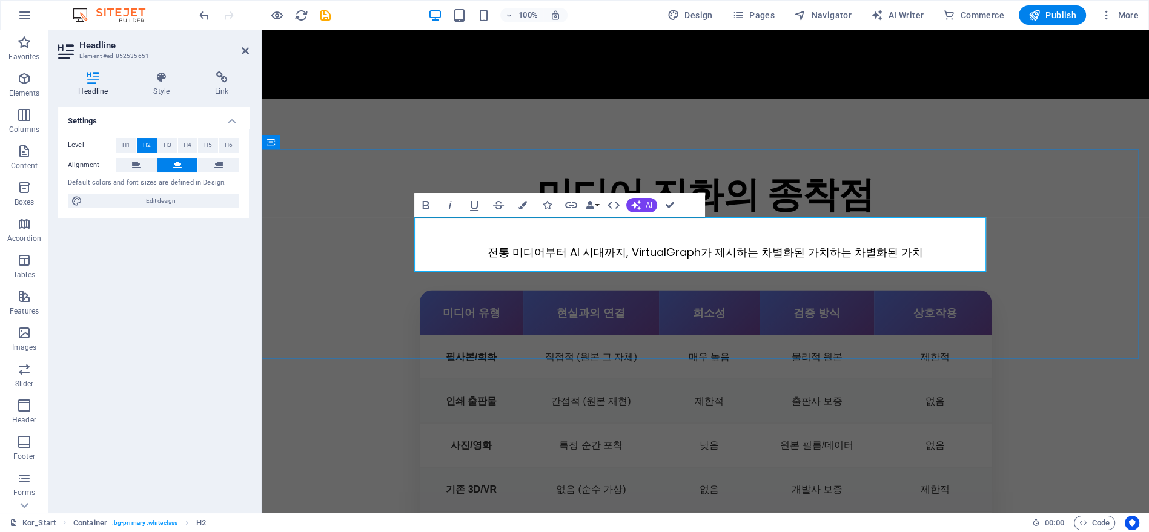
scroll to position [2483, 0]
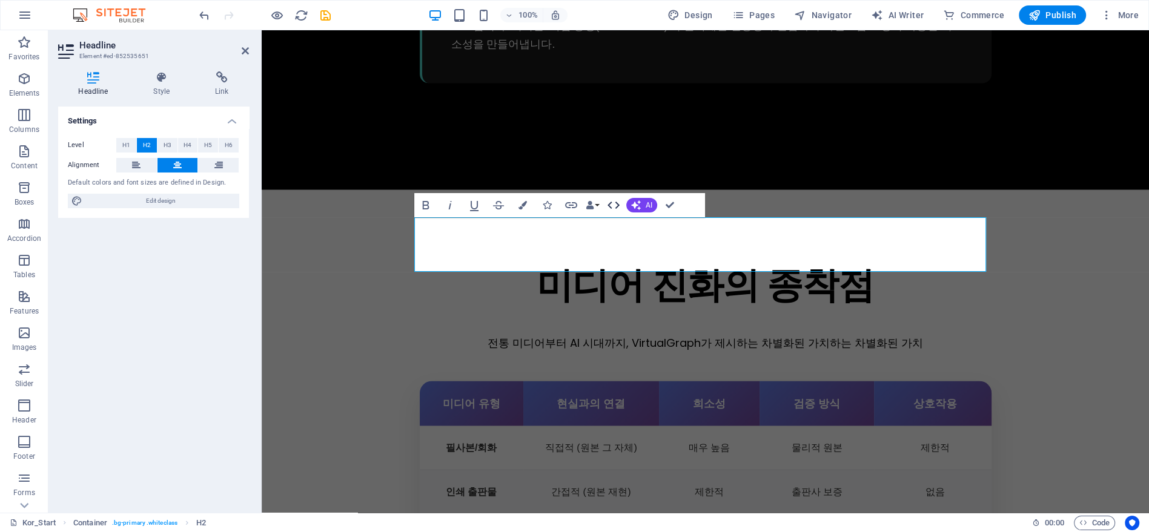
click at [618, 203] on icon "button" at bounding box center [613, 205] width 15 height 15
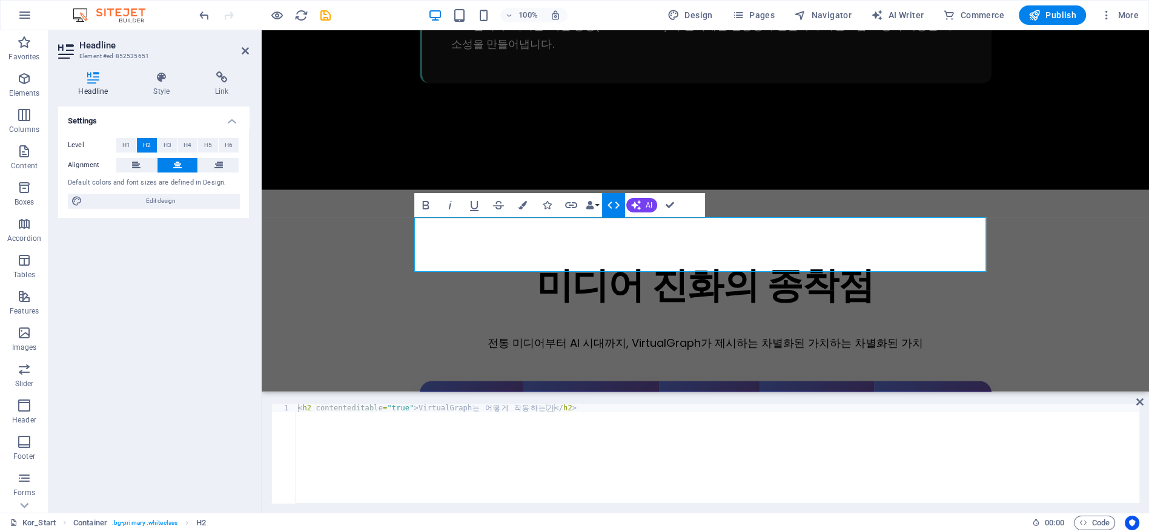
click at [592, 417] on div "< h2 contenteditable = "true" > VirtualGraph 는 어 [DEMOGRAPHIC_DATA] 게 작 동 하 는 가…" at bounding box center [718, 462] width 844 height 116
type textarea "</style>"
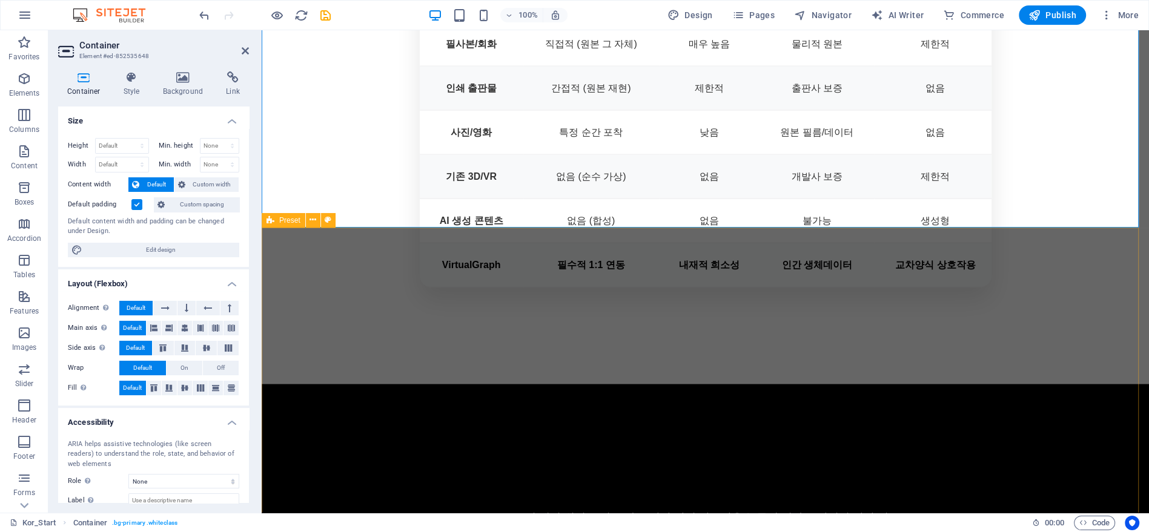
scroll to position [2617, 0]
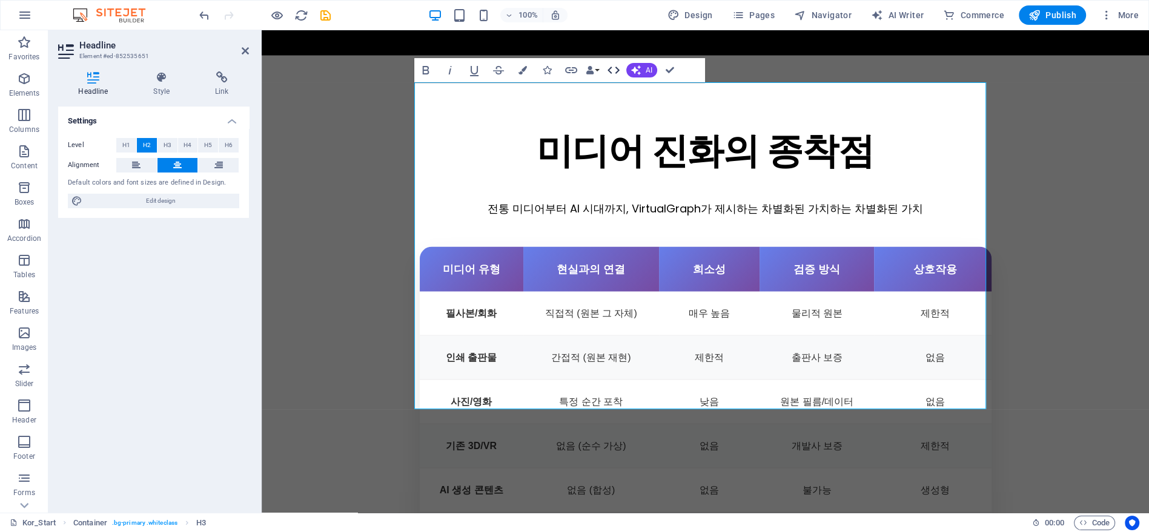
click at [616, 72] on icon "button" at bounding box center [613, 70] width 12 height 7
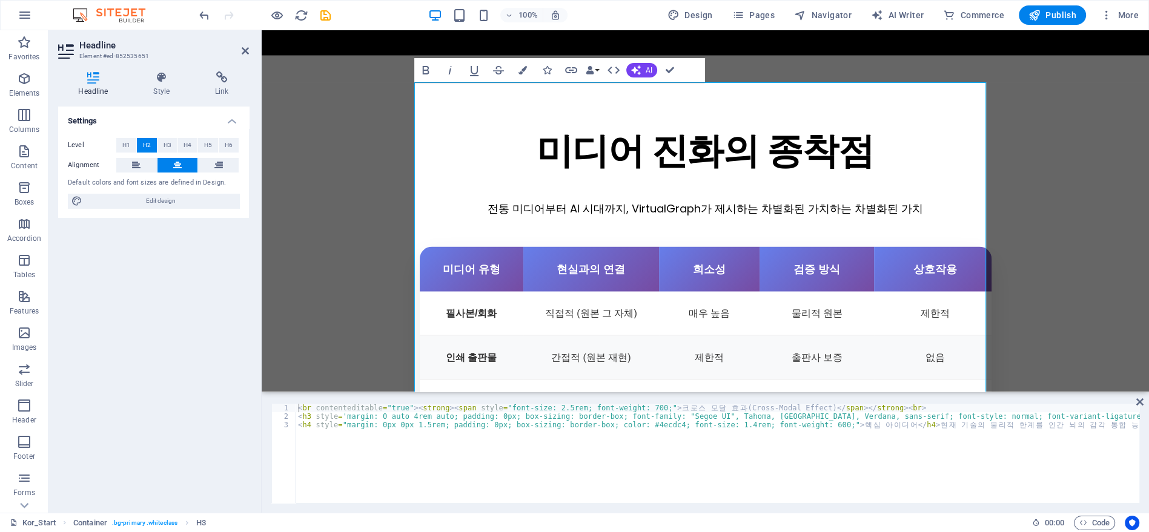
scroll to position [0, 2609]
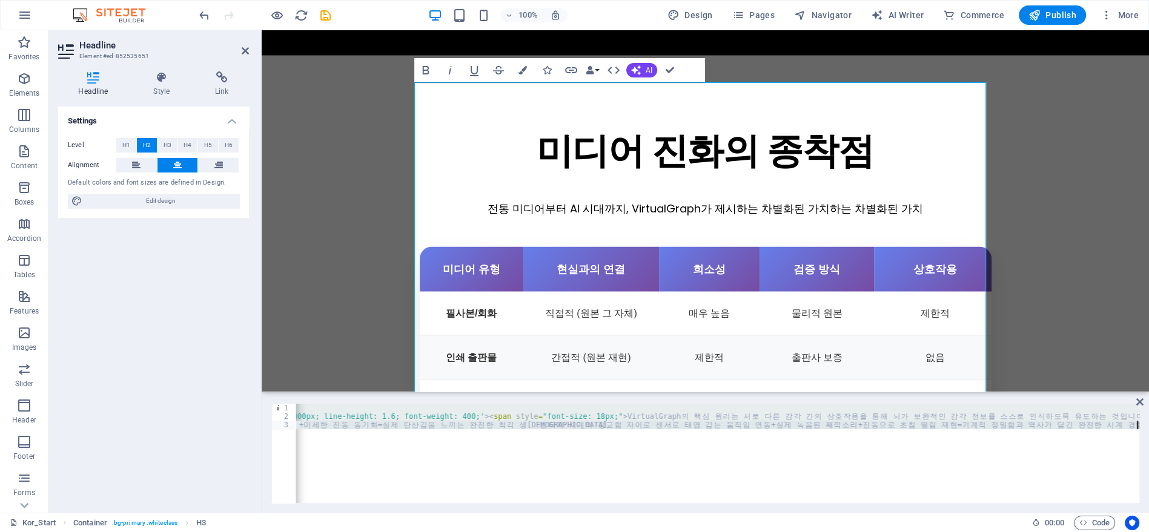
drag, startPoint x: 950, startPoint y: 503, endPoint x: 589, endPoint y: 508, distance: 360.9
click at [589, 508] on div "1 2 3 < br contenteditable = "true" > < strong > < span style = "font-size: 2.5…" at bounding box center [705, 453] width 887 height 119
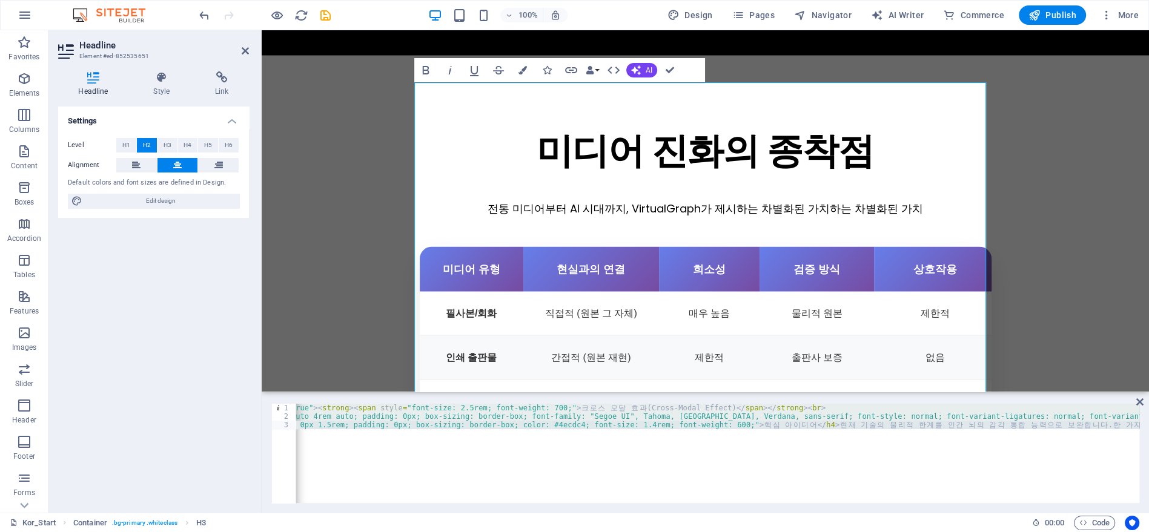
scroll to position [0, 0]
click at [411, 465] on div "< br contenteditable = "true" > < strong > < span style = "font-size: 2.5rem; f…" at bounding box center [718, 453] width 844 height 99
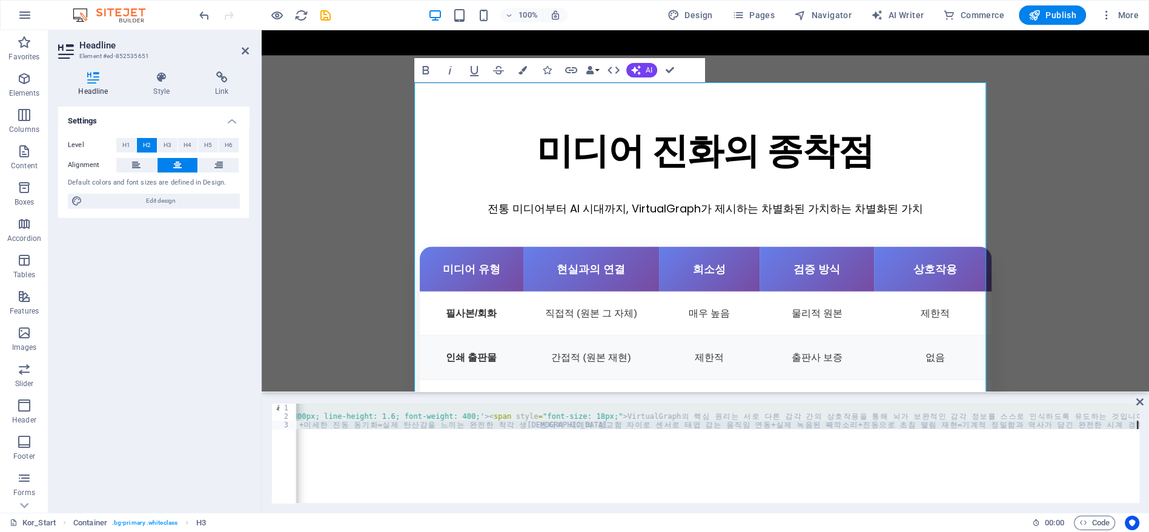
paste textarea "</style>"
type textarea "</style>"
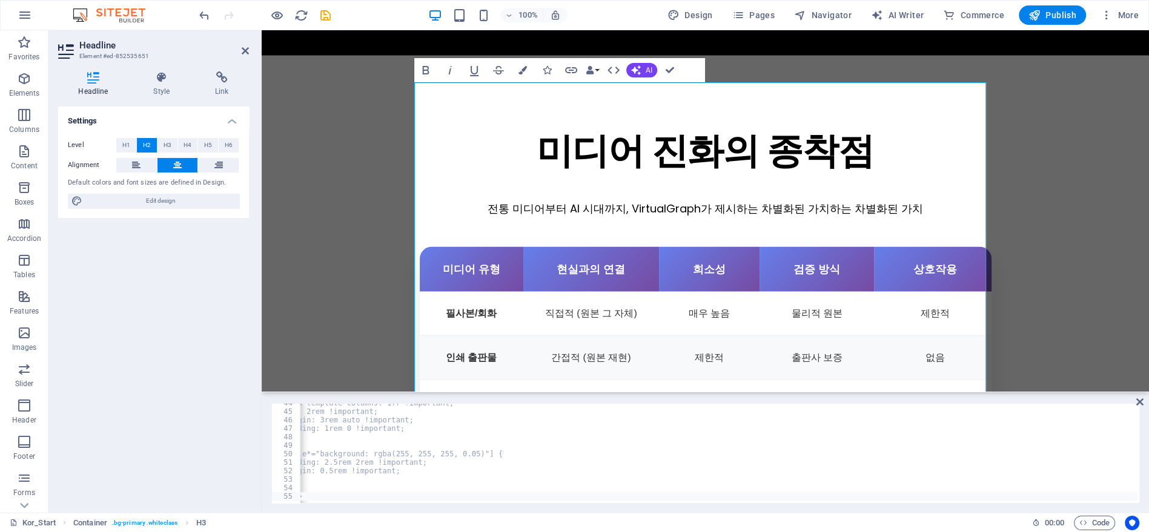
scroll to position [0, 35]
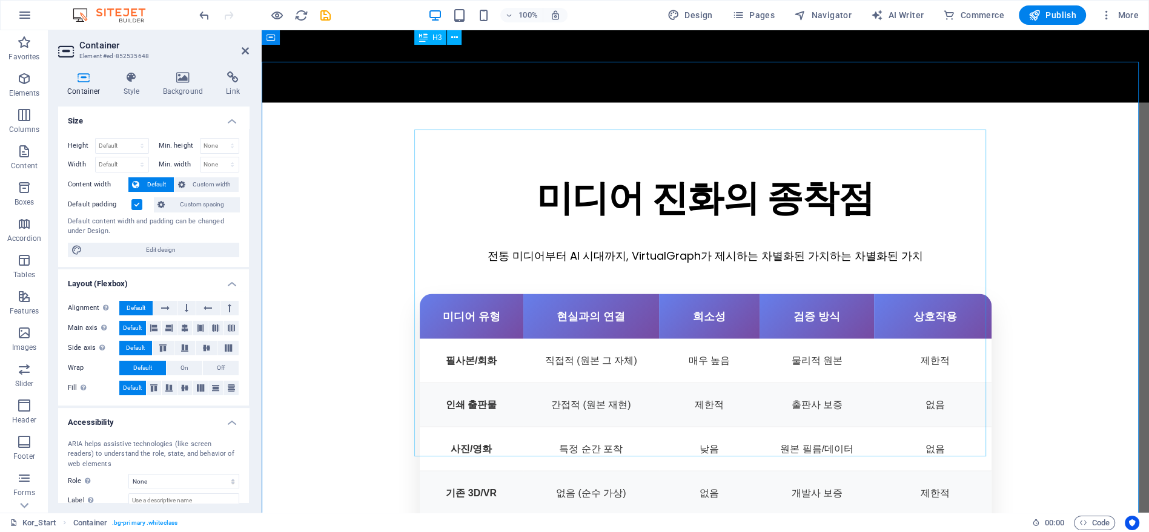
scroll to position [2550, 0]
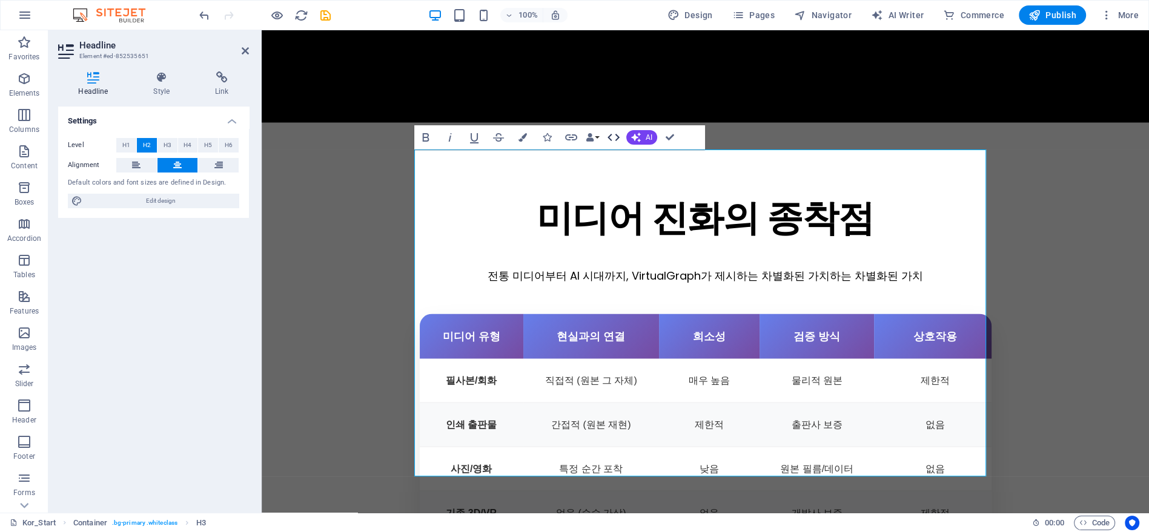
click at [616, 139] on icon "button" at bounding box center [613, 137] width 15 height 15
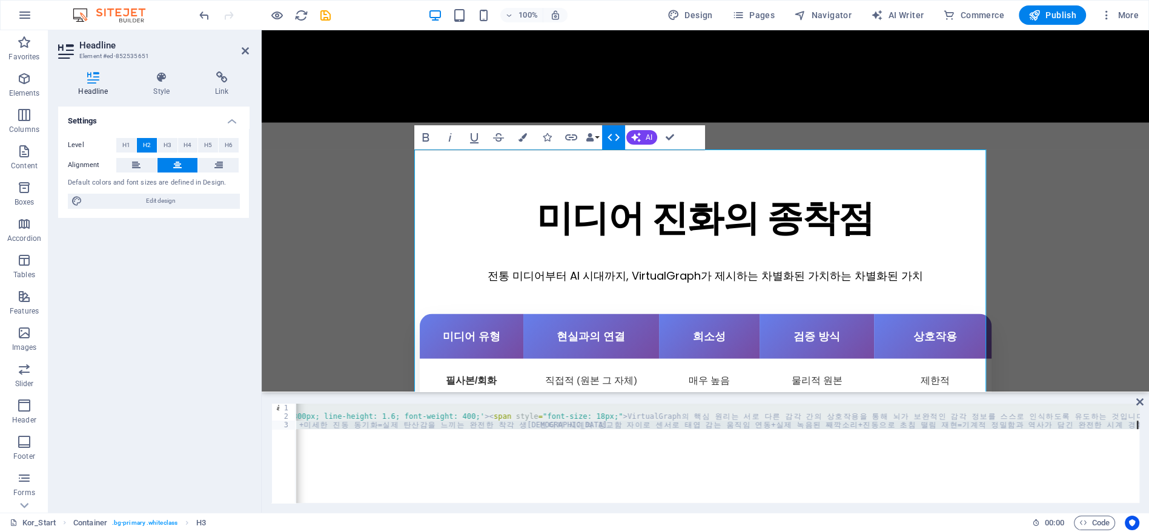
type textarea "</div>"
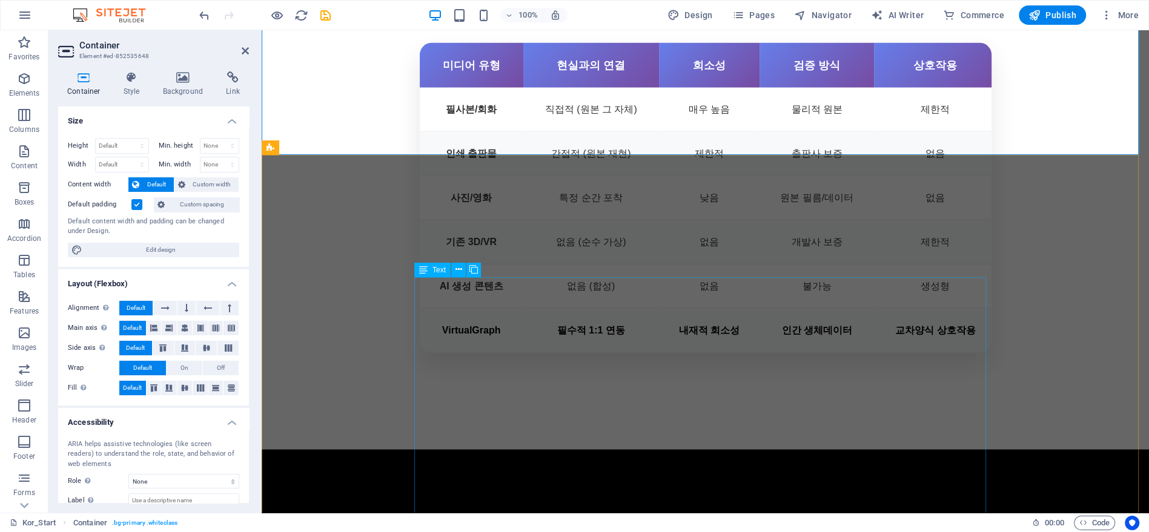
scroll to position [2617, 0]
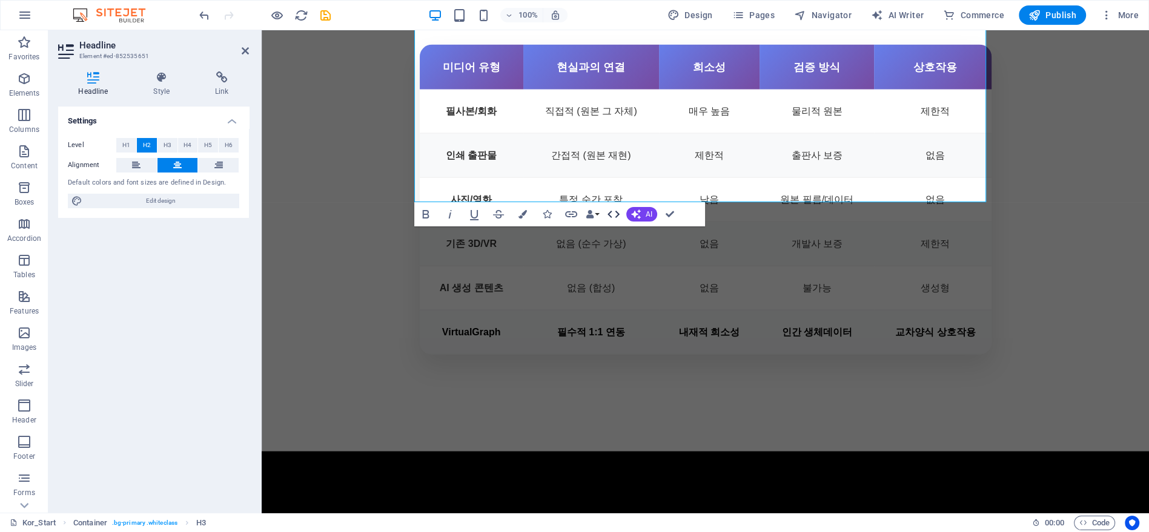
click at [619, 210] on icon "button" at bounding box center [613, 214] width 15 height 15
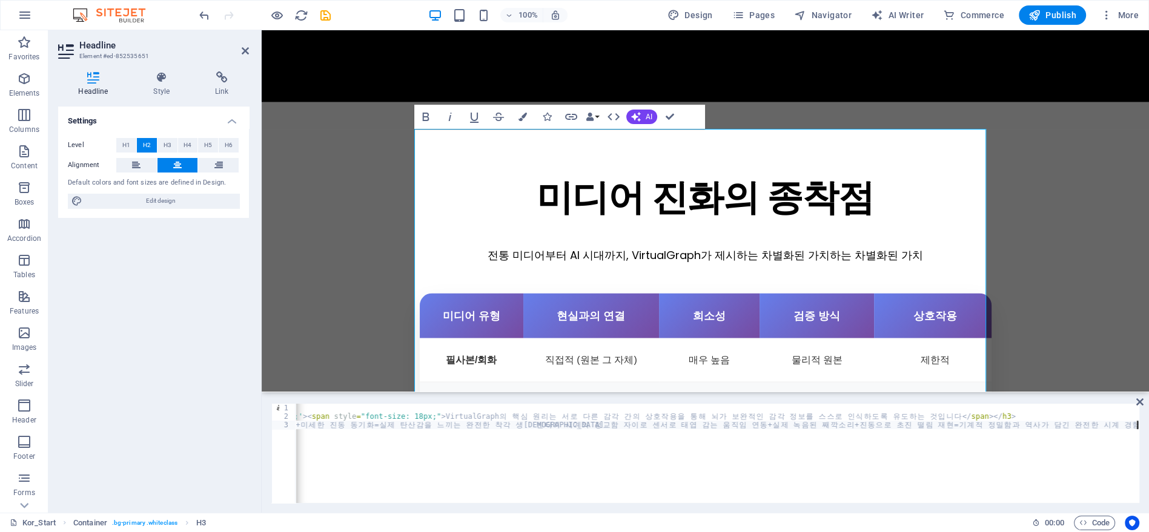
scroll to position [0, 0]
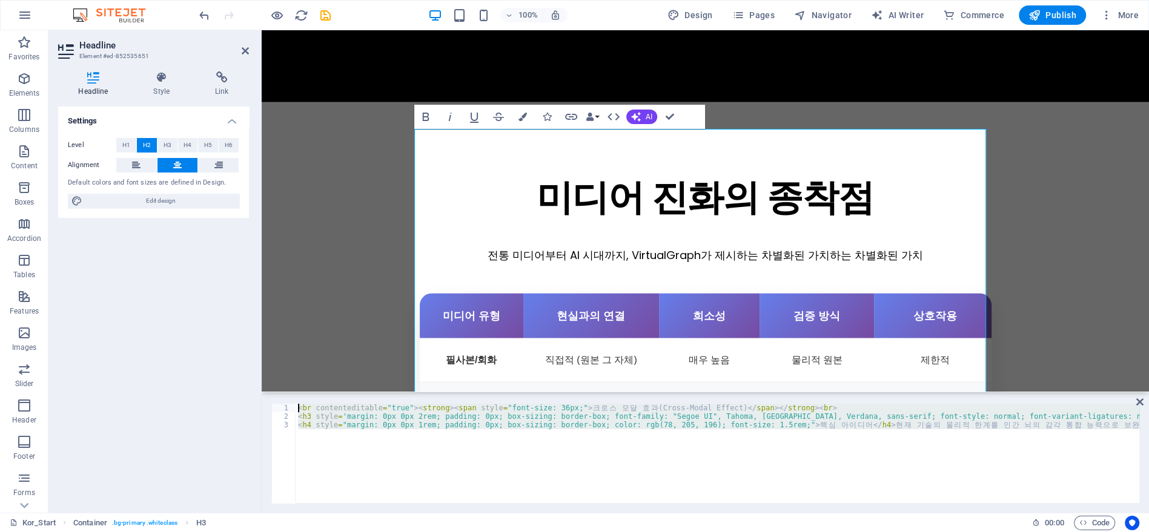
drag, startPoint x: 477, startPoint y: 445, endPoint x: 220, endPoint y: 363, distance: 269.1
click at [220, 363] on div "Headline Element #ed-852535651 Headline Style Link Settings Level H1 H2 H3 H4 H…" at bounding box center [598, 271] width 1100 height 483
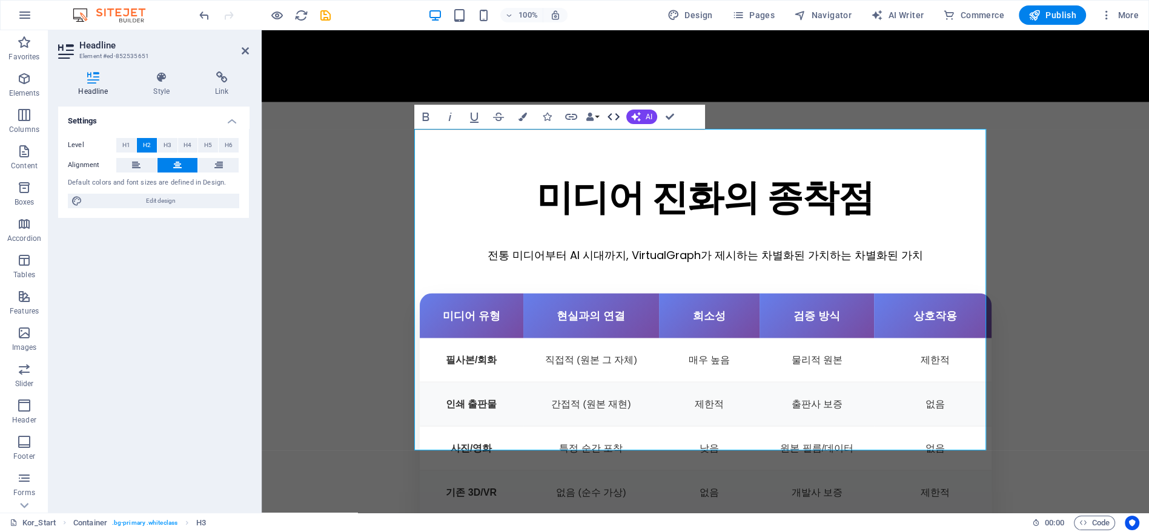
click at [615, 117] on icon "button" at bounding box center [613, 117] width 15 height 15
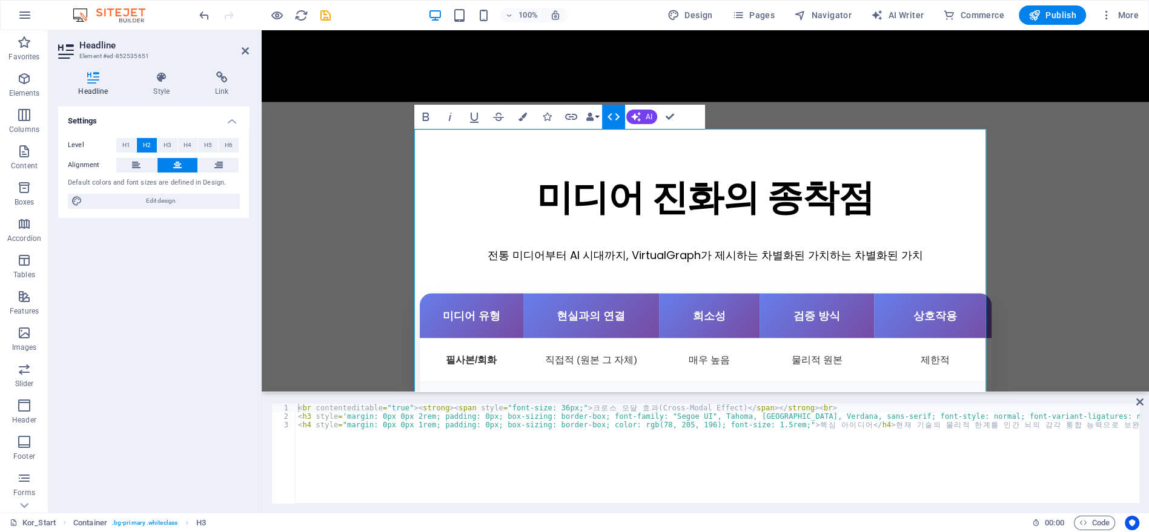
type textarea "<h4 style="margin: 0px 0px 1rem; padding: 0px; box-sizing: border-box; color: r…"
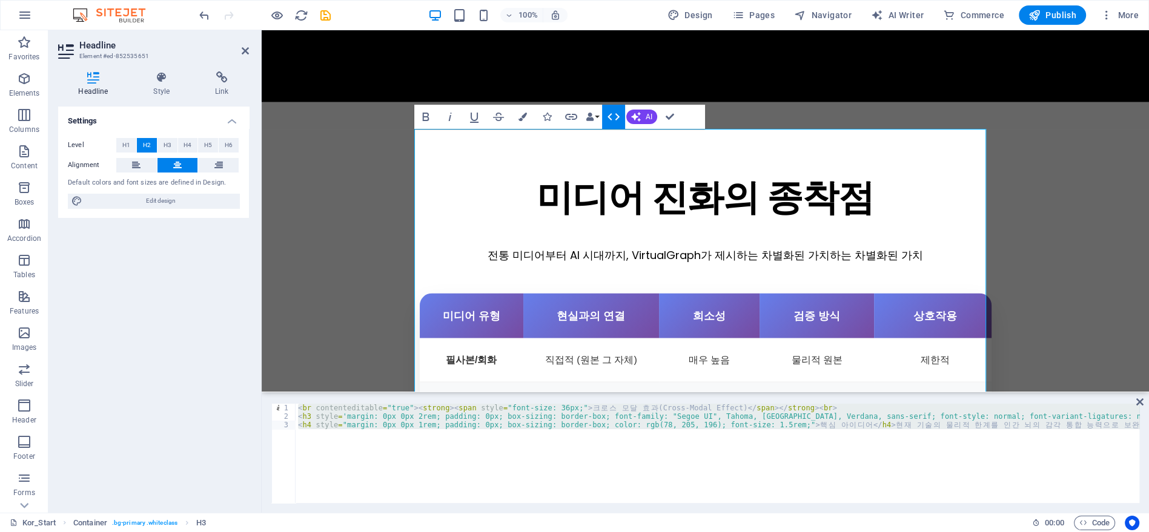
type textarea "</style>"
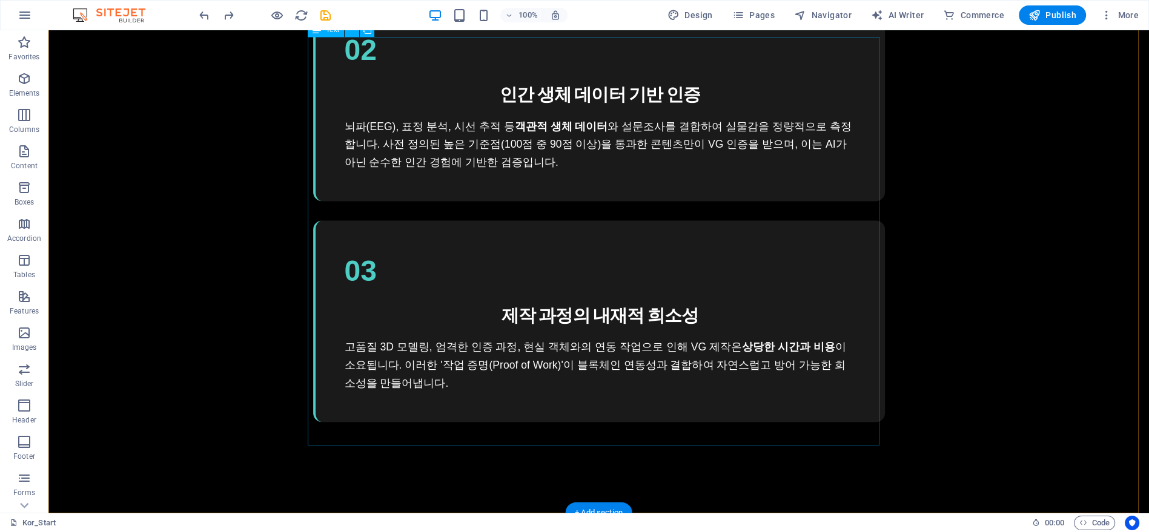
scroll to position [2729, 0]
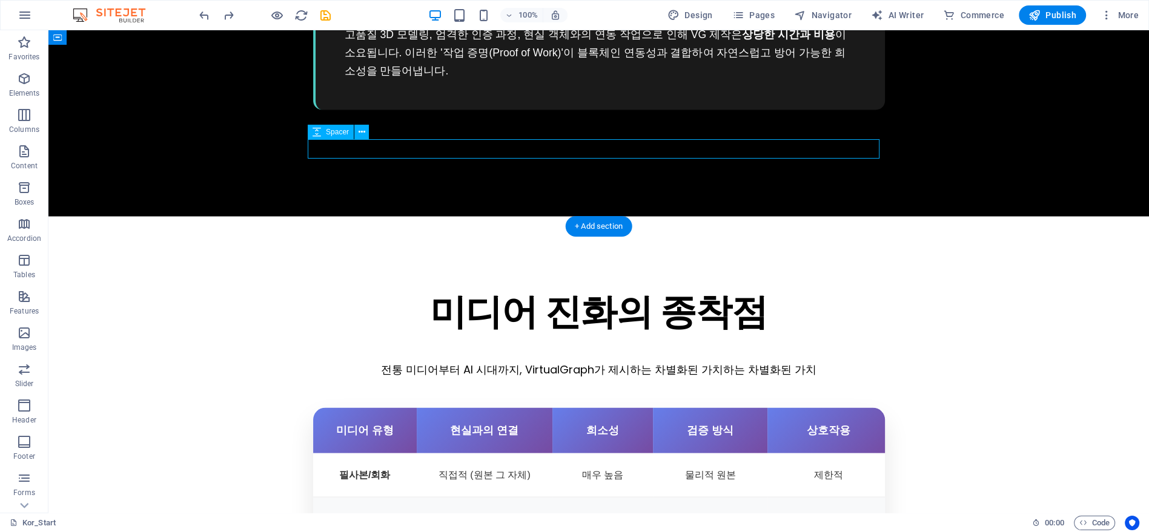
select select "rem"
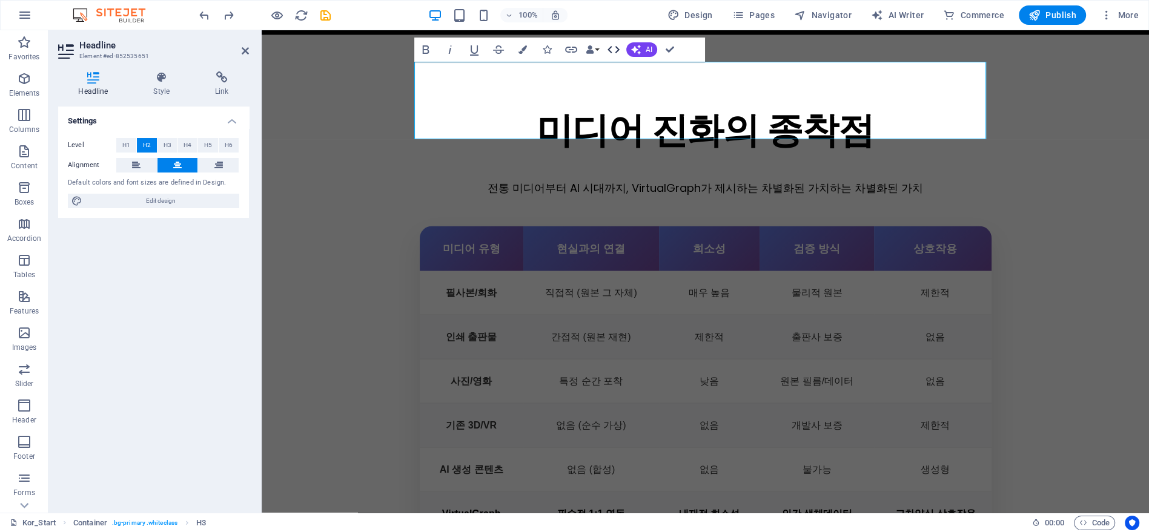
click at [617, 43] on icon "button" at bounding box center [613, 49] width 15 height 15
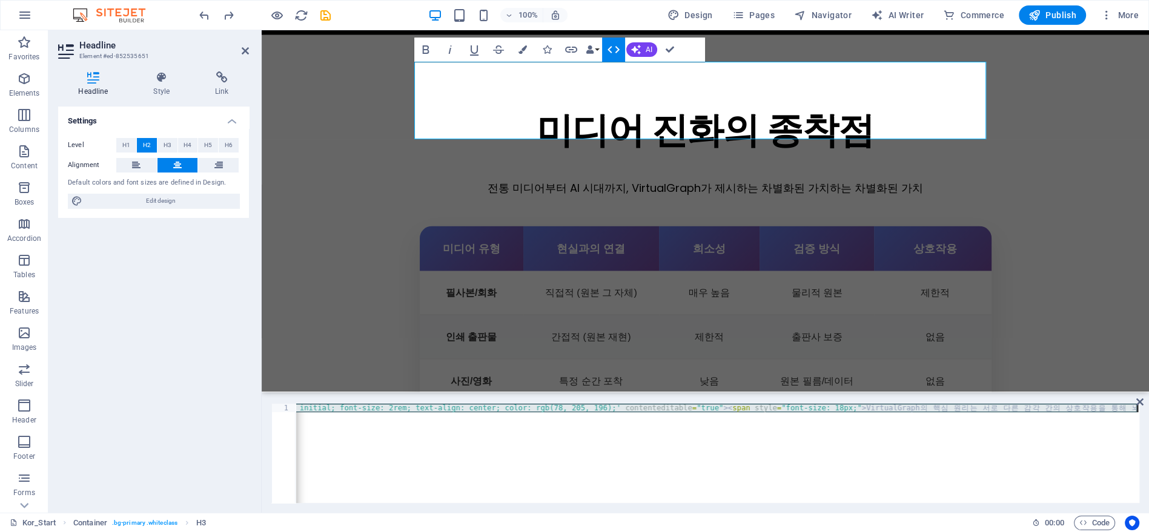
type textarea "</html>"
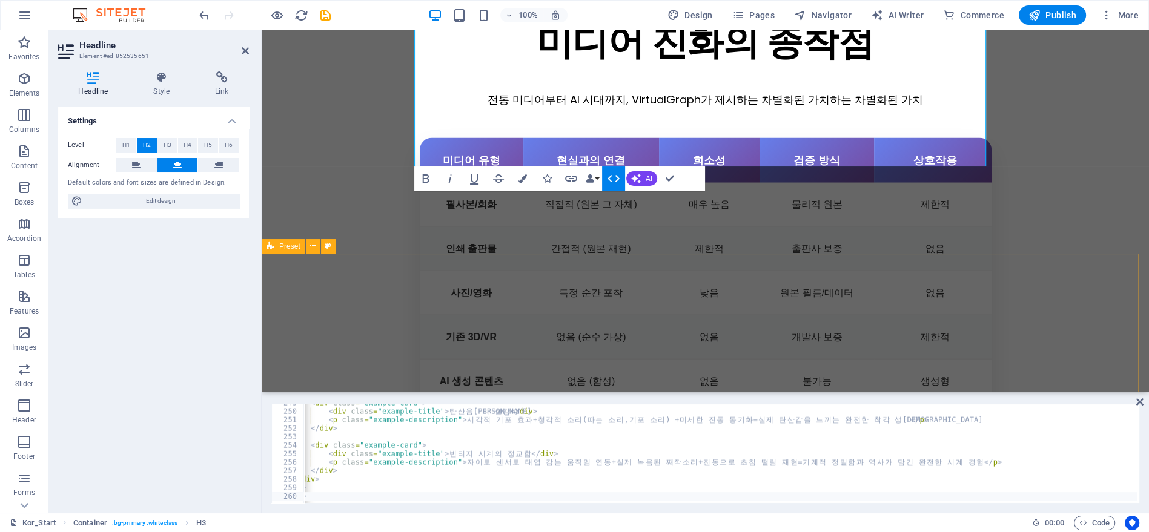
scroll to position [2705, 0]
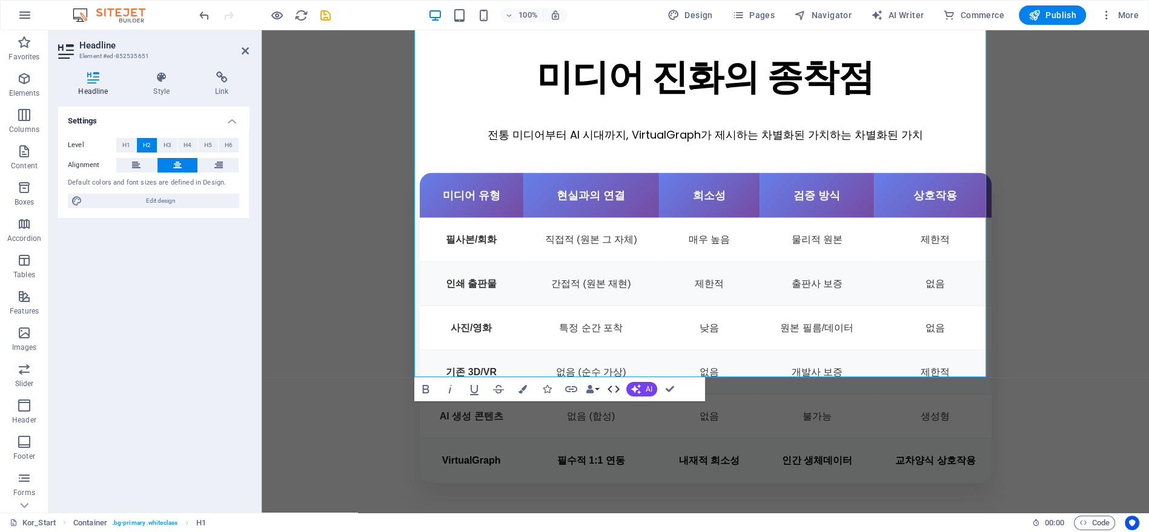
click at [606, 390] on icon "button" at bounding box center [613, 389] width 15 height 15
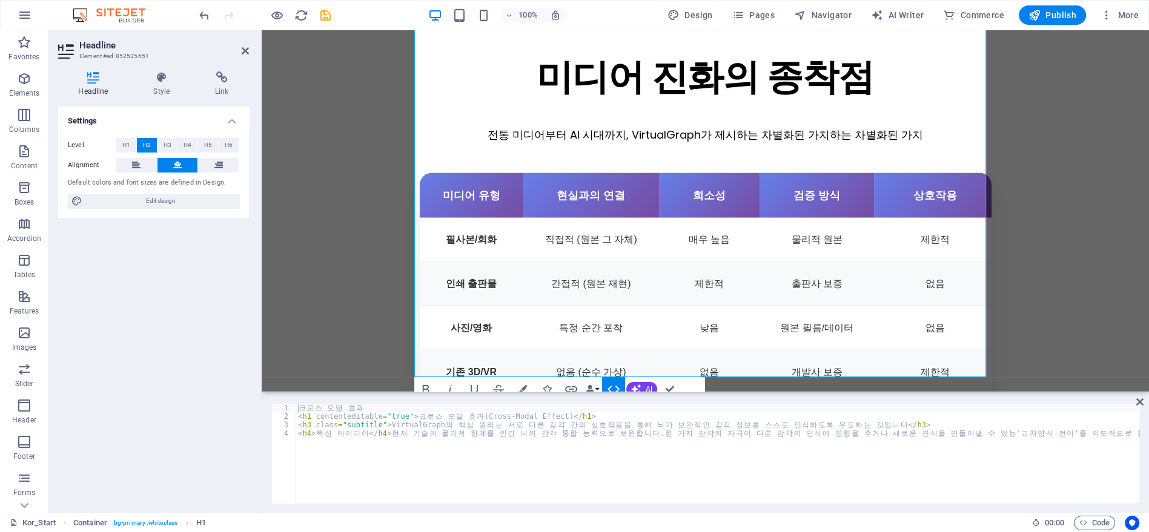
type textarea "<h4>핵심 아이디어</h4>현재 기술의 물리적 한계를 인간 뇌의 감각 통합 능력으로 보완합니다. 한 가지 감각의 자극이 다른 감각의 인식에 …"
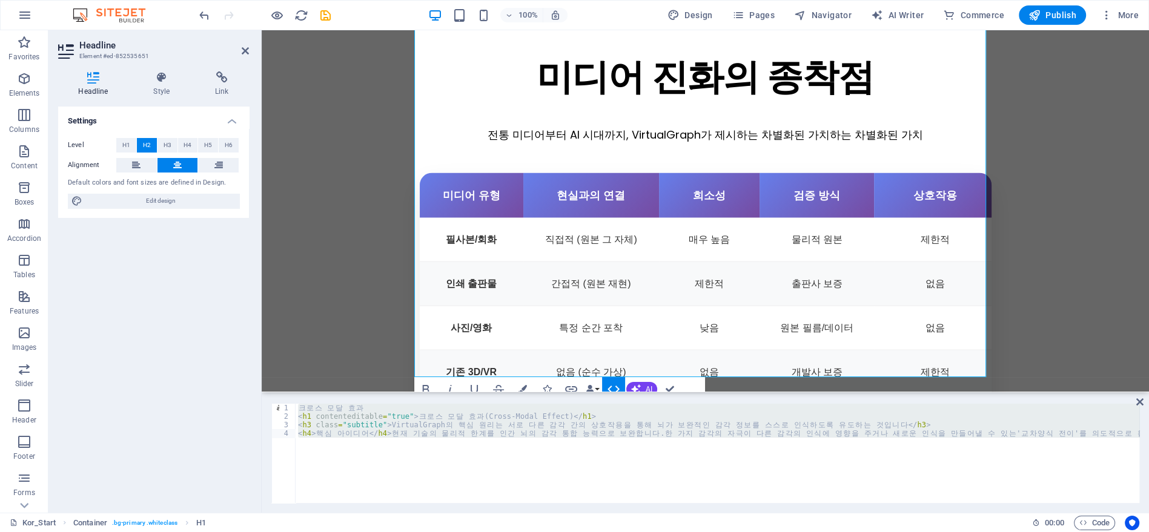
paste textarea "</html>"
type textarea "</html>"
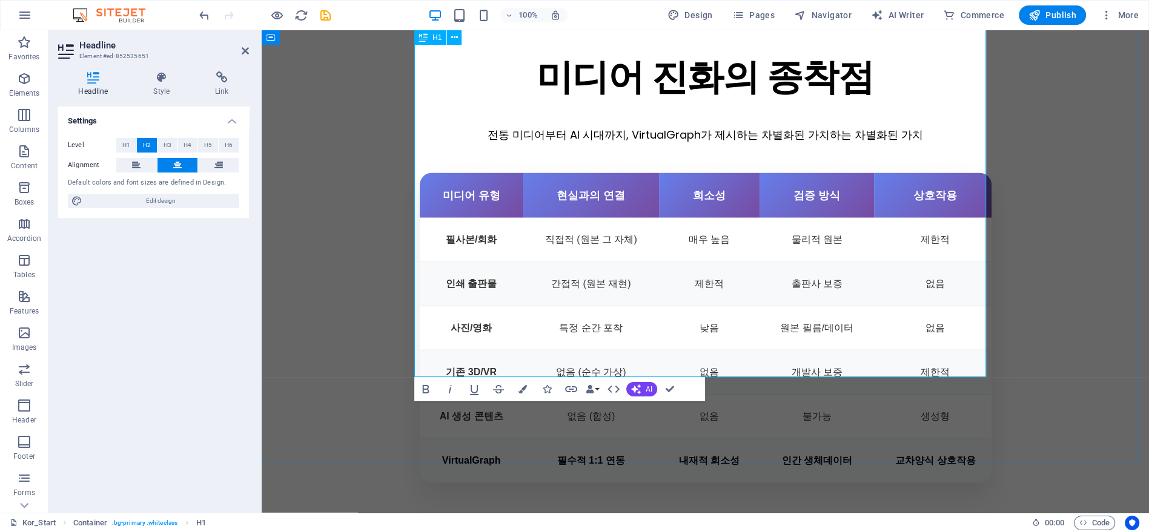
drag, startPoint x: 598, startPoint y: 219, endPoint x: 853, endPoint y: 392, distance: 308.5
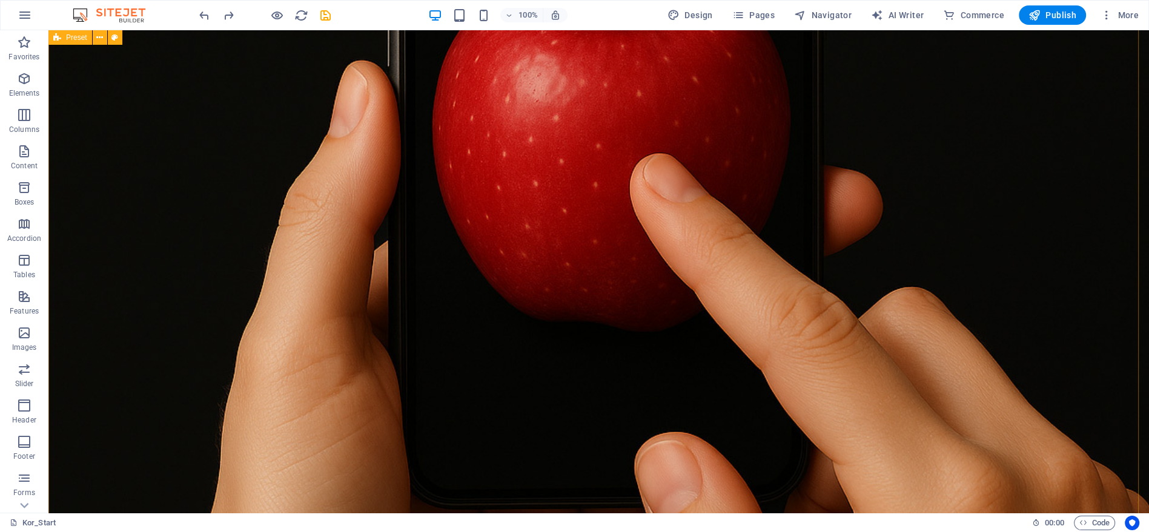
scroll to position [514, 0]
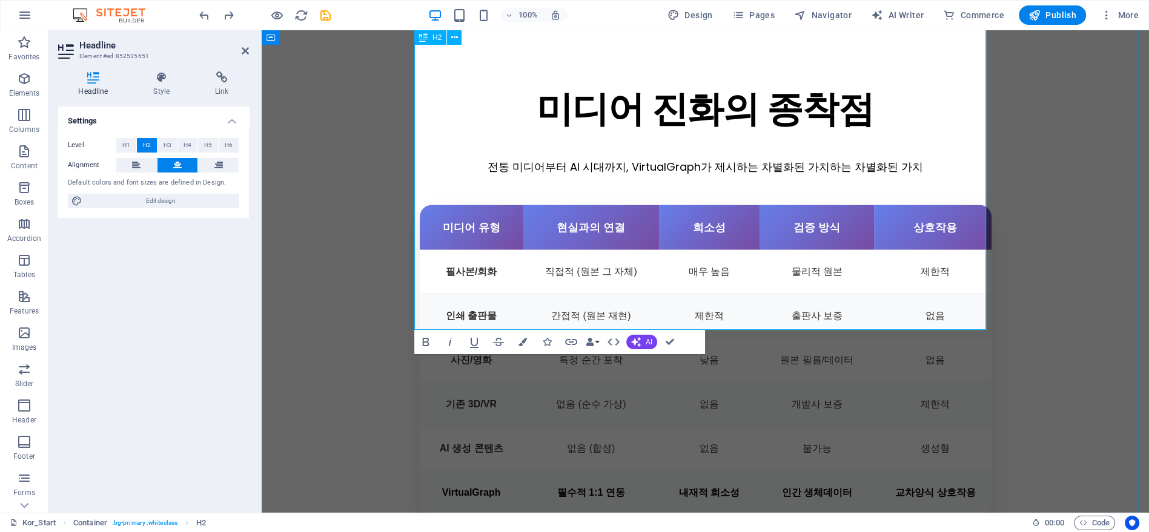
drag, startPoint x: 669, startPoint y: 160, endPoint x: 900, endPoint y: 270, distance: 256.0
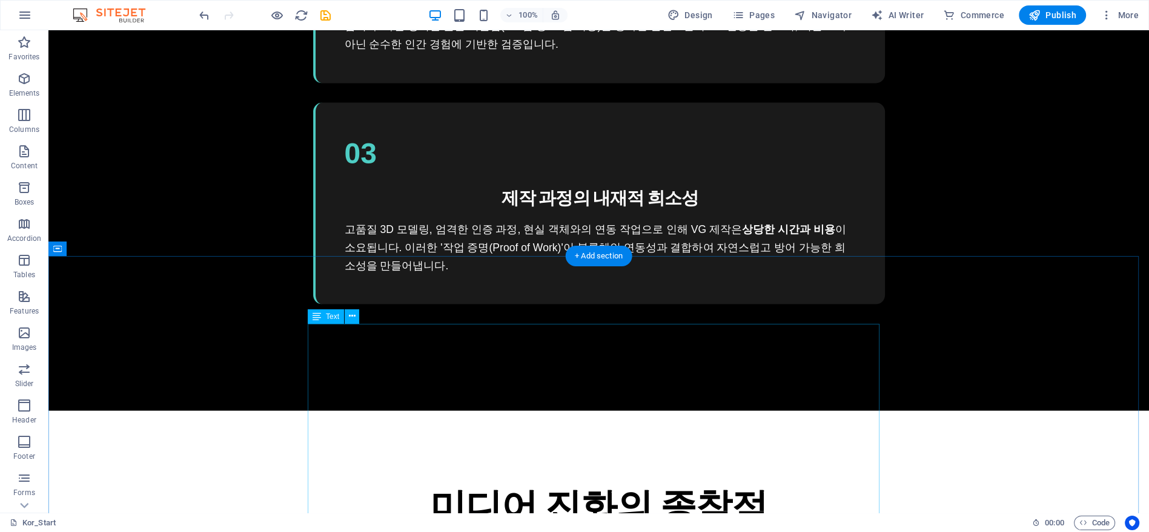
scroll to position [2764, 0]
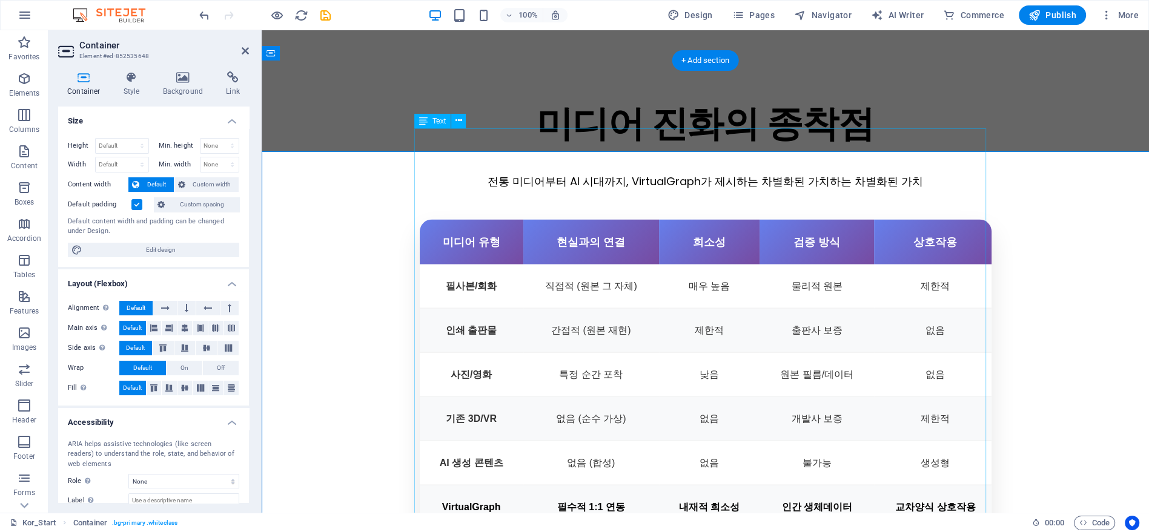
scroll to position [2740, 0]
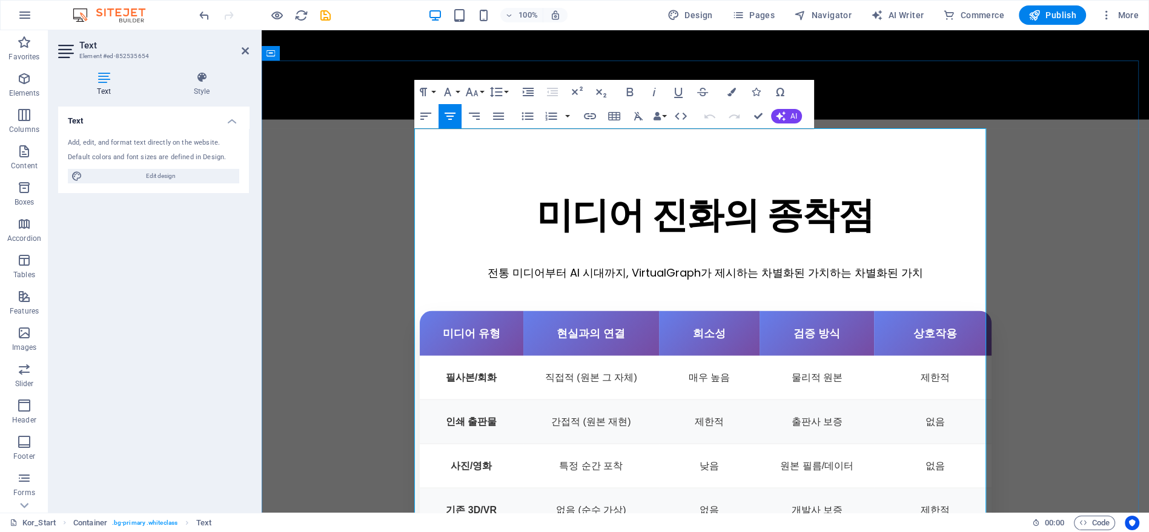
click at [472, 91] on icon "button" at bounding box center [471, 92] width 15 height 15
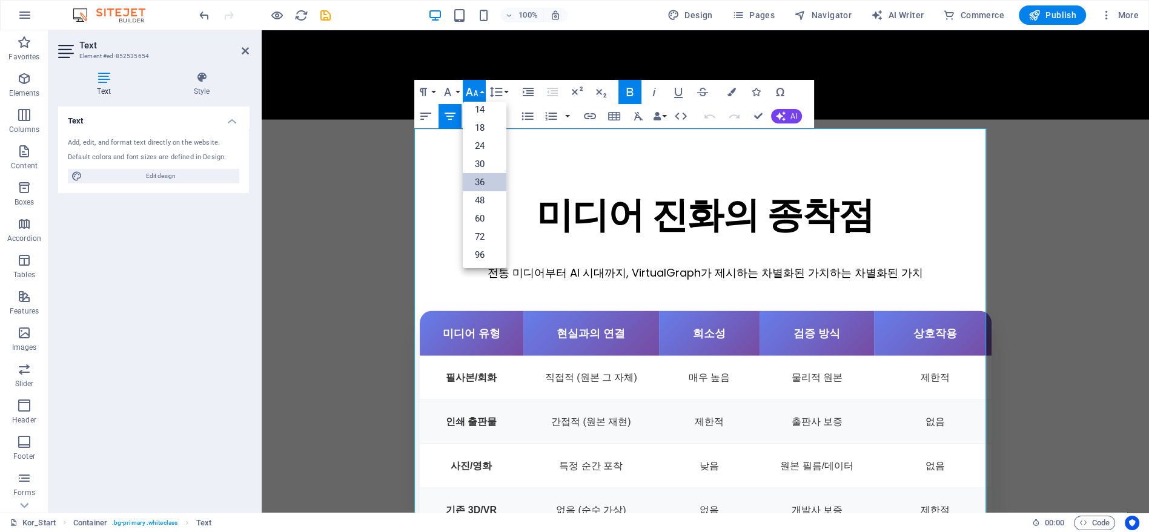
click at [472, 91] on icon "button" at bounding box center [471, 92] width 15 height 15
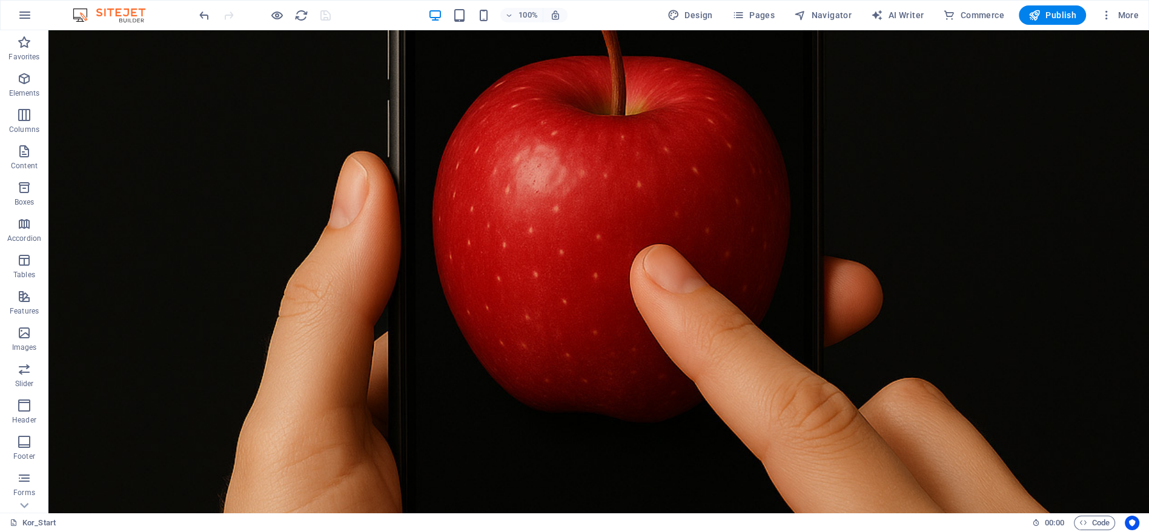
scroll to position [0, 0]
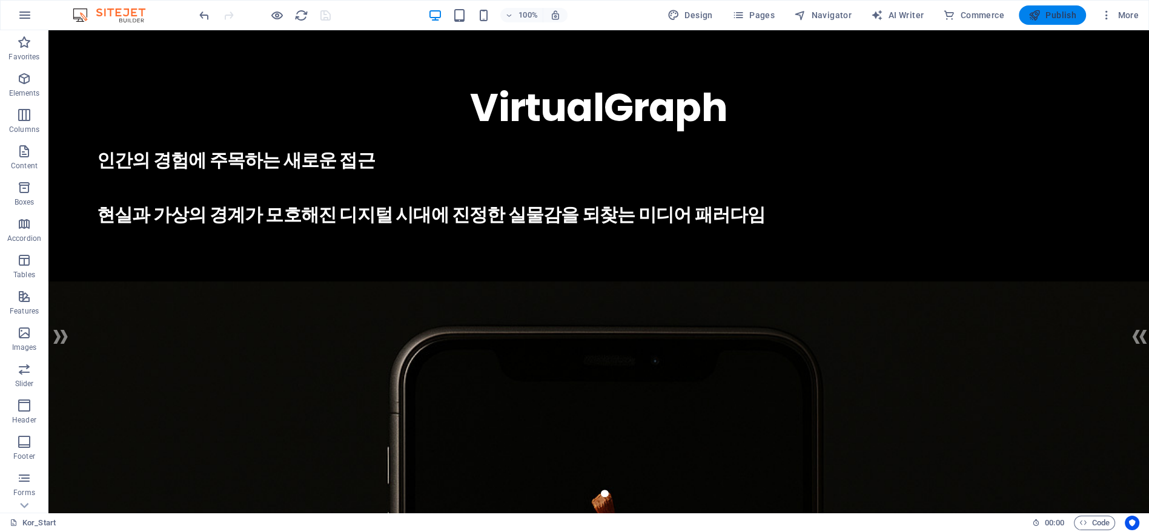
click at [1066, 15] on span "Publish" at bounding box center [1052, 15] width 48 height 12
